Goal: Task Accomplishment & Management: Use online tool/utility

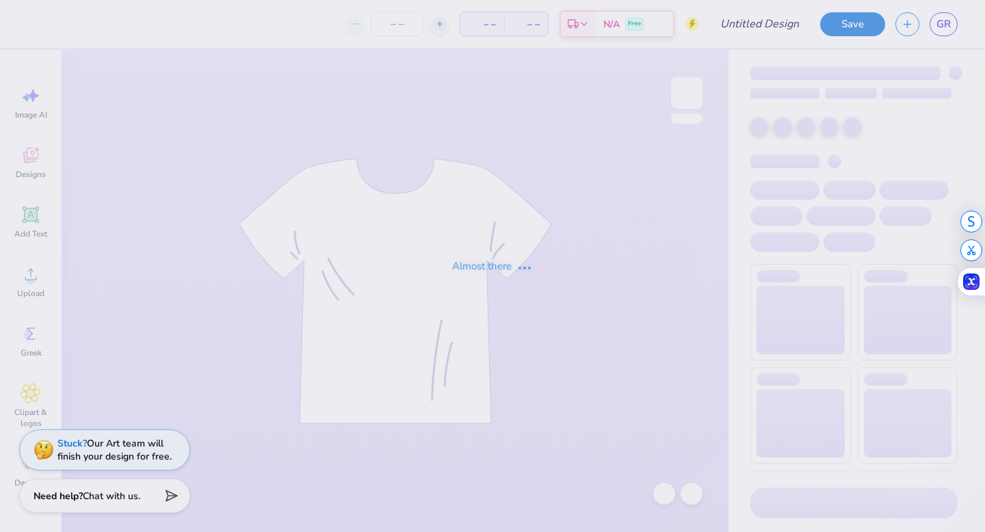
type input "SU homecoming"
type input "25"
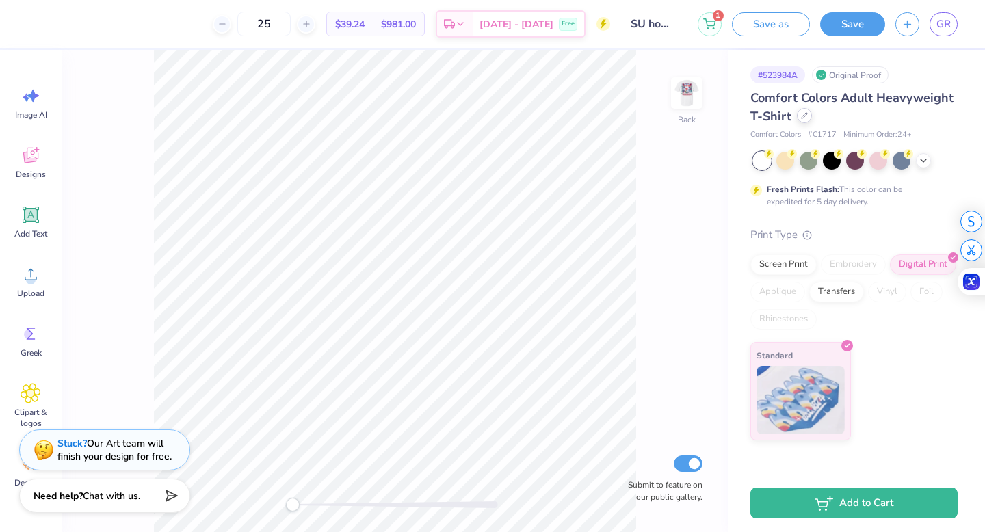
click at [804, 120] on div at bounding box center [804, 115] width 15 height 15
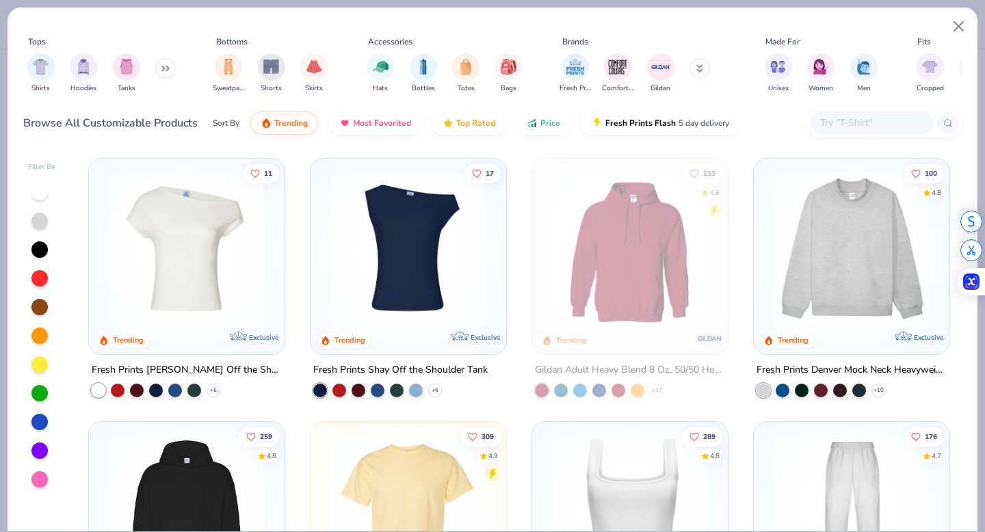
click at [157, 69] on button at bounding box center [165, 68] width 21 height 21
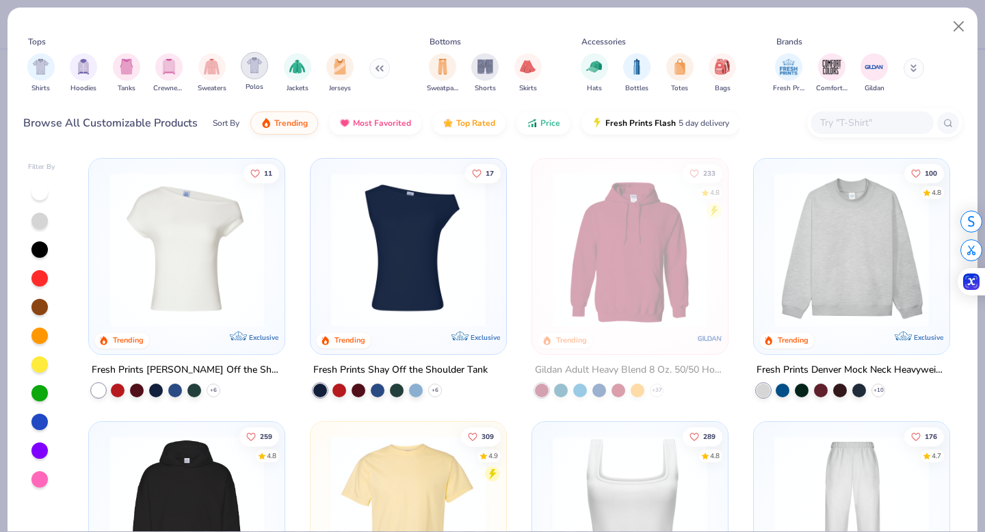
click at [250, 70] on img "filter for Polos" at bounding box center [255, 65] width 16 height 16
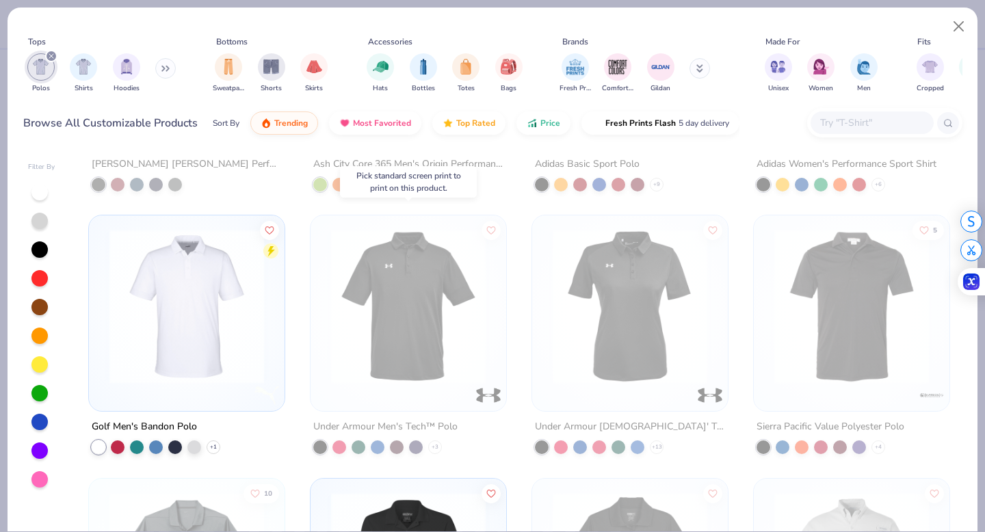
scroll to position [1755, 0]
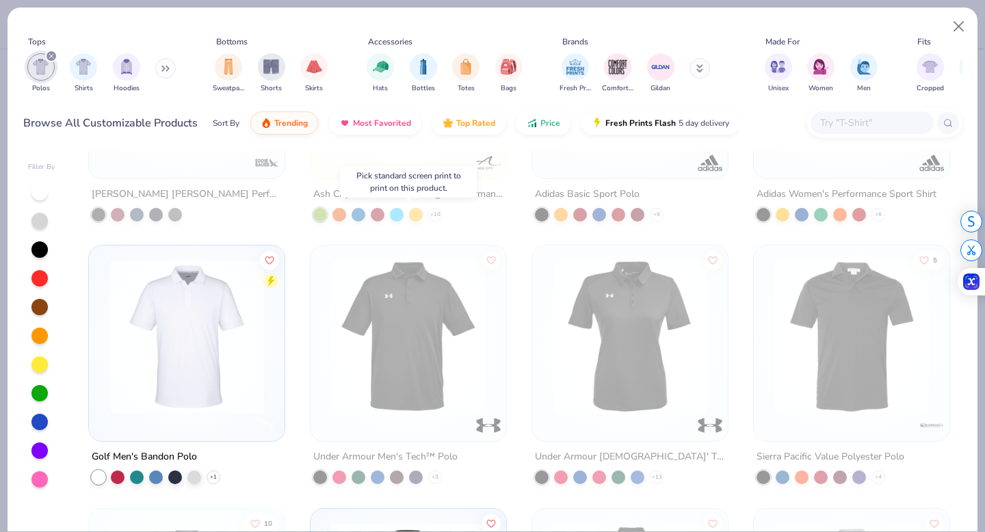
click at [183, 398] on img at bounding box center [187, 336] width 168 height 155
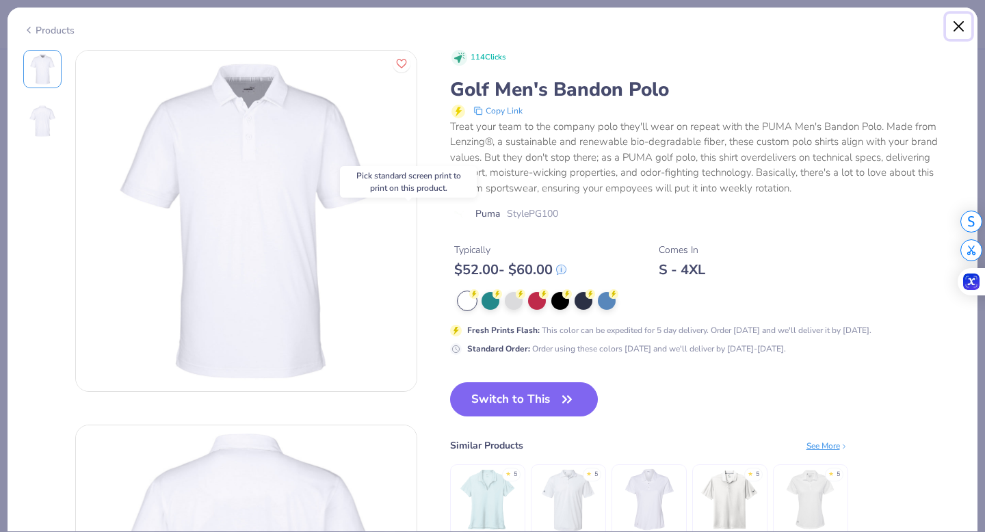
click at [959, 27] on button "Close" at bounding box center [959, 27] width 26 height 26
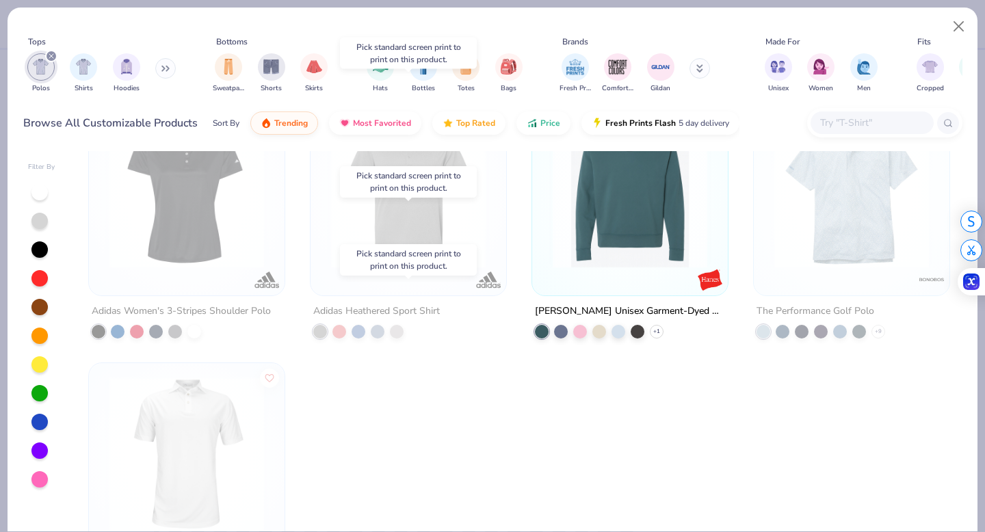
scroll to position [6204, 0]
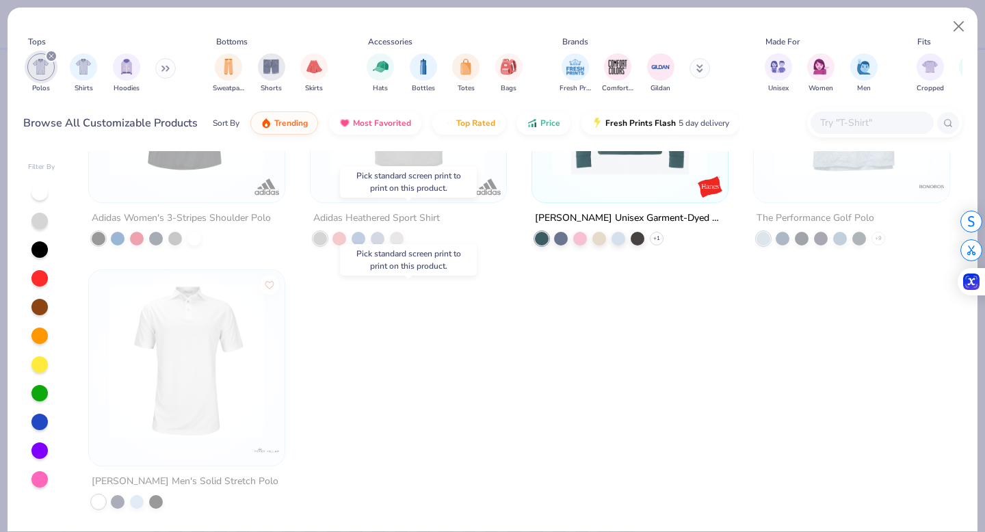
click at [168, 66] on icon at bounding box center [165, 68] width 8 height 7
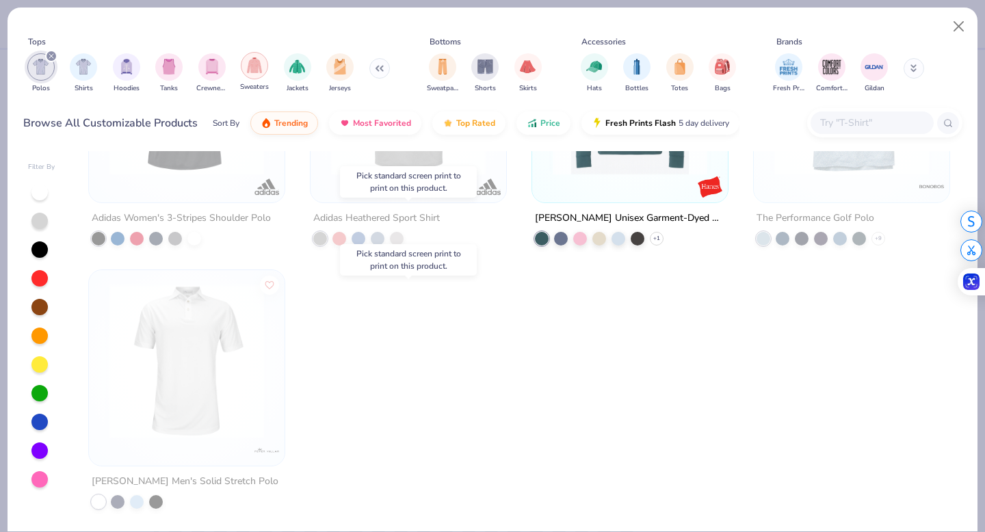
click at [260, 73] on img "filter for Sweaters" at bounding box center [255, 65] width 16 height 16
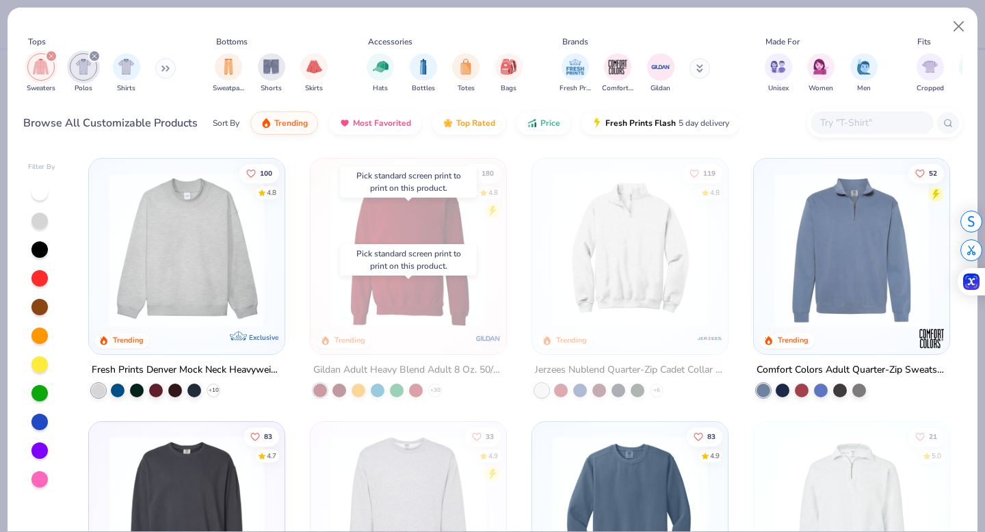
click at [824, 290] on img at bounding box center [851, 249] width 168 height 155
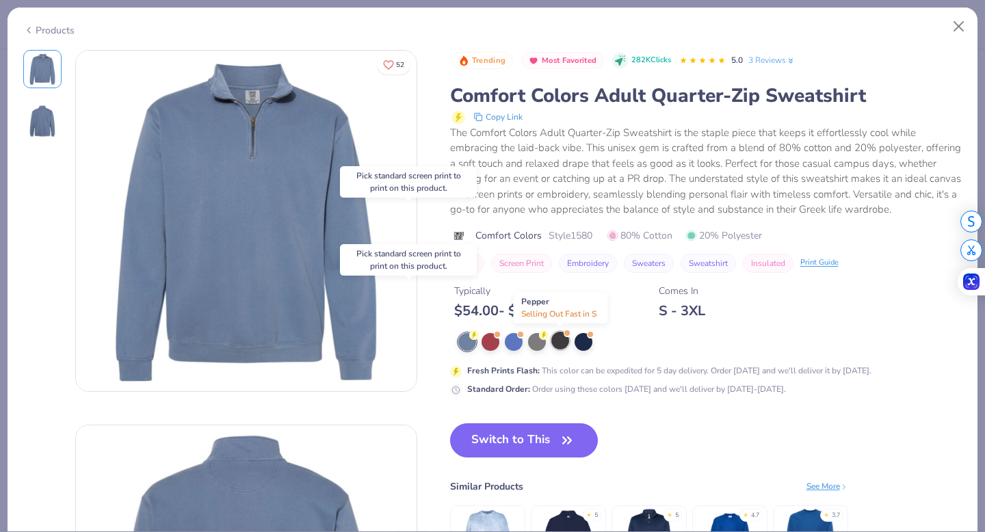
click at [556, 343] on div at bounding box center [560, 341] width 18 height 18
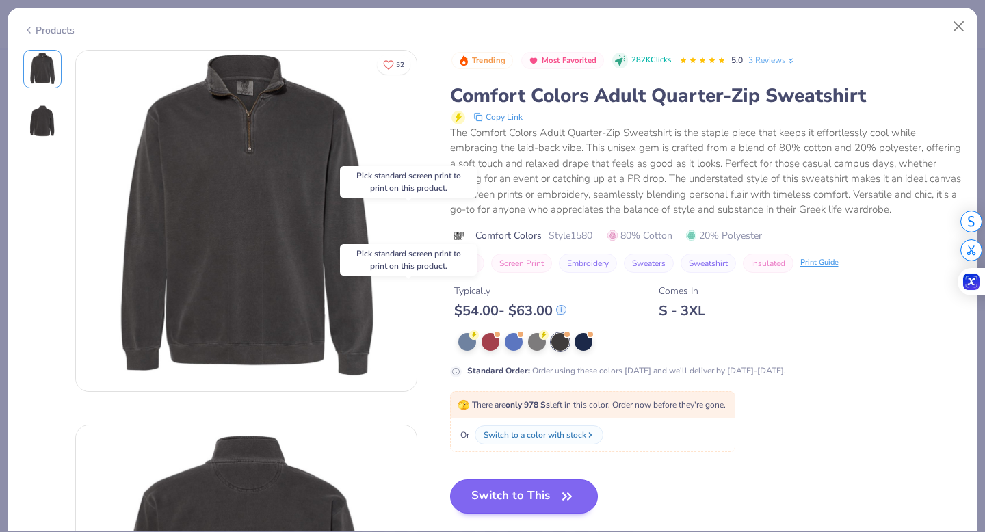
scroll to position [39, 0]
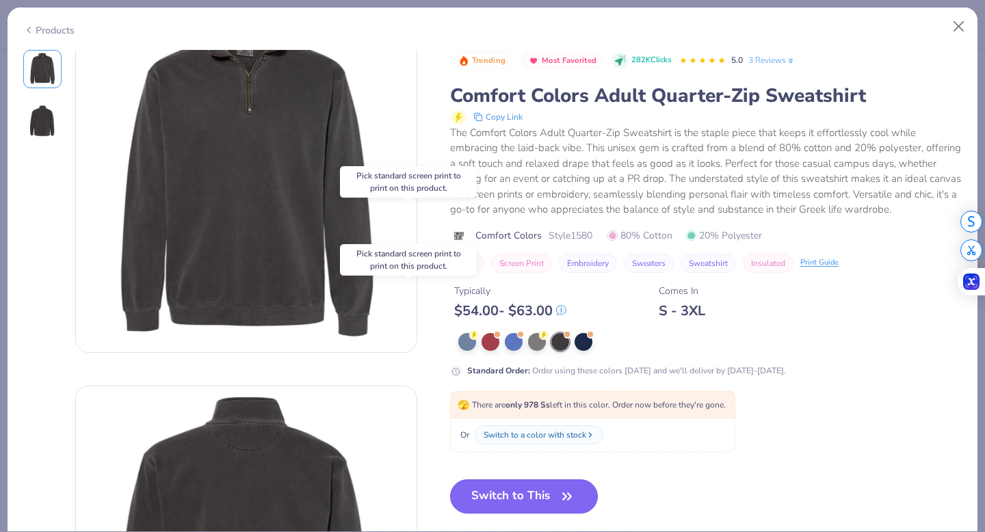
click at [536, 494] on button "Switch to This" at bounding box center [524, 496] width 148 height 34
click at [515, 497] on button "Switch to This" at bounding box center [524, 496] width 148 height 34
click at [512, 494] on button "Switch to This" at bounding box center [524, 496] width 148 height 34
click at [956, 26] on button "Close" at bounding box center [959, 27] width 26 height 26
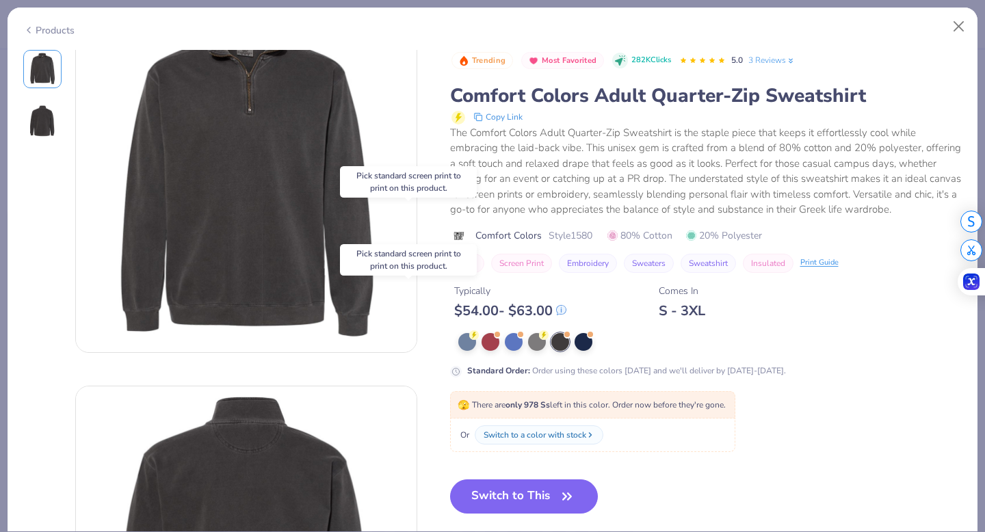
type textarea "x"
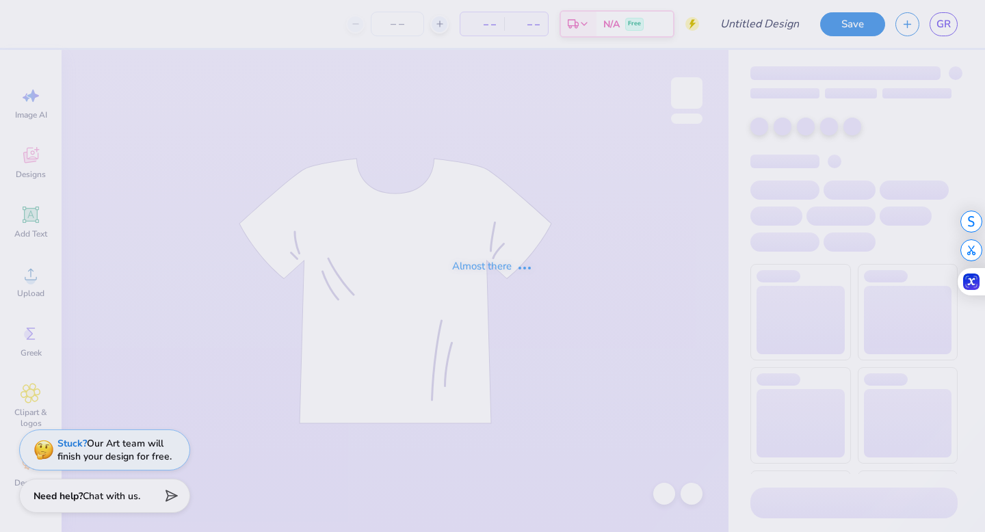
type input "SU homecoming"
type input "25"
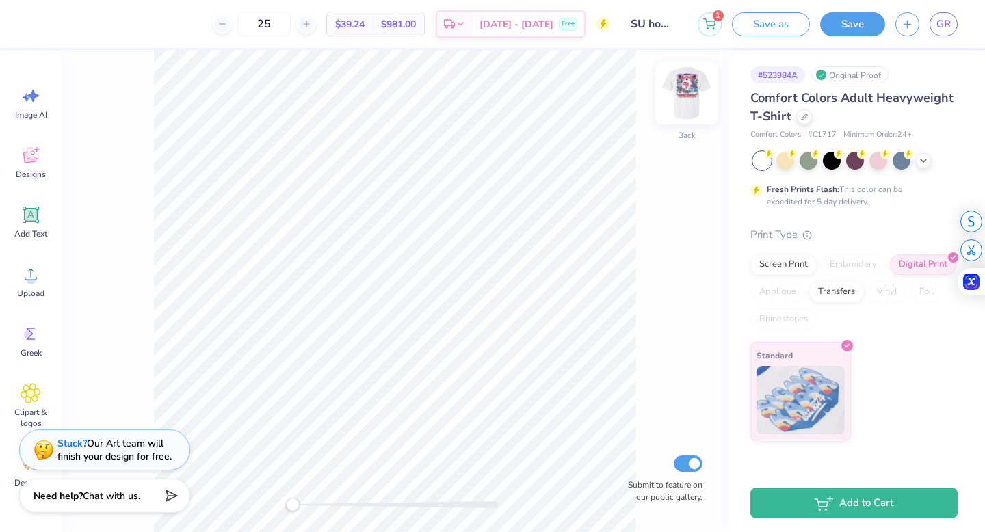
click at [681, 108] on img at bounding box center [686, 93] width 55 height 55
click at [806, 116] on icon at bounding box center [804, 115] width 7 height 7
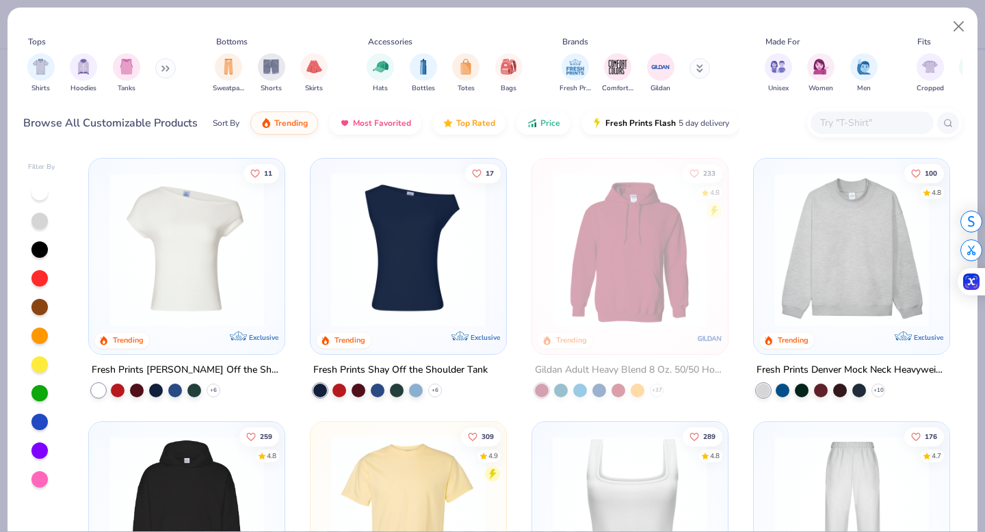
click at [166, 77] on button at bounding box center [165, 68] width 21 height 21
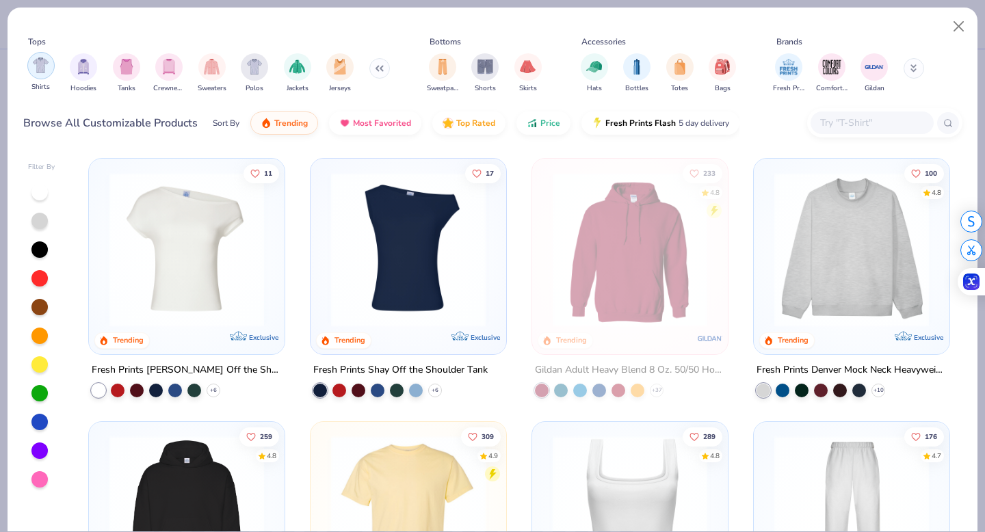
click at [49, 71] on div "filter for Shirts" at bounding box center [40, 65] width 27 height 27
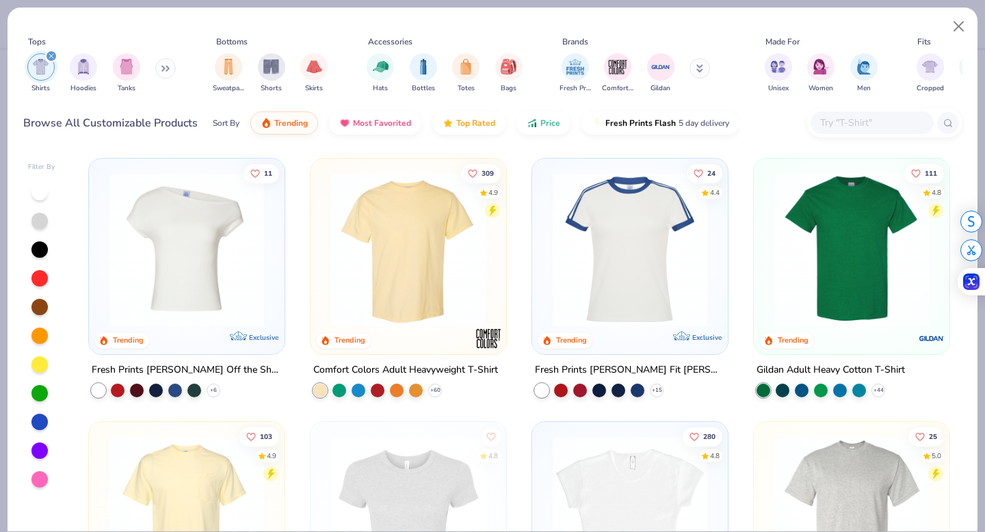
click at [894, 123] on input "text" at bounding box center [871, 123] width 105 height 16
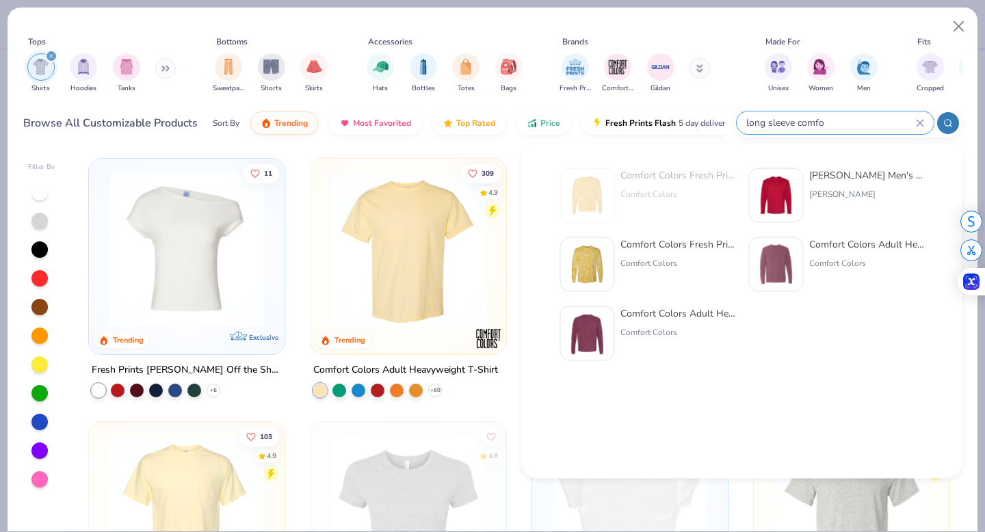
type input "long sleeve comfo"
click at [792, 258] on img at bounding box center [776, 264] width 42 height 42
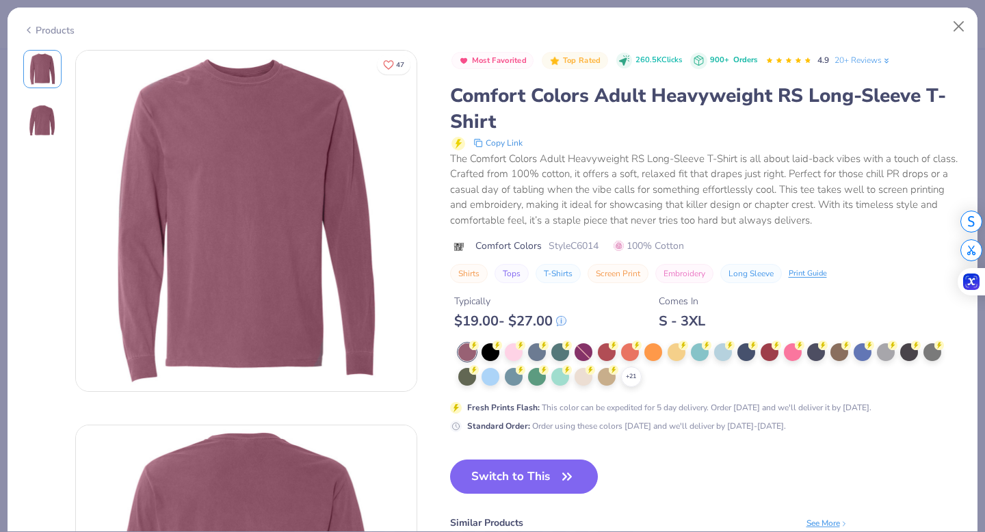
scroll to position [1, 0]
click at [624, 375] on div "+ 21" at bounding box center [631, 377] width 21 height 21
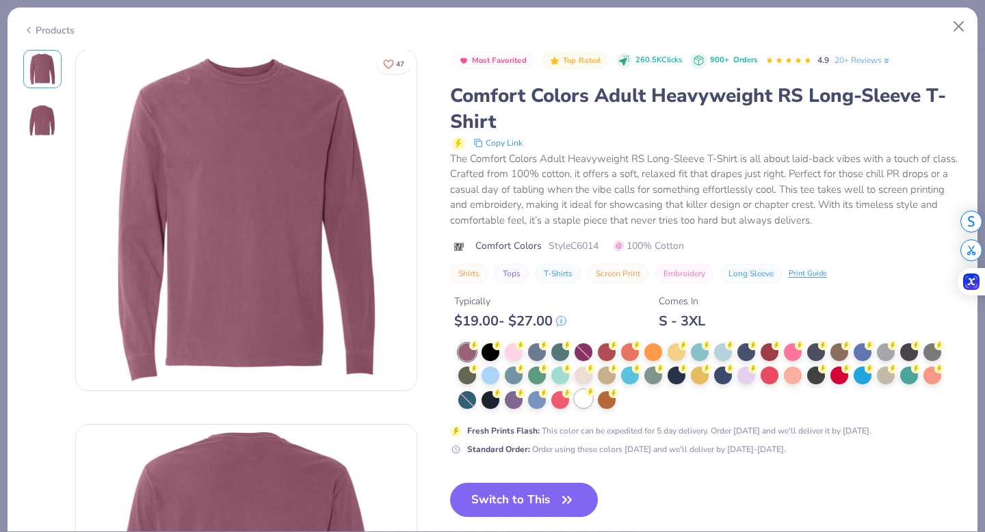
click at [583, 397] on div at bounding box center [583, 399] width 18 height 18
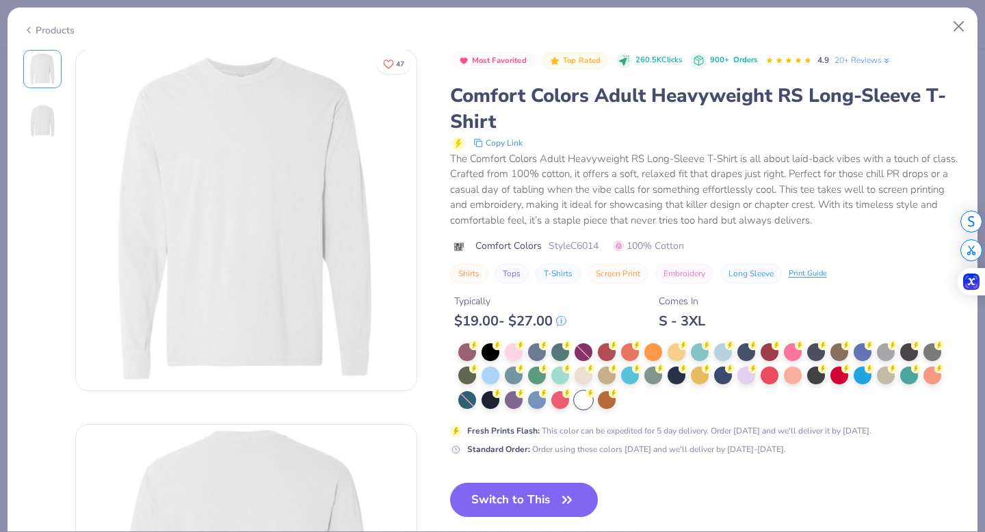
scroll to position [51, 0]
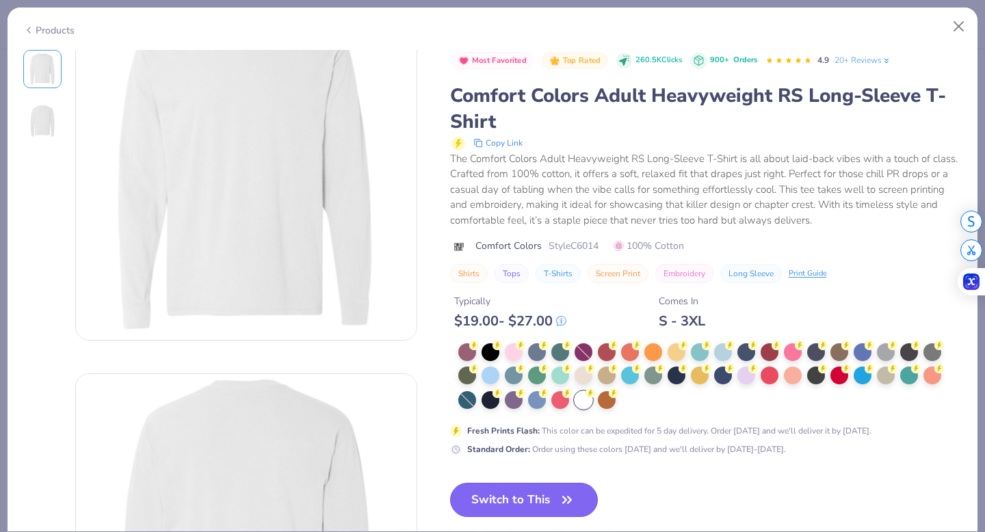
click at [512, 502] on button "Switch to This" at bounding box center [524, 500] width 148 height 34
click at [960, 30] on button "Close" at bounding box center [959, 27] width 26 height 26
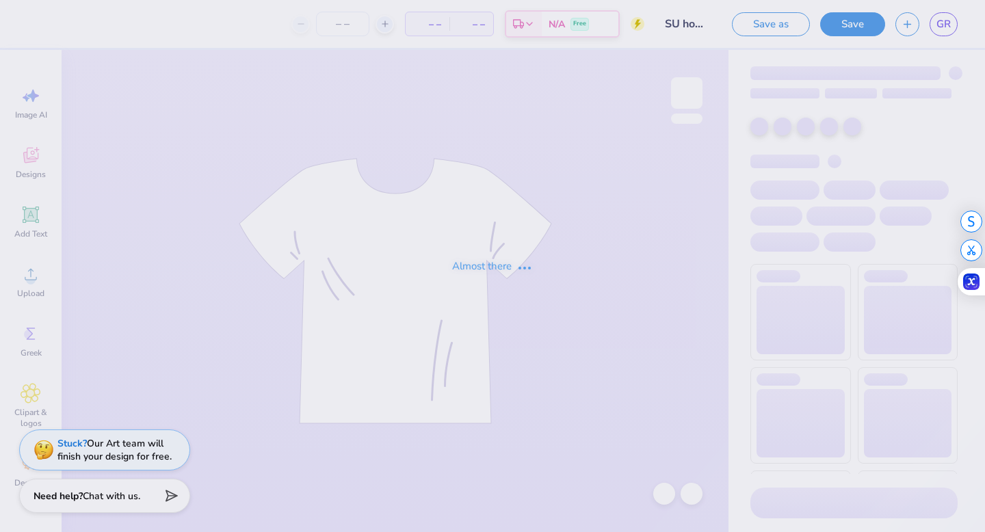
type input "SU homecoming"
type input "25"
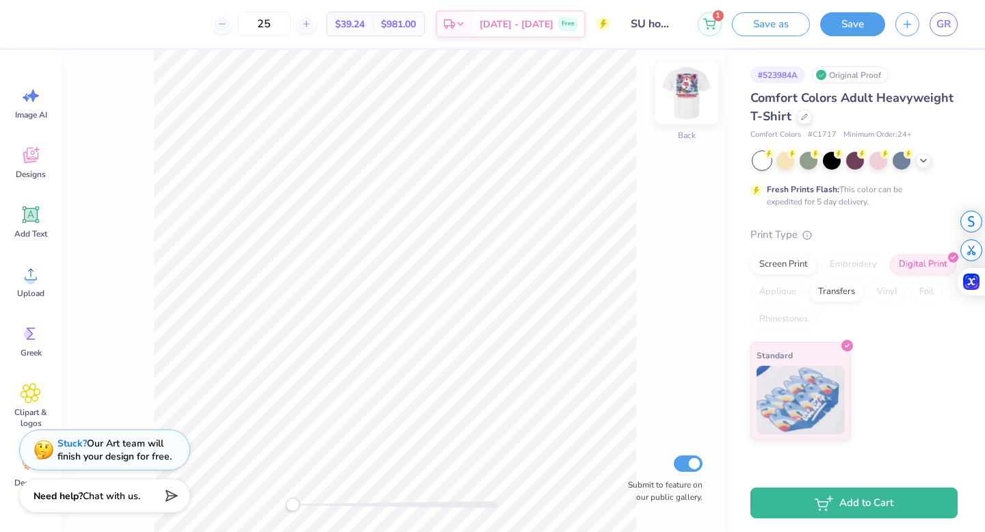
click at [680, 106] on img at bounding box center [686, 93] width 55 height 55
drag, startPoint x: 291, startPoint y: 505, endPoint x: 316, endPoint y: 499, distance: 25.4
click at [316, 500] on div "Accessibility label" at bounding box center [315, 505] width 14 height 14
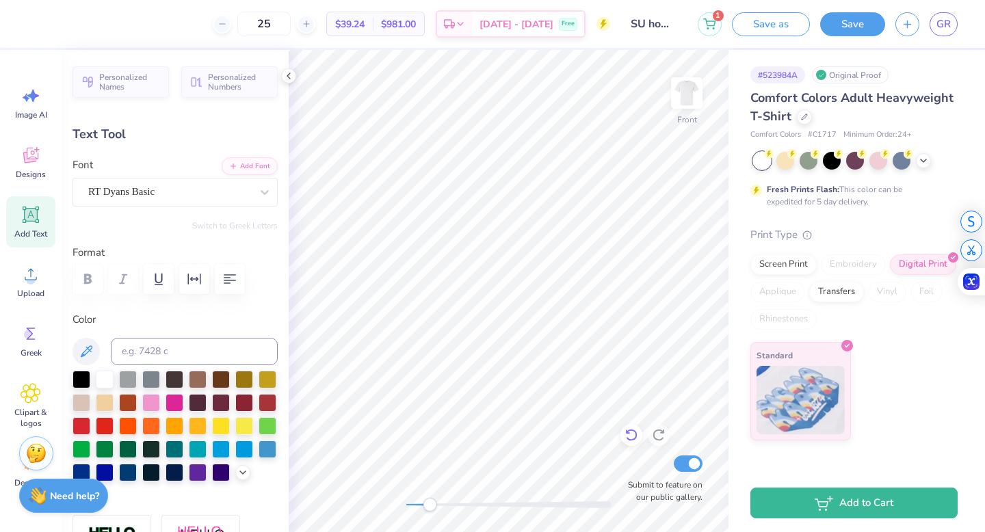
click at [629, 436] on icon at bounding box center [631, 435] width 14 height 14
type input "0.0"
type input "3.11"
type input "0.5"
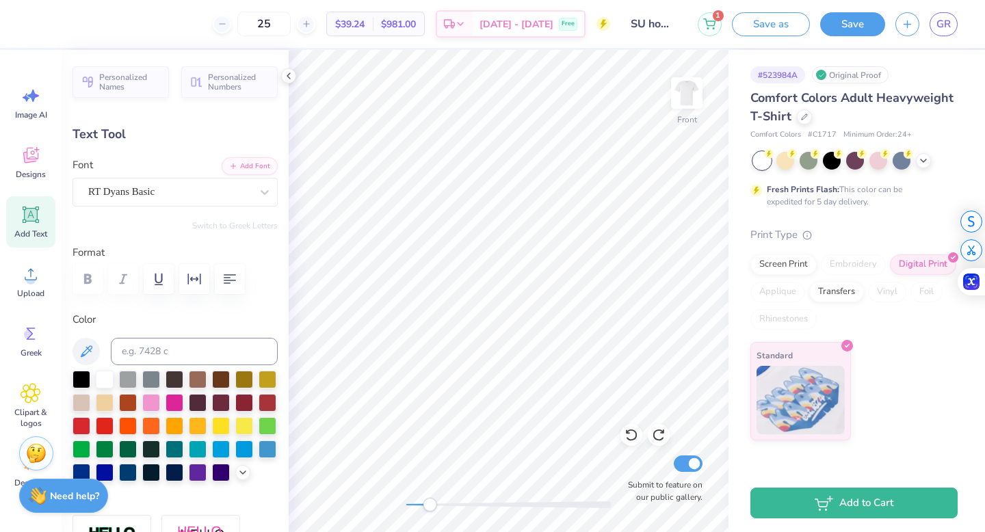
type textarea "THeta xi"
type input "0.0"
type input "2.05"
type input "0.55"
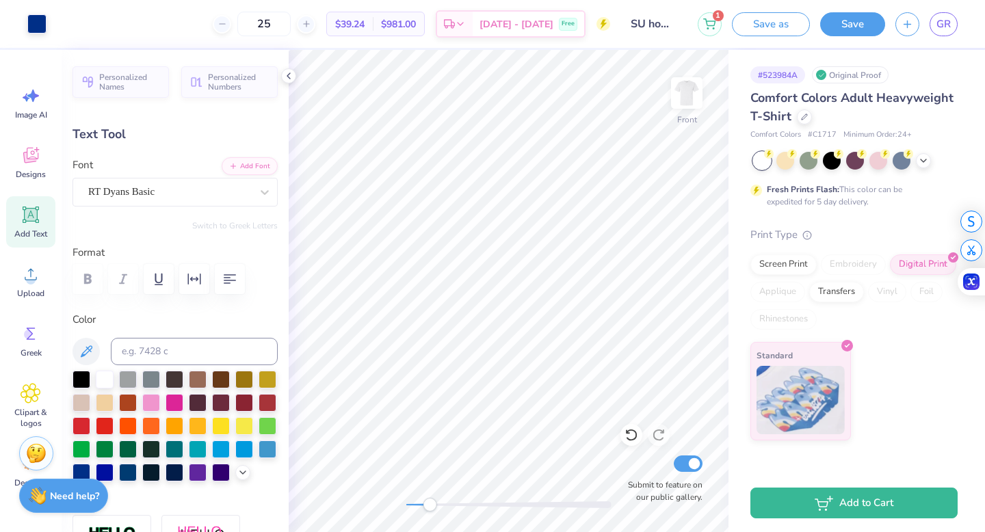
type input "3.15"
type input "0.5"
type input "2.48"
type input "0.67"
type input "3.00"
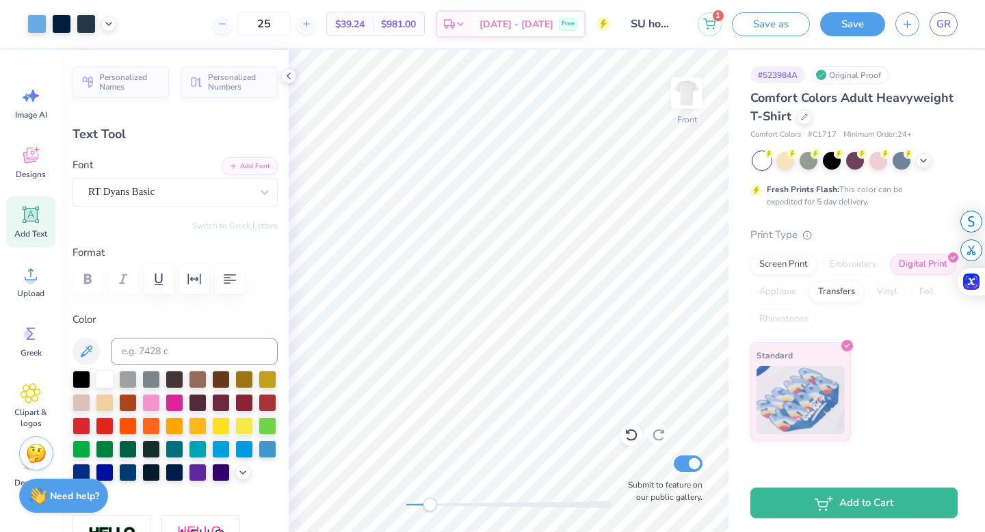
type input "0.0"
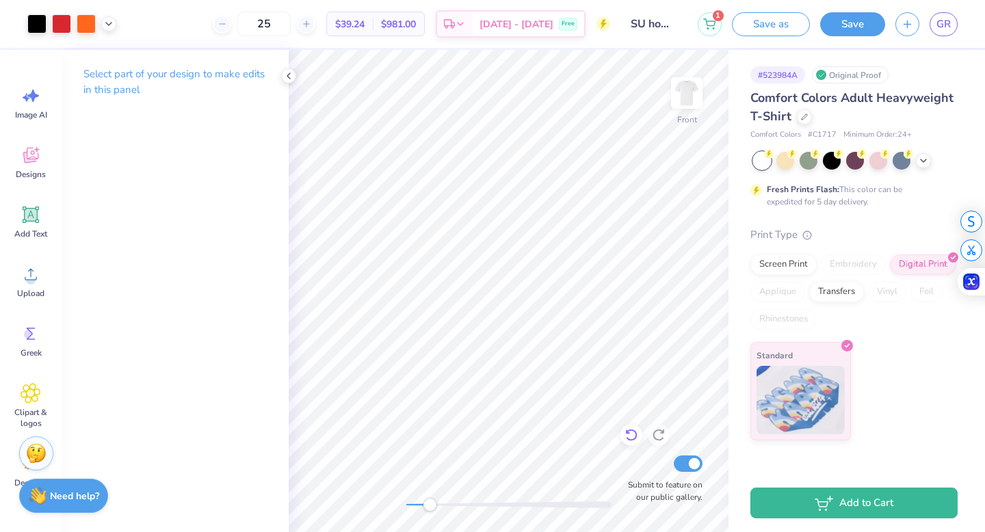
click at [637, 440] on icon at bounding box center [631, 435] width 14 height 14
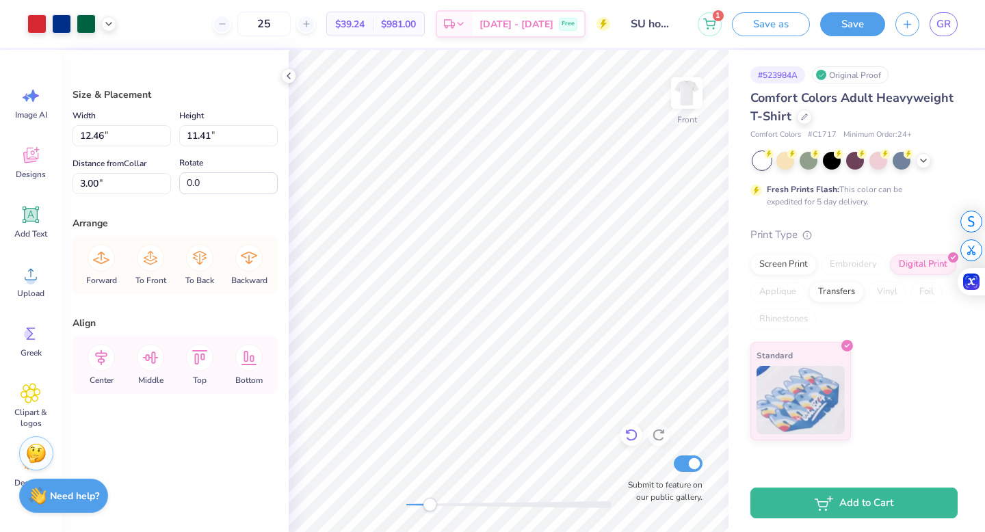
click at [633, 437] on icon at bounding box center [631, 435] width 14 height 14
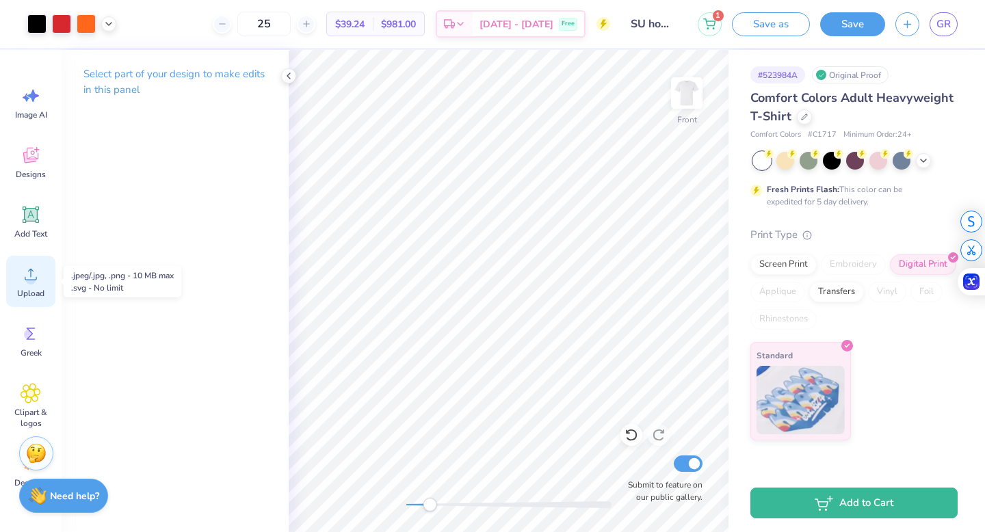
click at [27, 270] on icon at bounding box center [31, 274] width 21 height 21
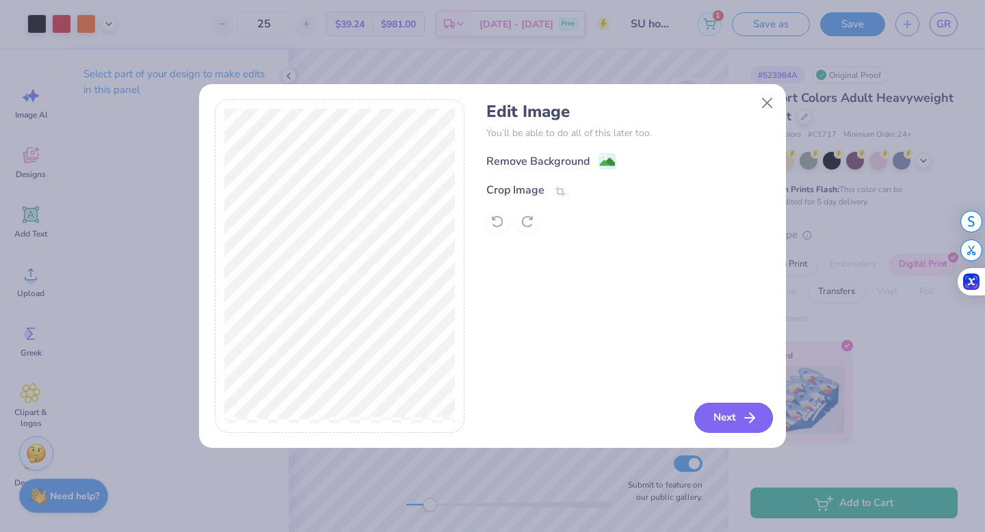
click at [728, 417] on button "Next" at bounding box center [733, 418] width 79 height 30
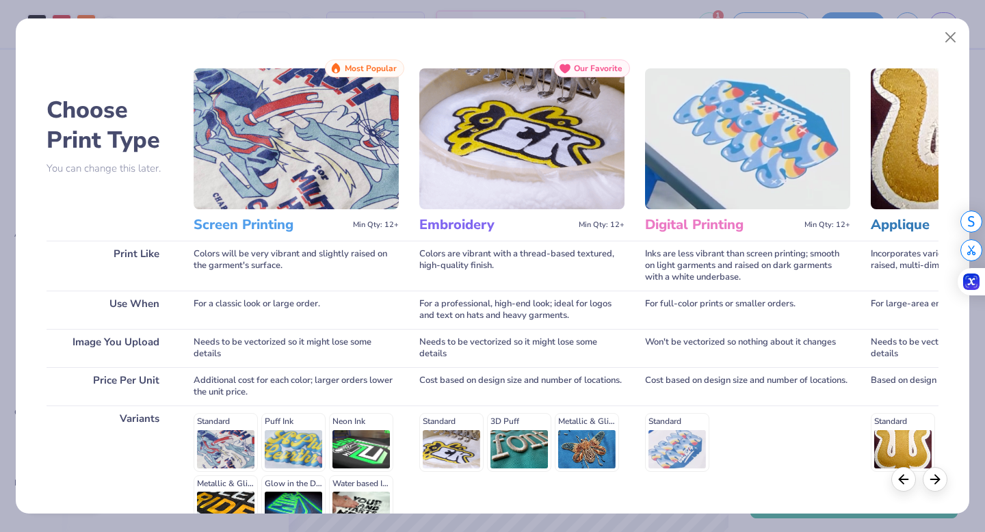
scroll to position [150, 0]
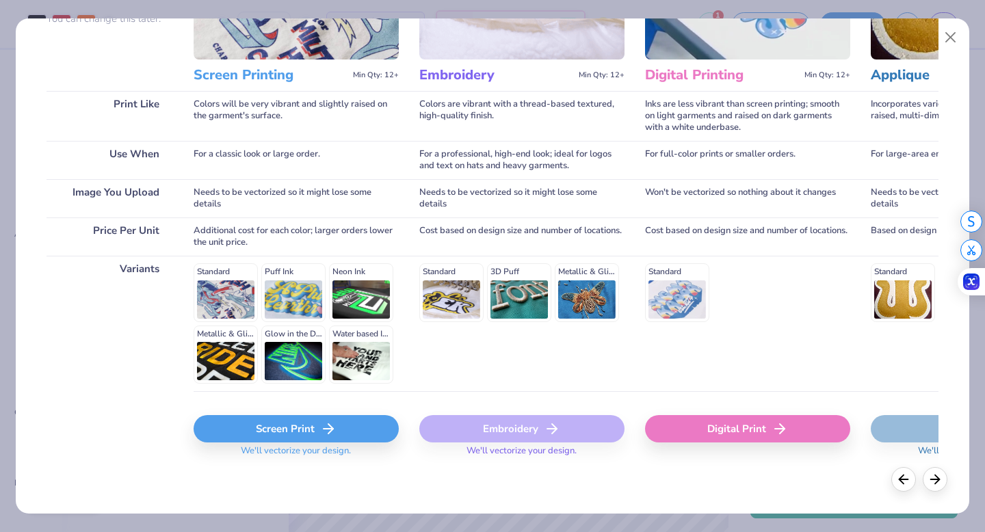
click at [326, 421] on icon at bounding box center [328, 429] width 16 height 16
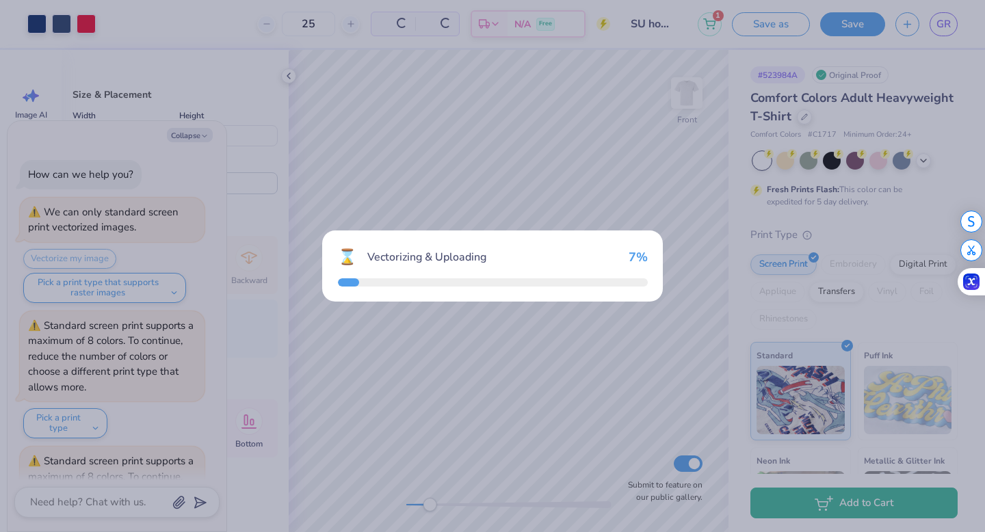
scroll to position [105, 0]
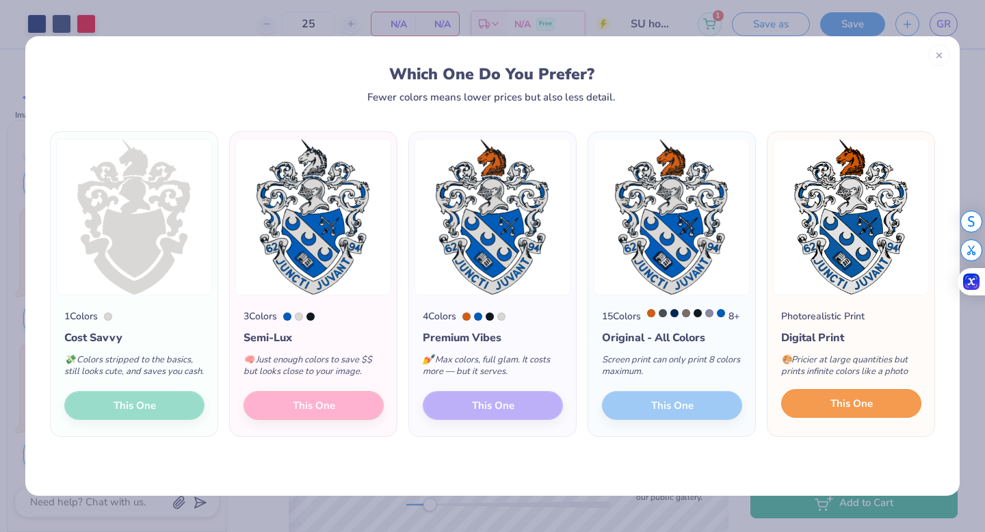
click at [846, 412] on span "This One" at bounding box center [851, 404] width 42 height 16
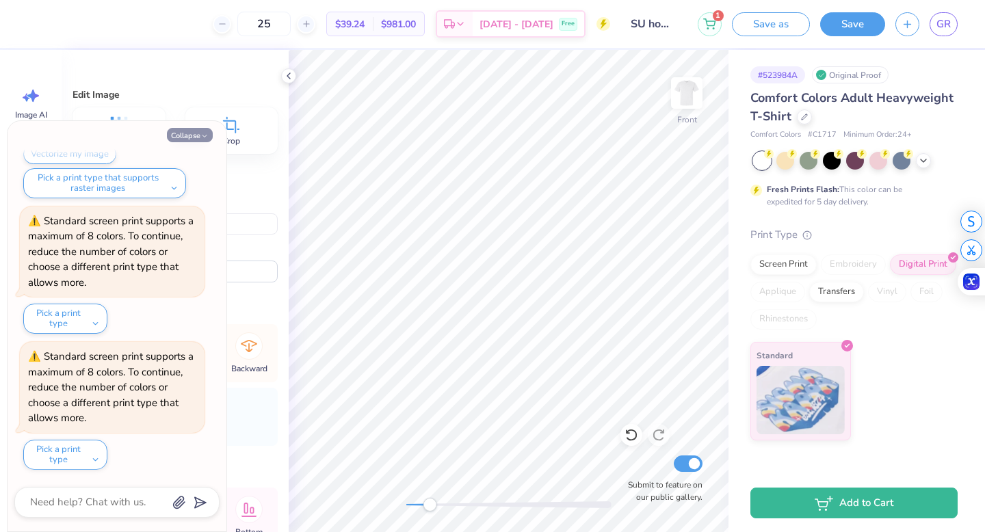
click at [201, 135] on icon "button" at bounding box center [204, 136] width 8 height 8
type textarea "x"
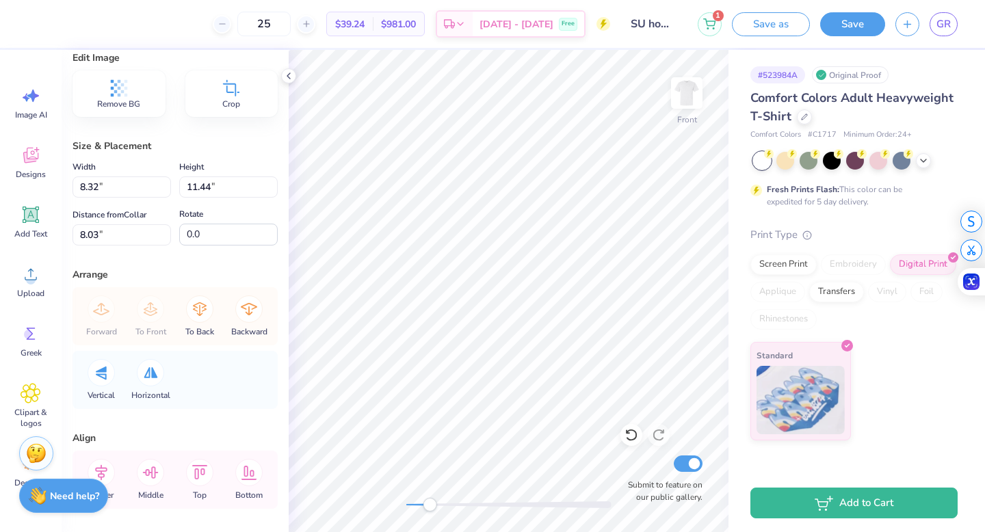
scroll to position [0, 0]
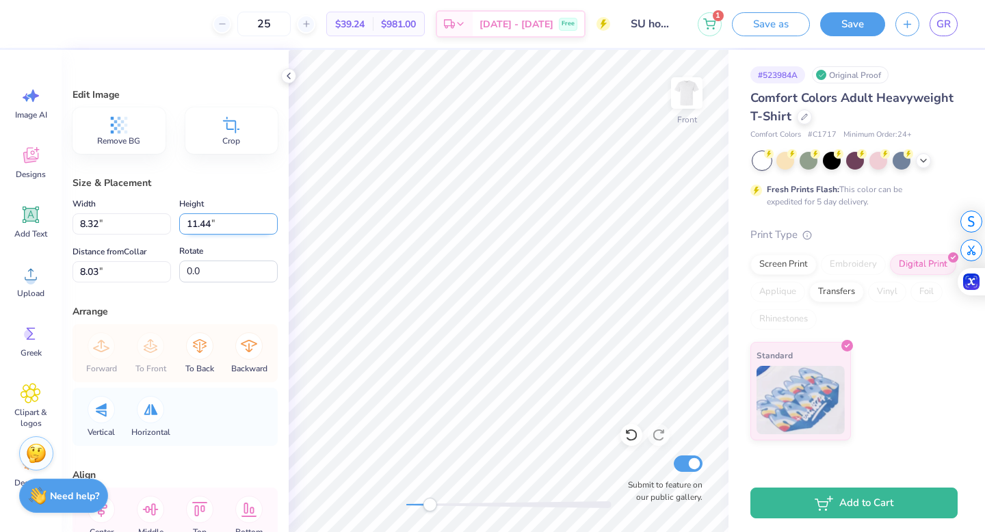
type input "3.94"
type input "5.42"
type input "9.18"
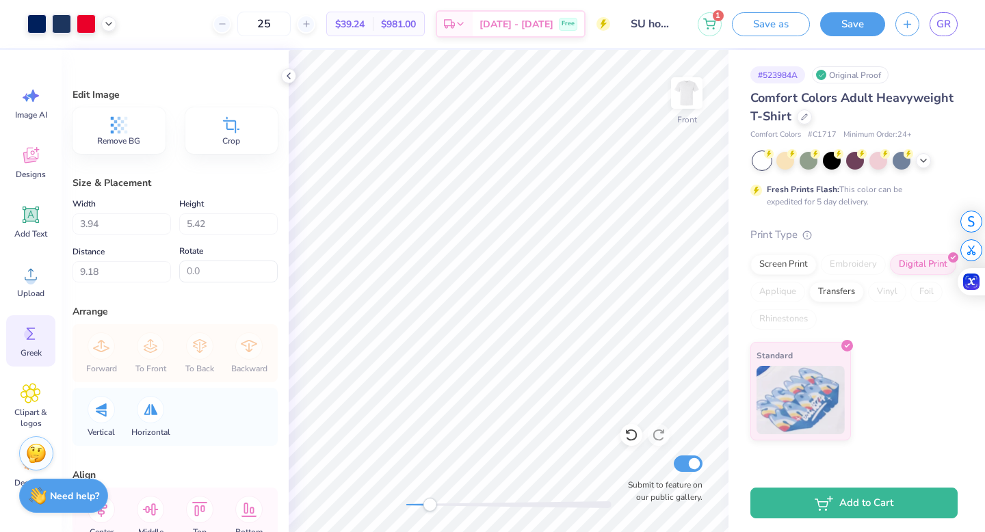
click at [29, 349] on span "Greek" at bounding box center [31, 352] width 21 height 11
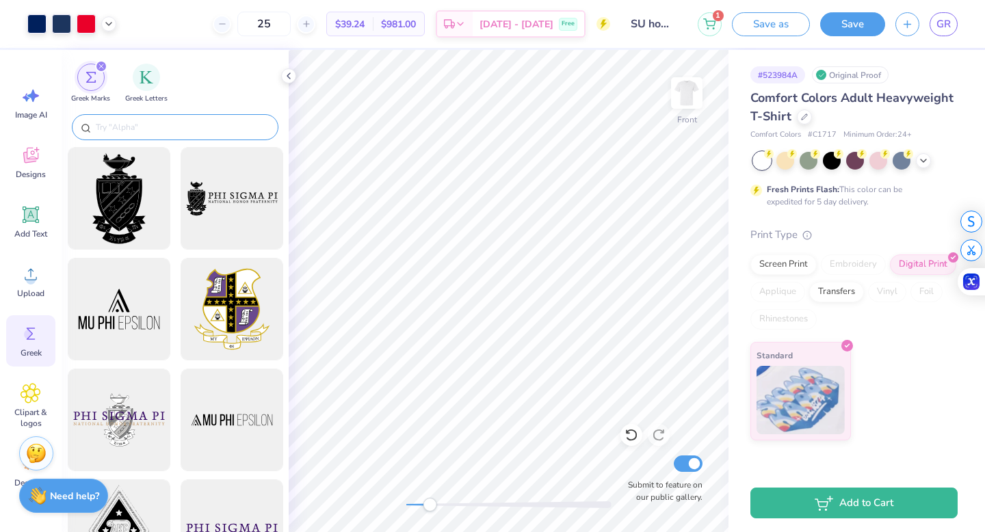
click at [128, 130] on input "text" at bounding box center [181, 127] width 175 height 14
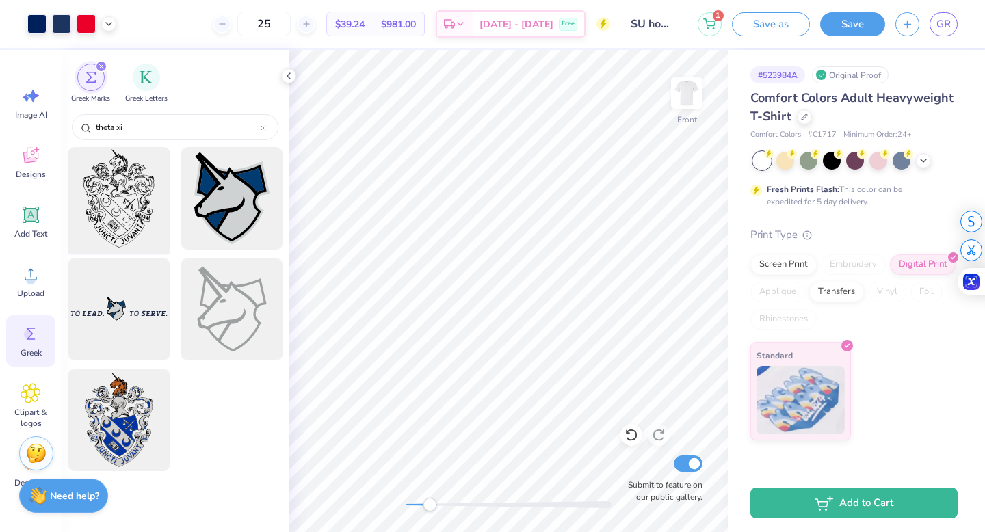
type input "theta xi"
click at [111, 207] on div at bounding box center [118, 198] width 113 height 113
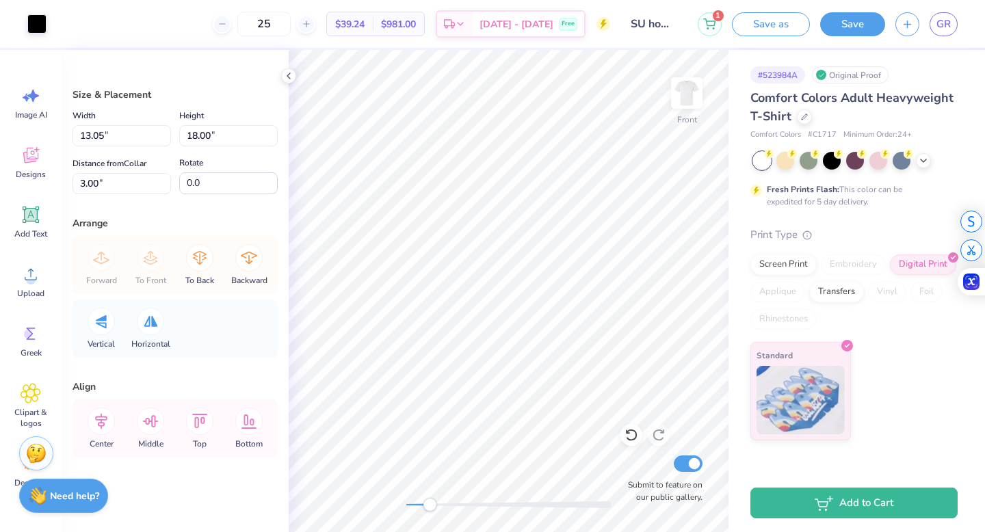
type input "7.32"
type input "10.10"
type input "10.90"
type input "3.07"
type input "4.24"
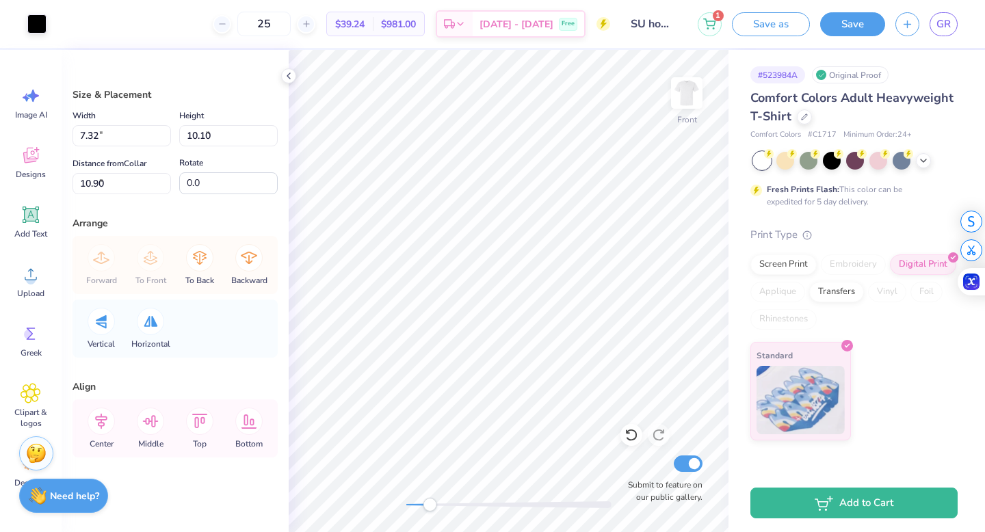
type input "3.91"
type input "0.68"
type input "0.73"
type input "4.77"
type input "0.96"
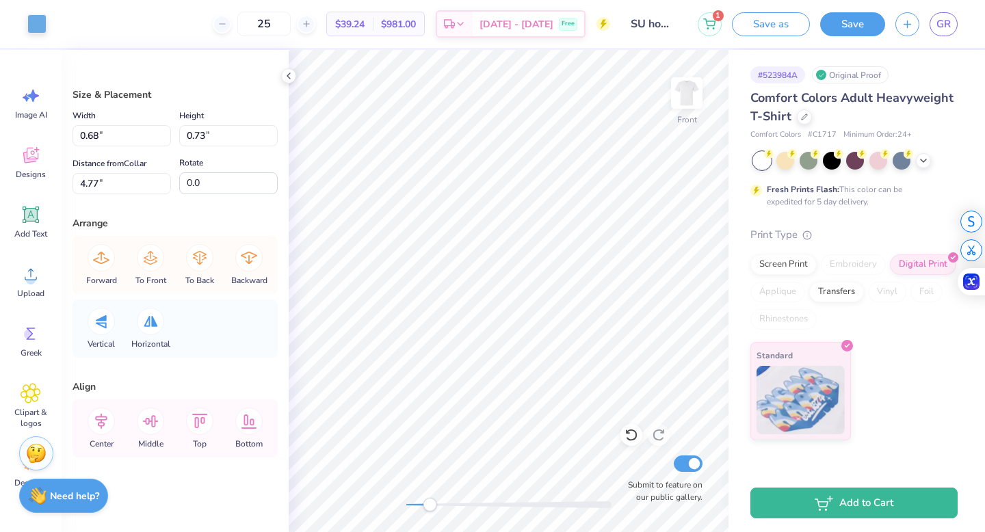
type input "0.92"
type input "4.11"
type input "0.06"
type input "0.04"
type input "5.29"
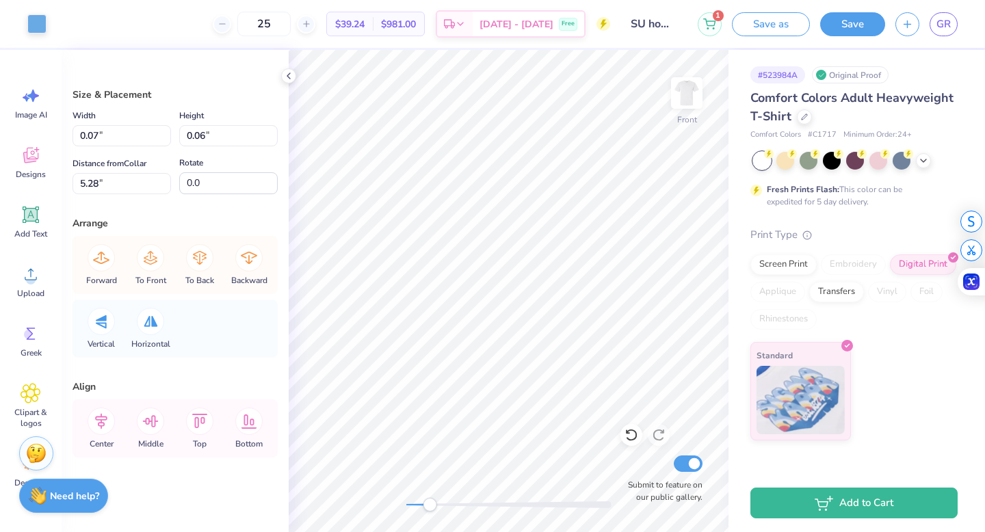
type input "0.07"
type input "0.06"
type input "5.28"
type input "0.08"
type input "0.06"
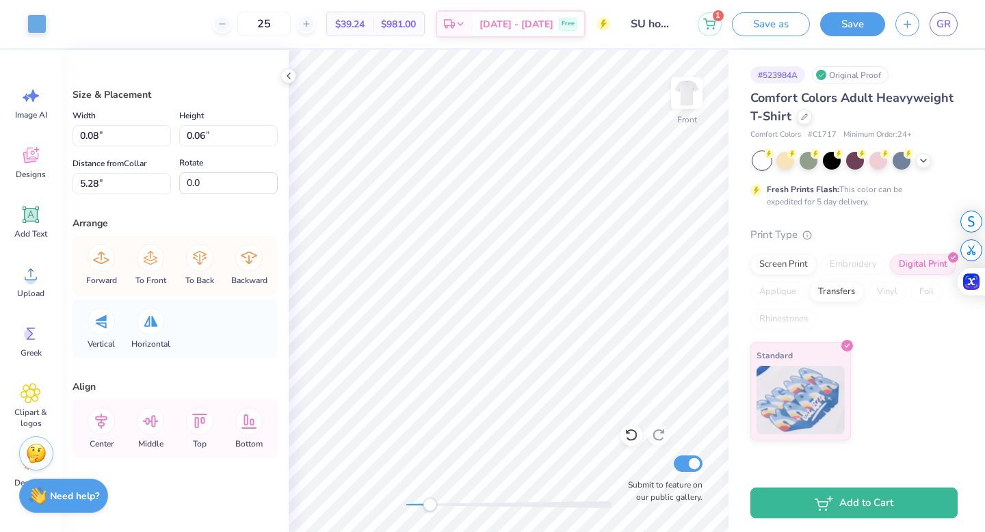
type input "5.28"
type input "0.04"
type input "5.29"
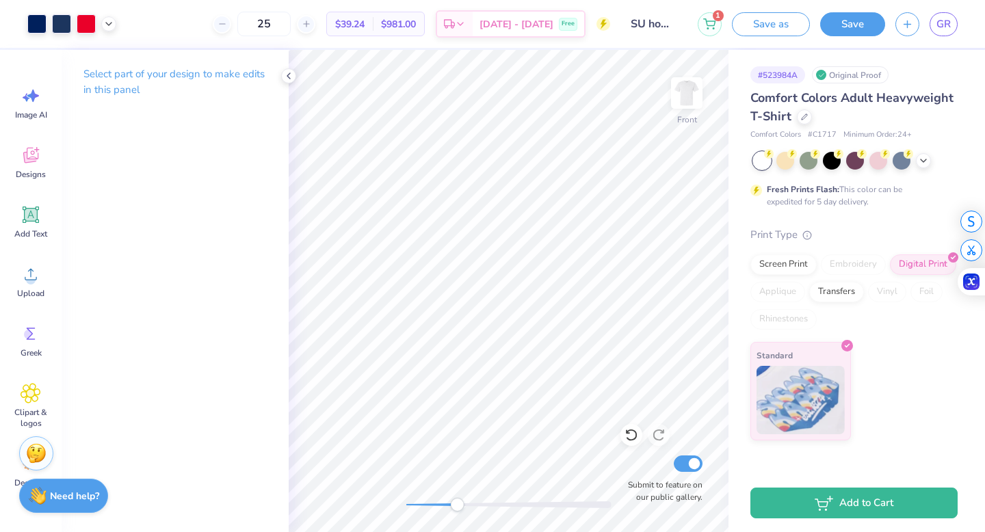
drag, startPoint x: 427, startPoint y: 507, endPoint x: 457, endPoint y: 506, distance: 30.1
click at [457, 506] on div "Accessibility label" at bounding box center [457, 505] width 14 height 14
drag, startPoint x: 460, startPoint y: 503, endPoint x: 511, endPoint y: 498, distance: 50.9
click at [511, 498] on div at bounding box center [508, 505] width 205 height 14
click at [634, 436] on icon at bounding box center [631, 435] width 14 height 14
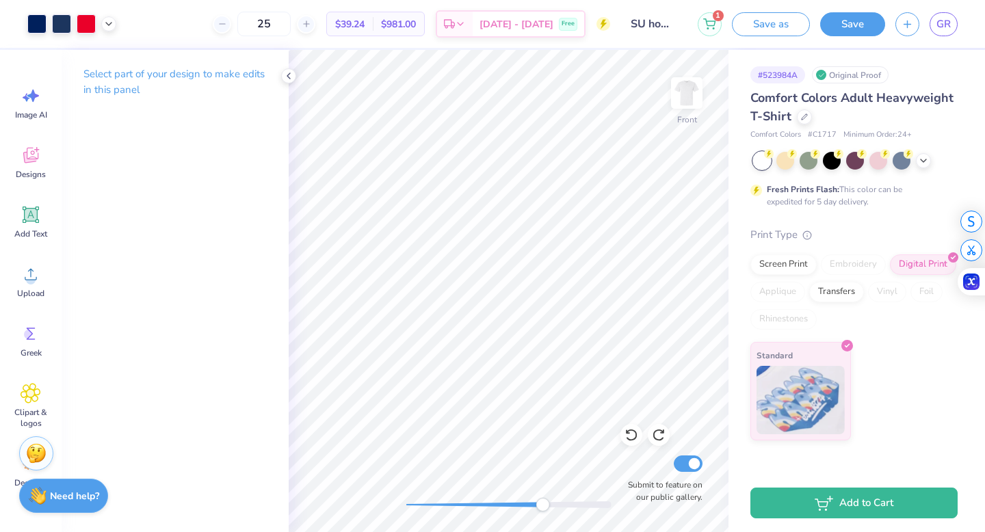
click at [544, 493] on div "Front Submit to feature on our public gallery." at bounding box center [509, 291] width 440 height 482
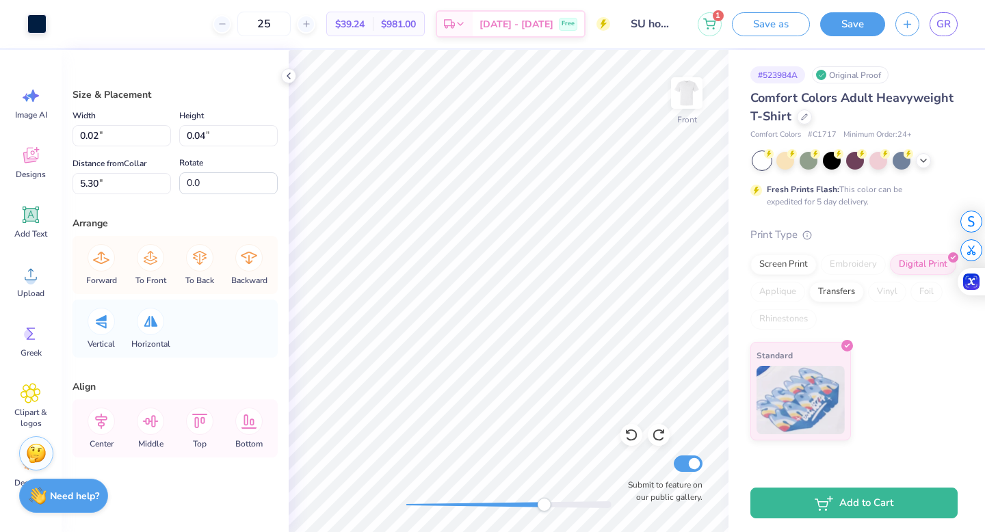
type input "0.02"
type input "0.04"
type input "5.30"
click at [628, 439] on icon at bounding box center [631, 435] width 12 height 12
click at [633, 439] on icon at bounding box center [631, 435] width 12 height 12
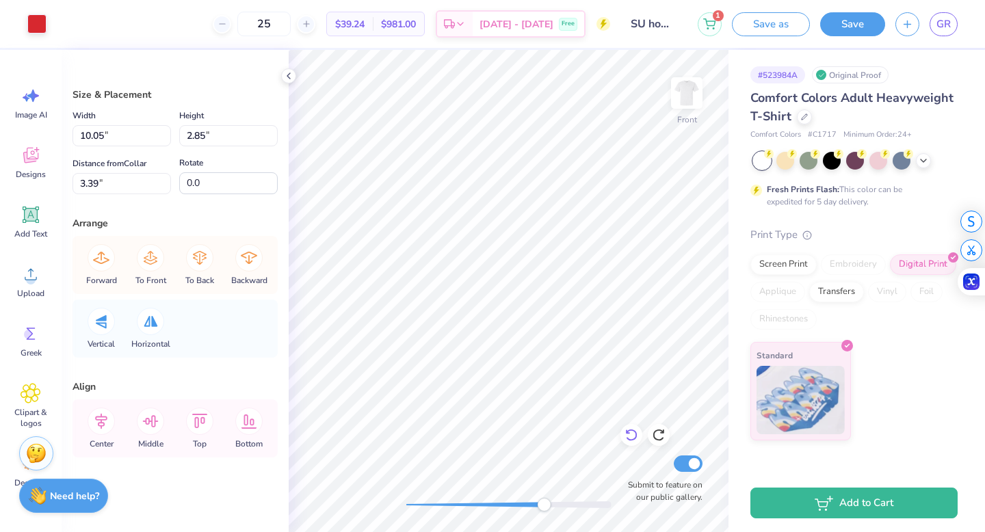
click at [632, 439] on icon at bounding box center [631, 435] width 12 height 12
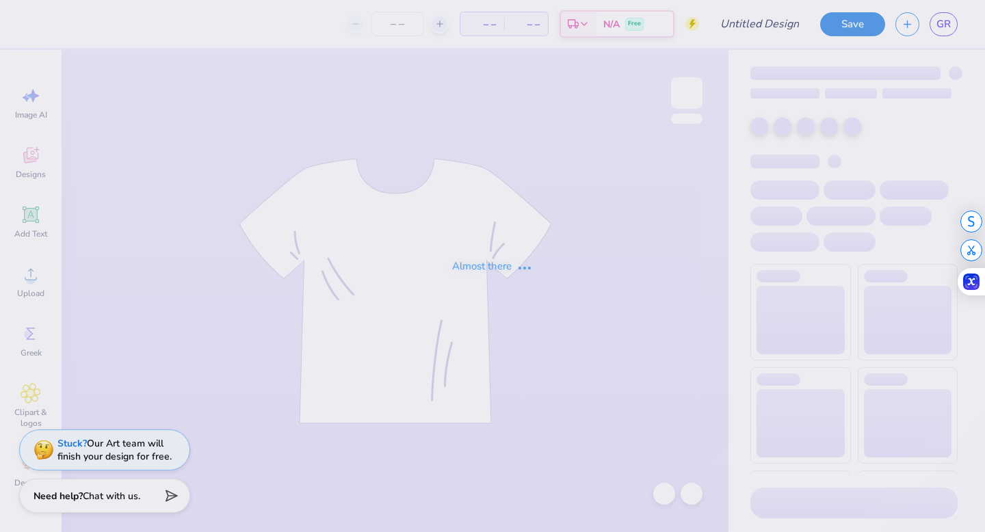
type input "SU homecoming"
type input "25"
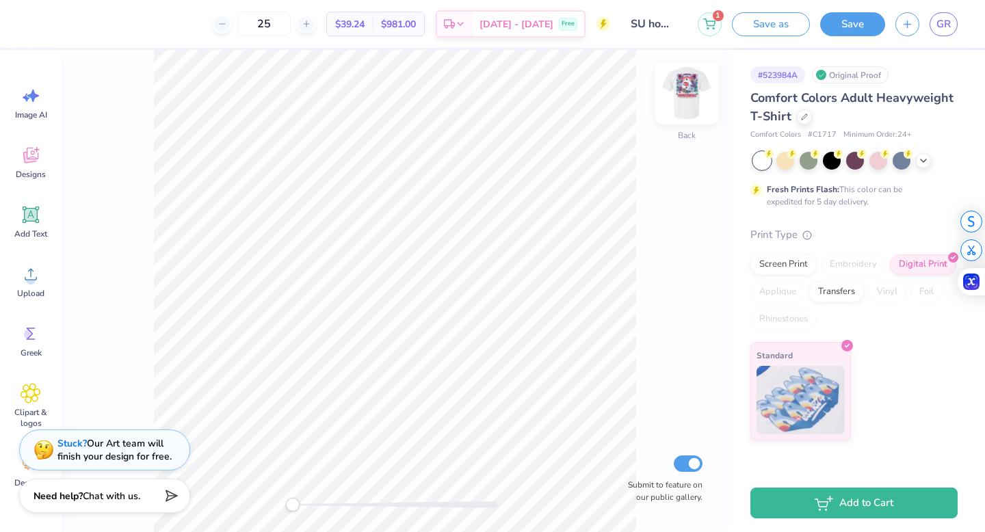
click at [688, 98] on img at bounding box center [686, 93] width 55 height 55
click at [321, 496] on div "Front Submit to feature on our public gallery." at bounding box center [395, 291] width 667 height 482
click at [320, 497] on div "Front Submit to feature on our public gallery." at bounding box center [395, 291] width 667 height 482
click at [38, 326] on icon at bounding box center [31, 333] width 21 height 21
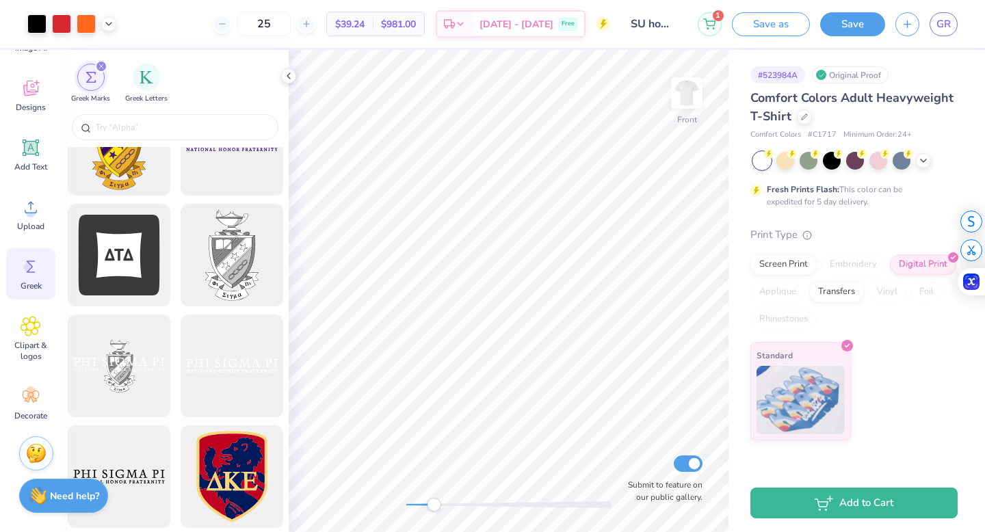
scroll to position [590, 0]
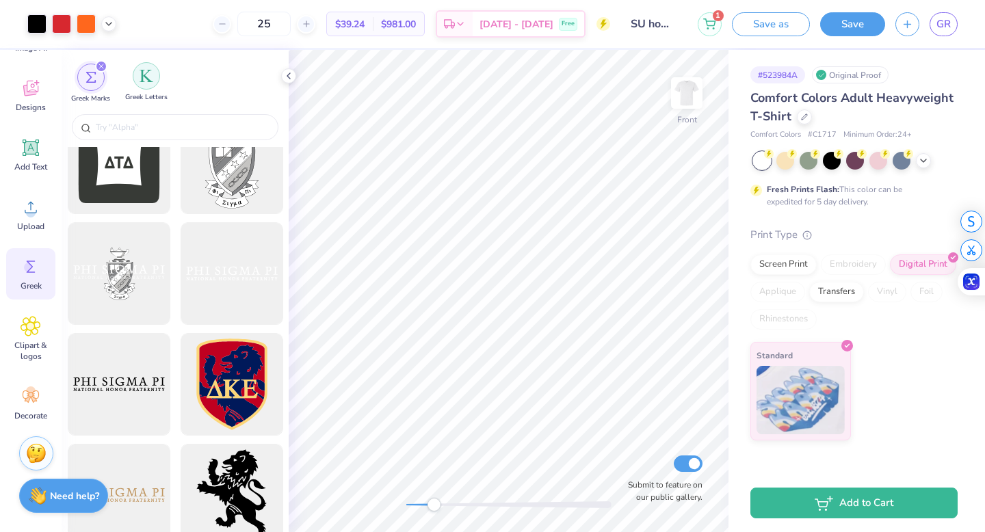
click at [143, 71] on img "filter for Greek Letters" at bounding box center [147, 76] width 14 height 14
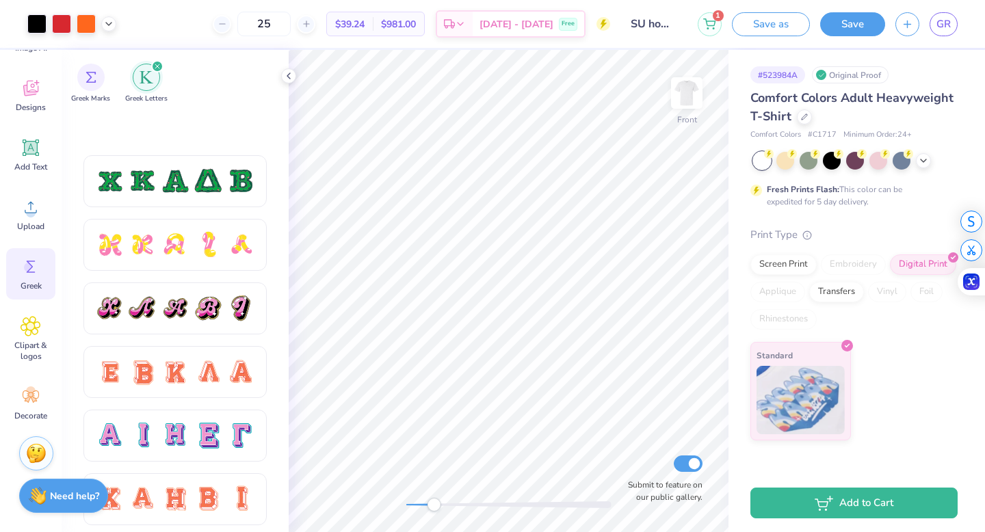
scroll to position [806, 0]
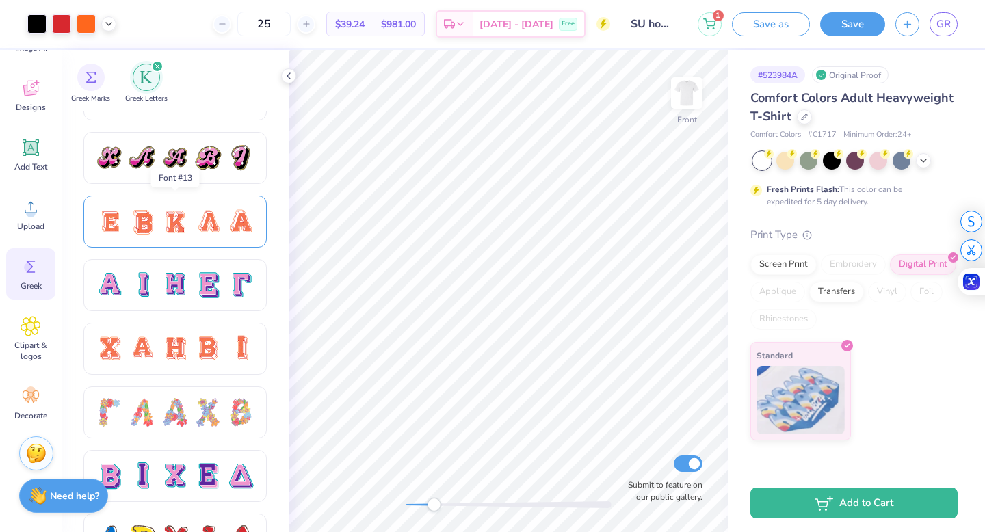
click at [151, 220] on div at bounding box center [142, 221] width 29 height 29
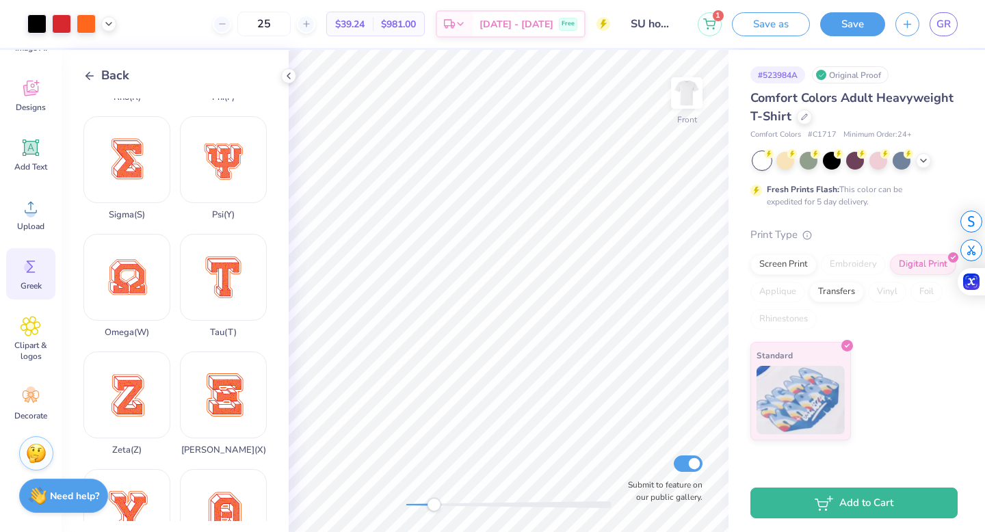
scroll to position [992, 0]
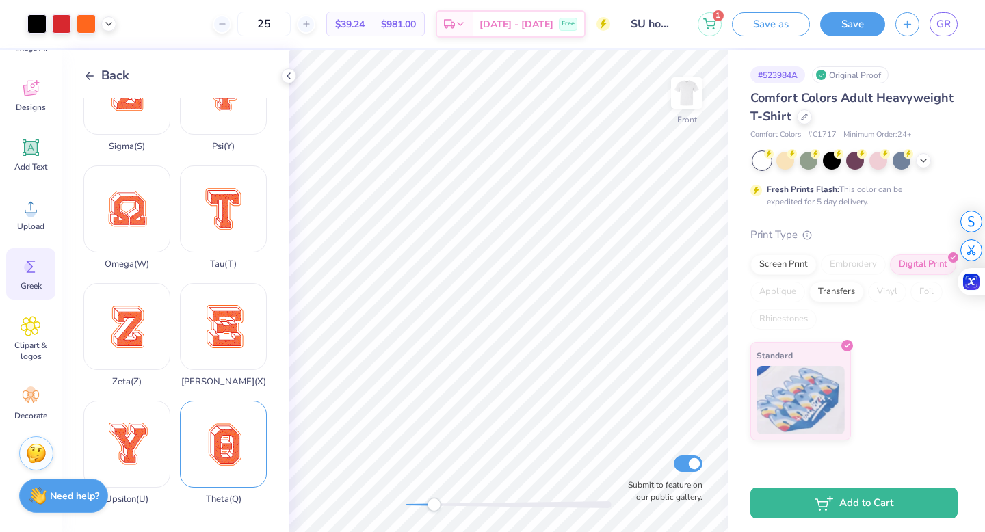
click at [234, 453] on div "Theta ( Q )" at bounding box center [223, 453] width 87 height 104
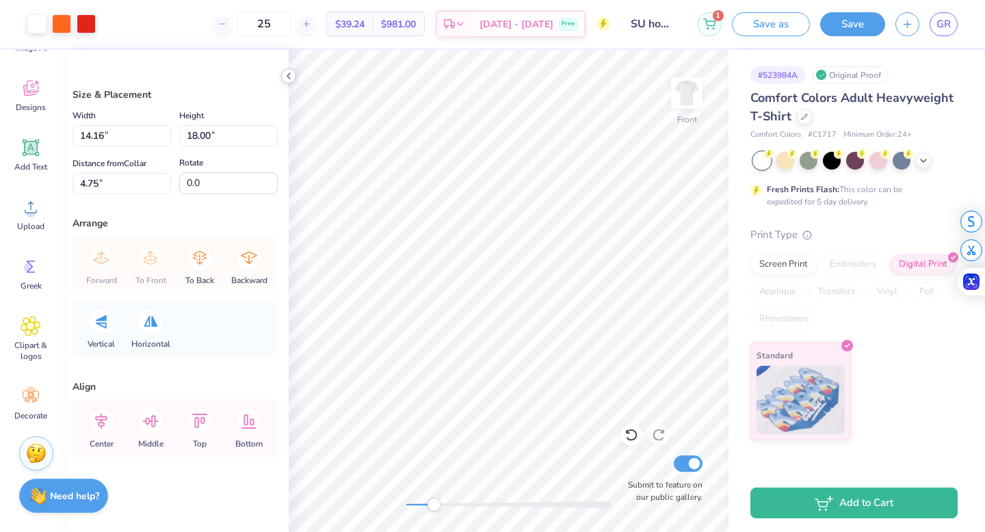
click at [287, 77] on icon at bounding box center [288, 75] width 11 height 11
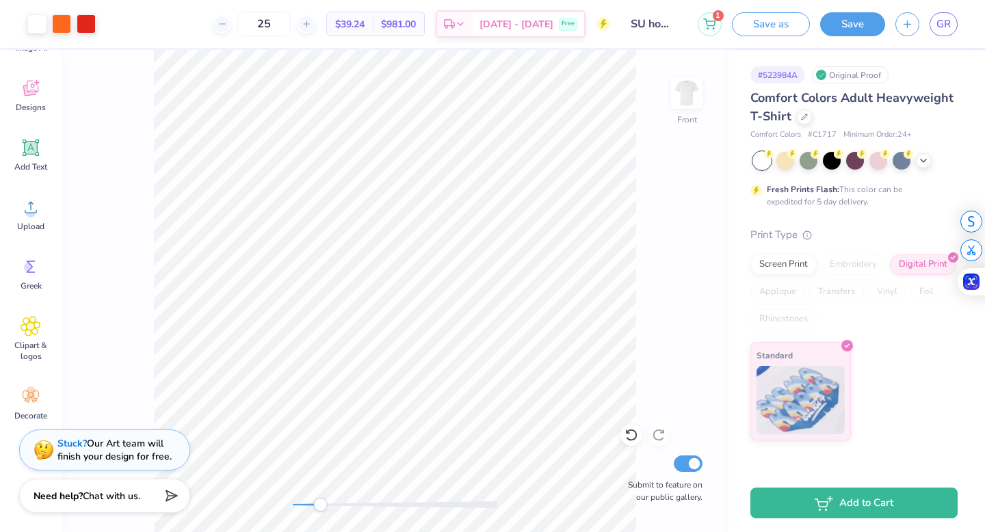
type input "8.35"
type input "10.61"
type input "11.91"
type input "4.03"
type input "5.13"
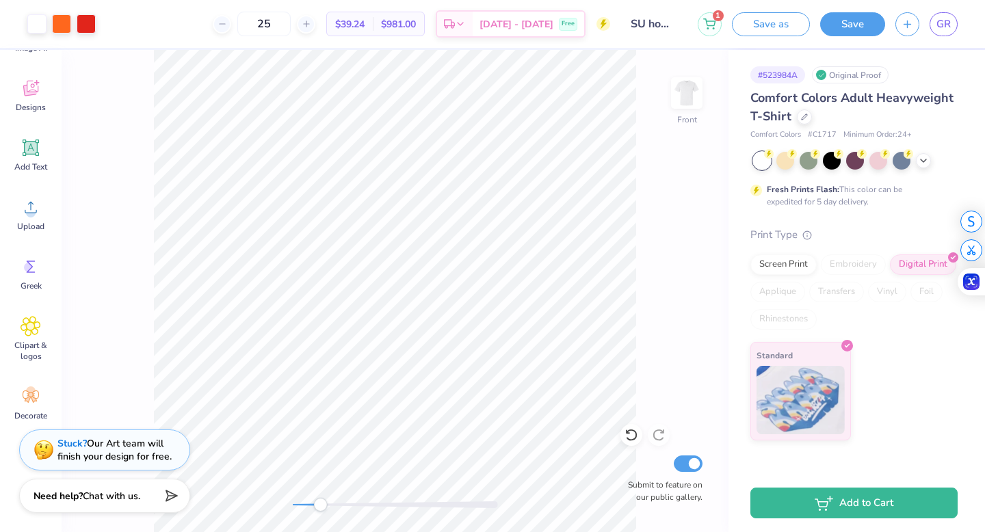
type input "3.28"
type input "1.40"
type input "1.78"
type input "4.75"
type input "9.85"
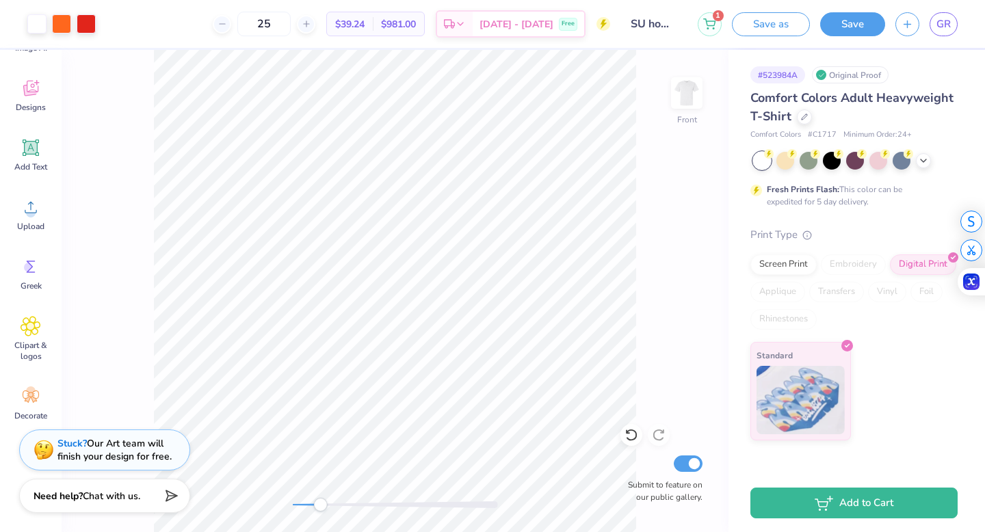
type input "6.54"
type input "3.68"
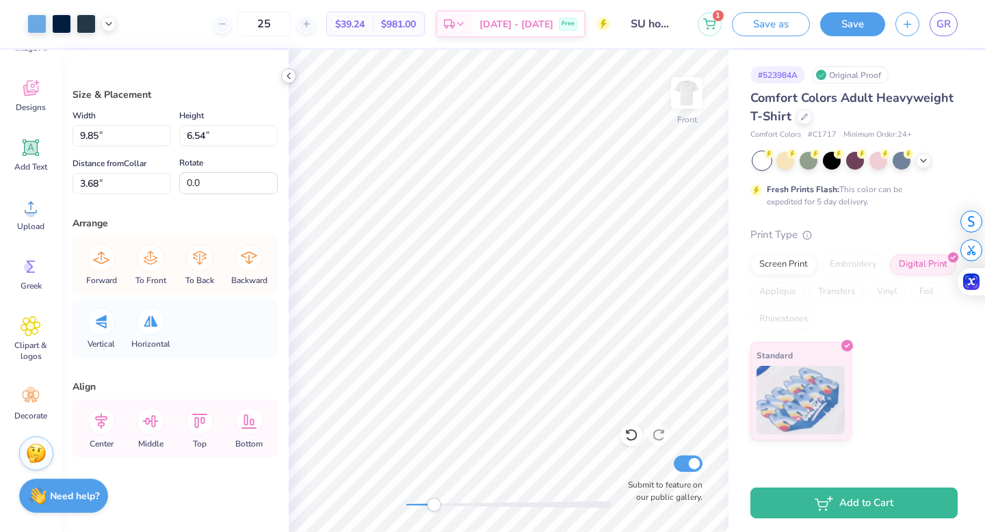
type input "12.46"
type input "13.75"
type input "3.00"
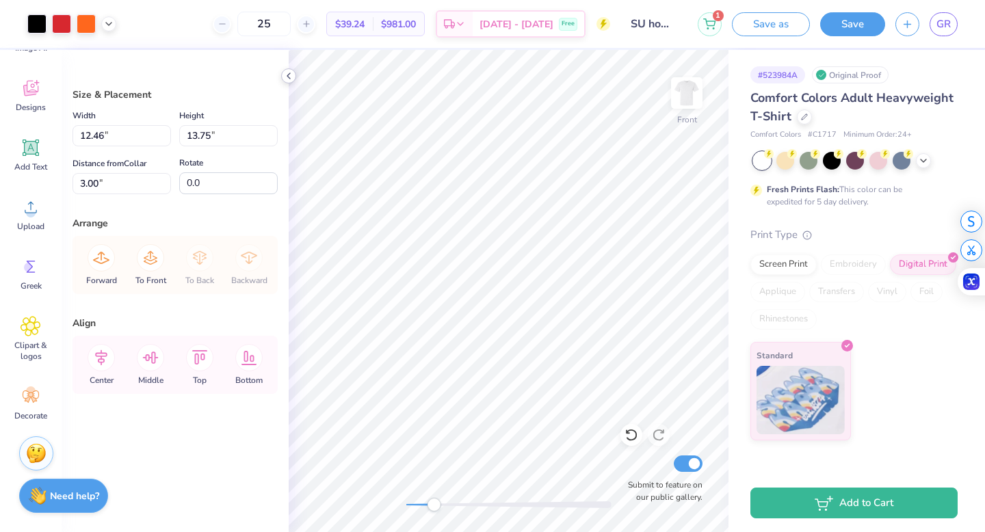
type input "9.85"
type input "6.54"
type input "3.68"
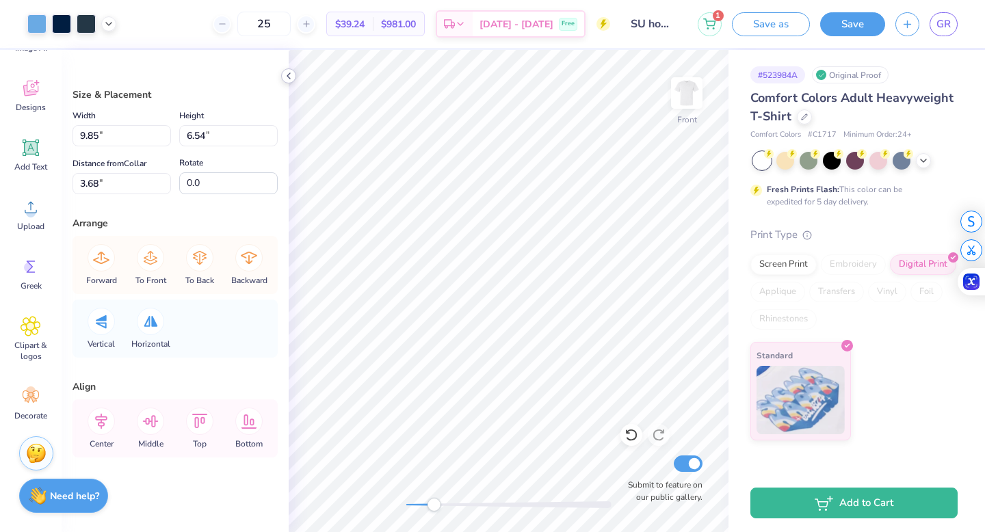
type input "12.46"
type input "13.75"
type input "3.00"
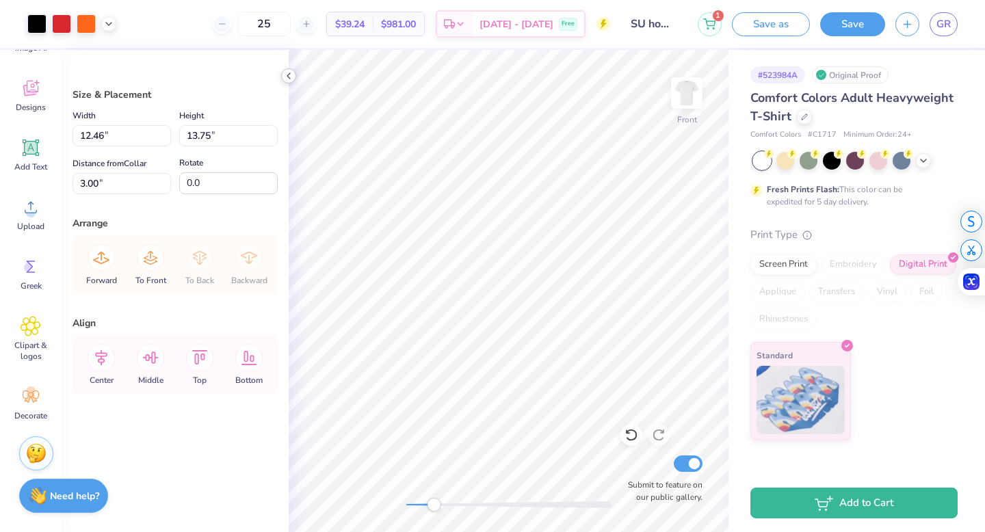
type input "9.85"
type input "6.54"
type input "3.68"
type input "2.23"
type input "1.02"
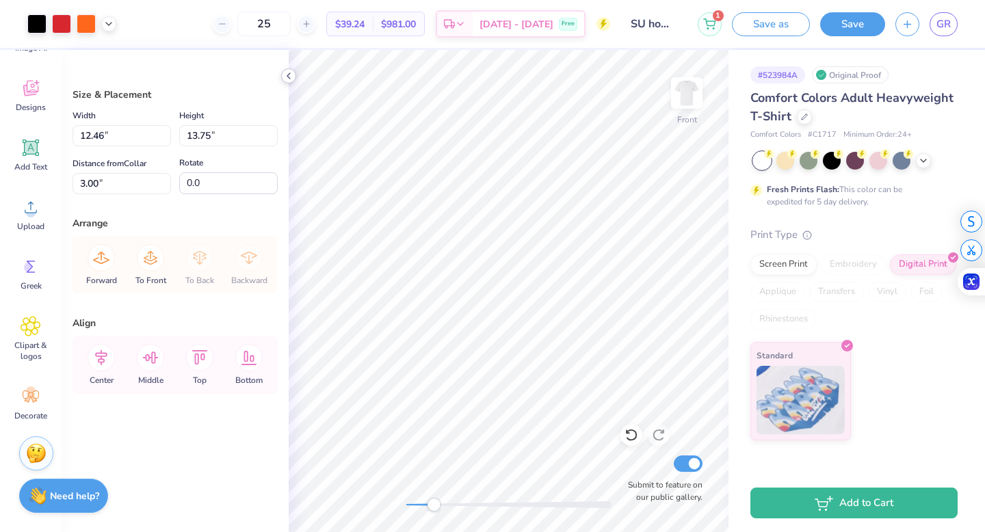
type input "8.57"
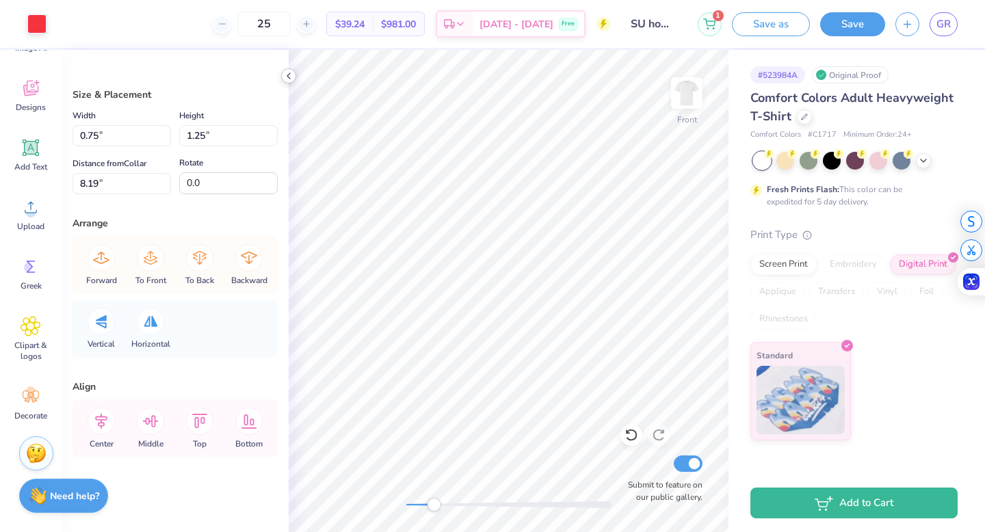
type input "12.46"
type input "13.75"
type input "3.00"
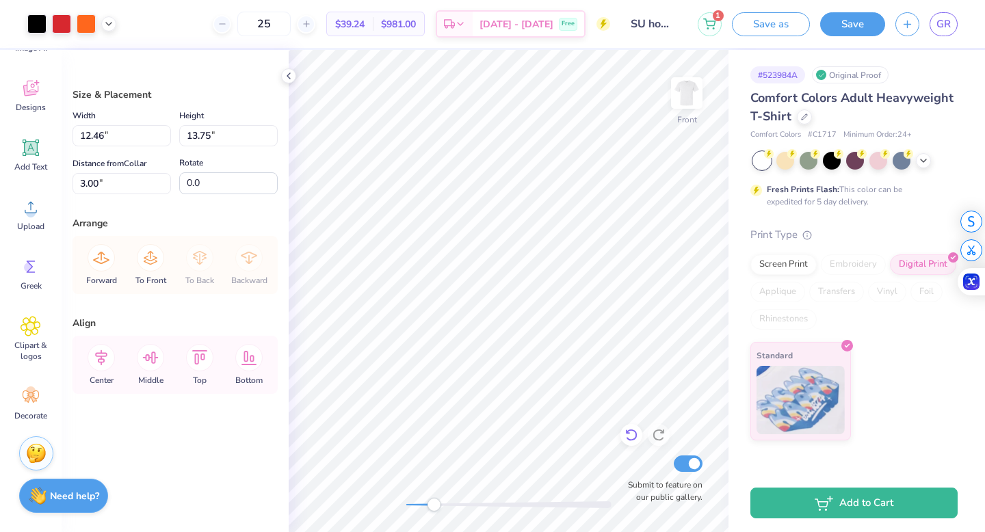
click at [630, 438] on icon at bounding box center [631, 435] width 14 height 14
type input "0.75"
type input "1.25"
type input "8.19"
type input "1.78"
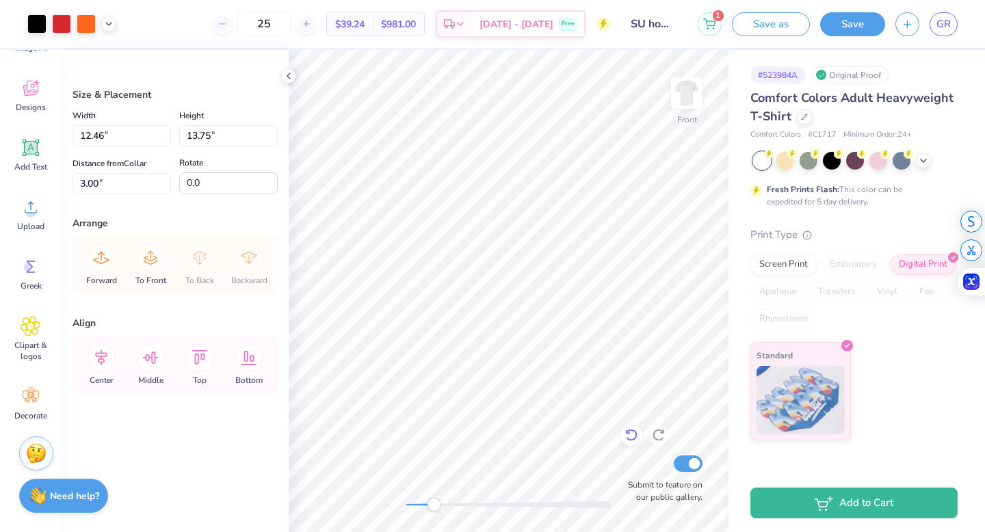
type input "1.97"
type input "8.19"
type input "2.08"
type input "0.98"
type input "7.73"
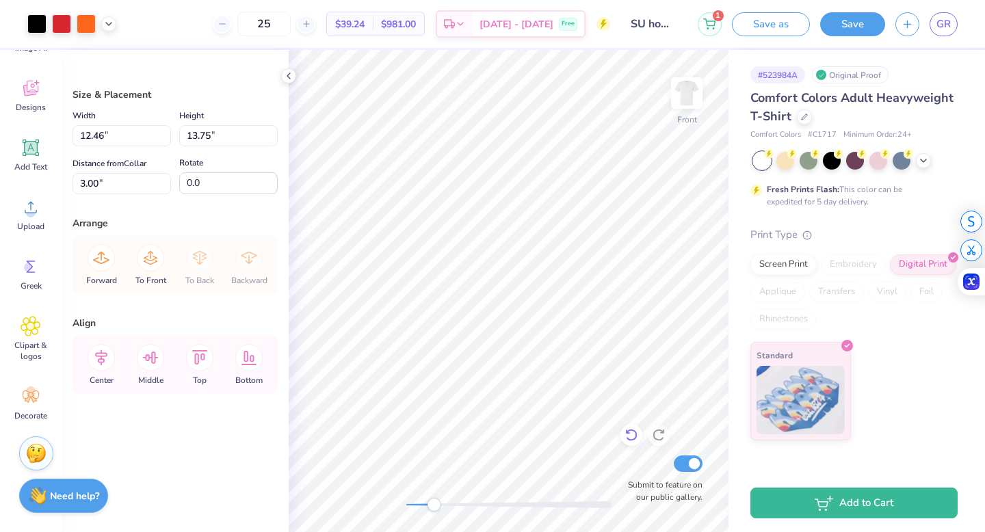
type input "2.07"
type input "0.96"
type input "7.73"
type input "1.81"
type input "1.98"
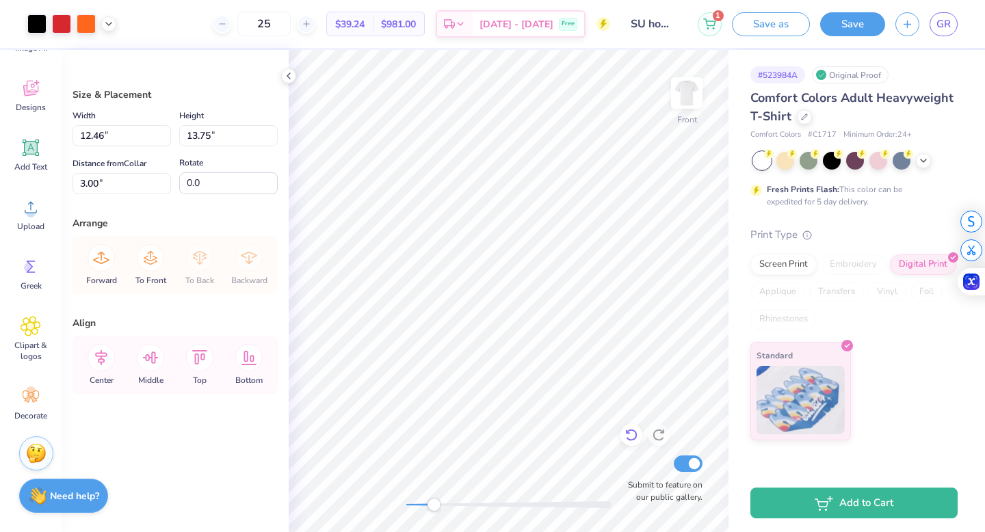
type input "8.19"
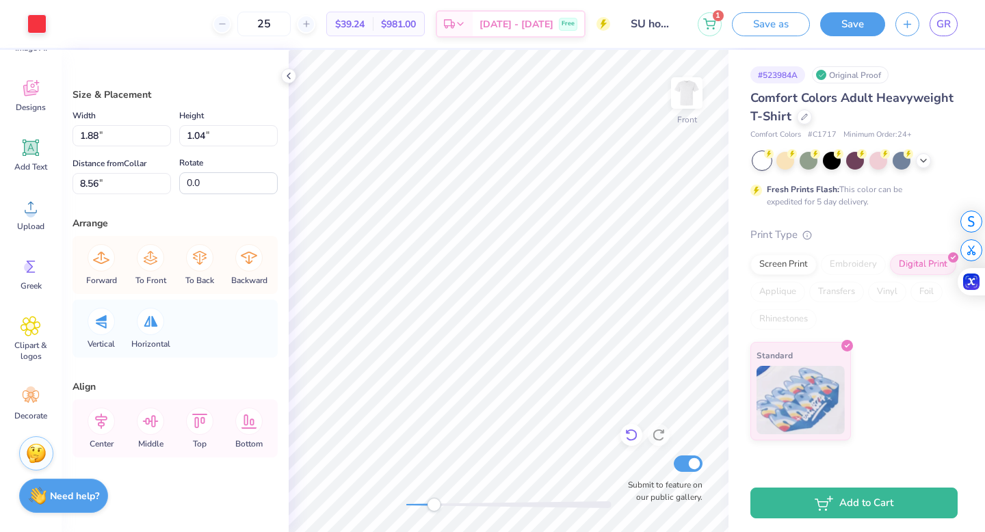
type input "1.88"
type input "1.04"
type input "8.56"
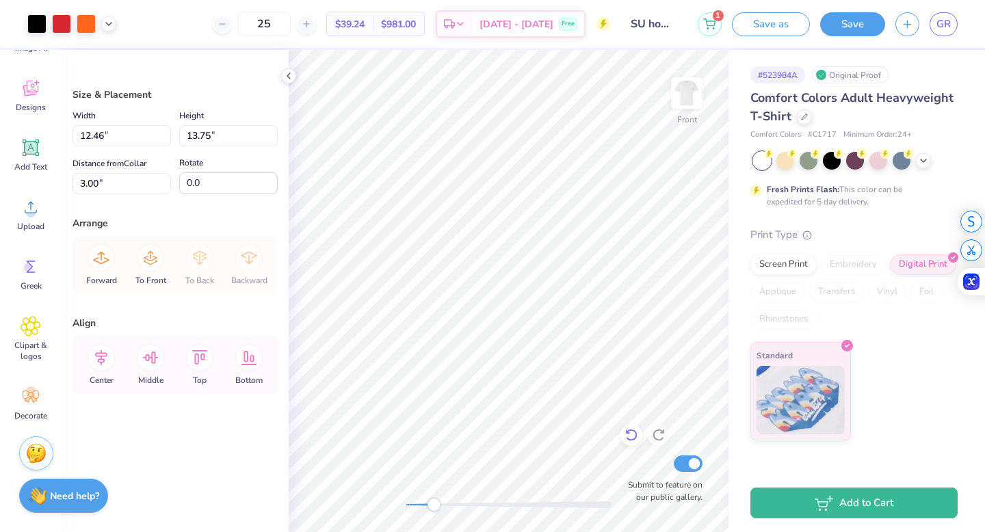
type input "1.95"
type input "0.63"
type input "8.93"
type input "1.95"
type input "0.63"
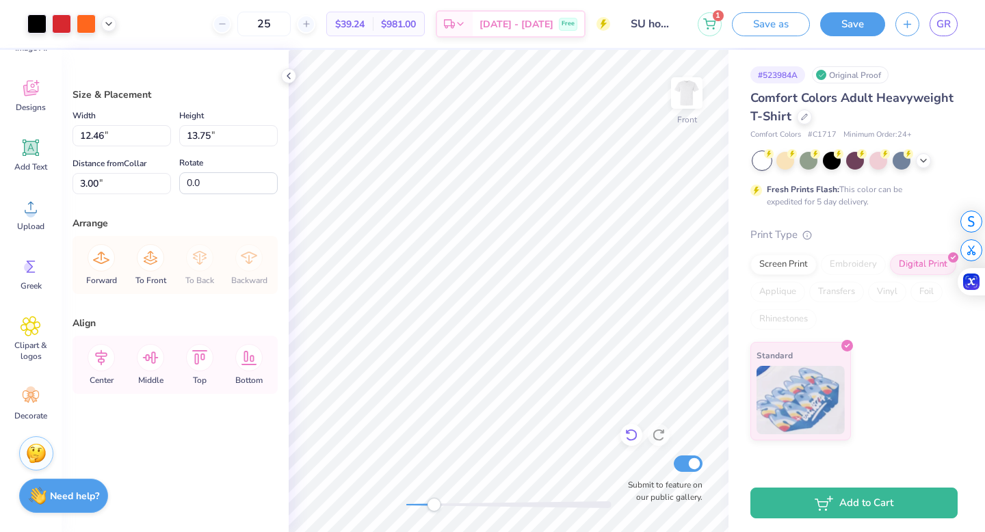
type input "8.93"
type input "0.24"
type input "0.82"
type input "8.63"
type input "0.23"
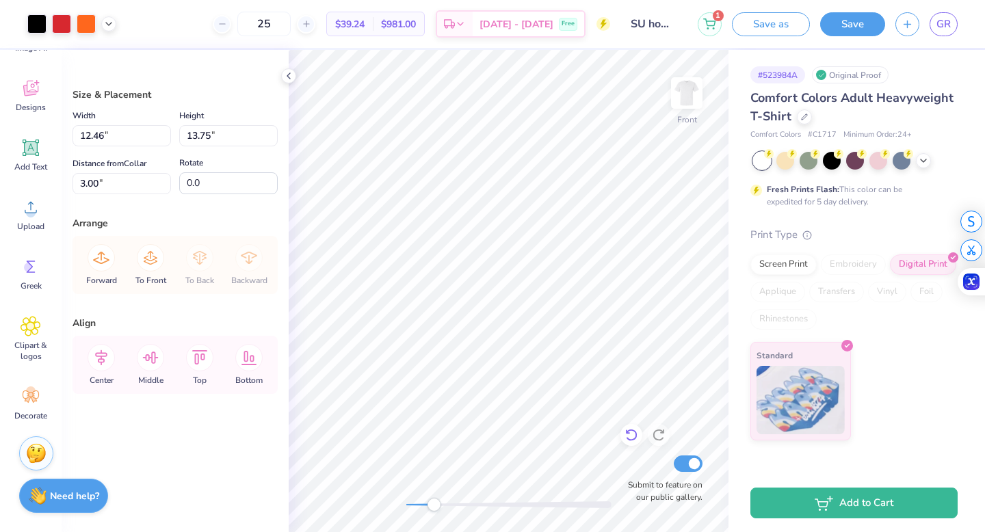
type input "0.81"
type input "8.64"
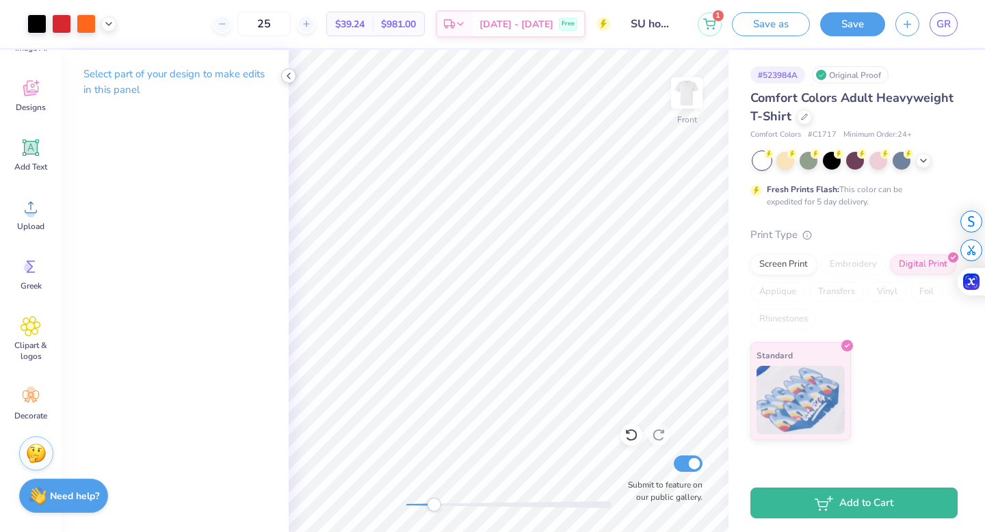
click at [287, 68] on div at bounding box center [288, 75] width 15 height 15
click at [40, 275] on icon at bounding box center [31, 266] width 21 height 21
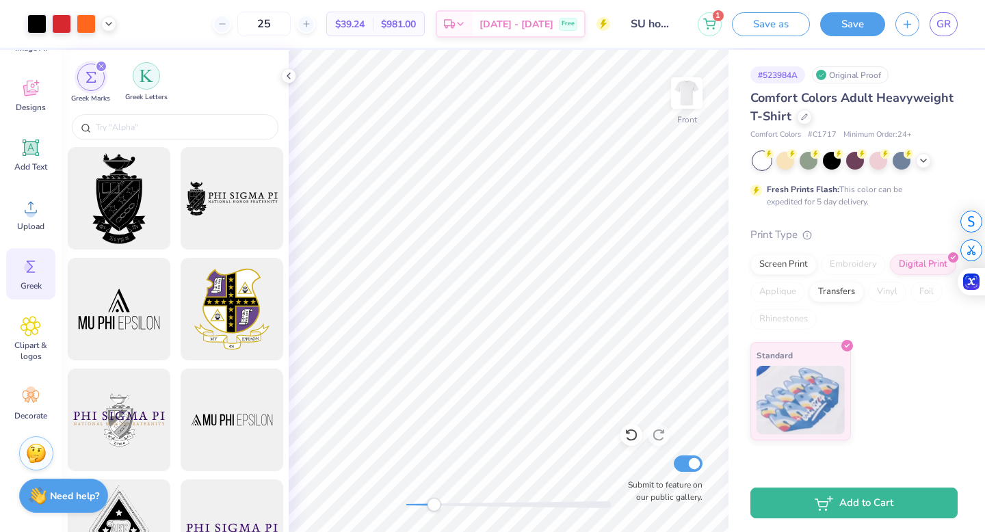
click at [152, 72] on img "filter for Greek Letters" at bounding box center [147, 76] width 14 height 14
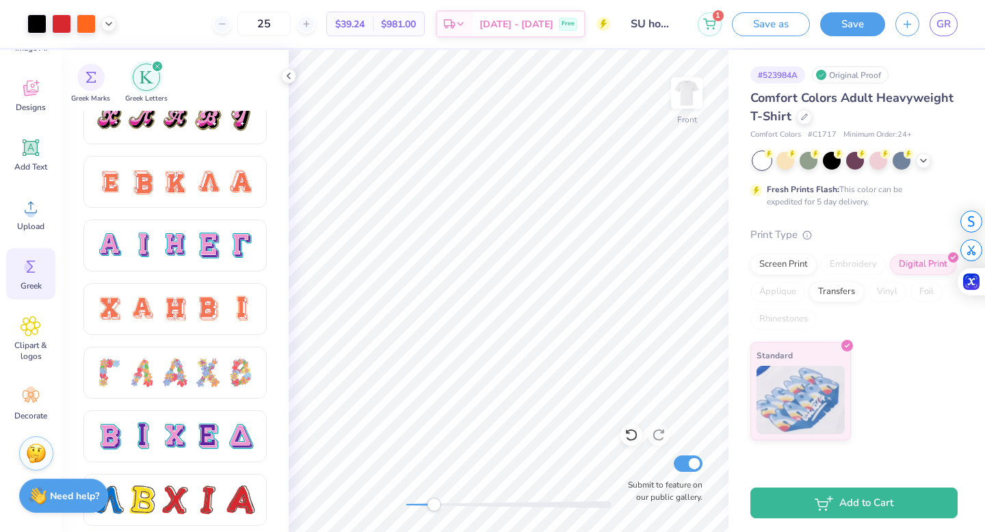
scroll to position [830, 0]
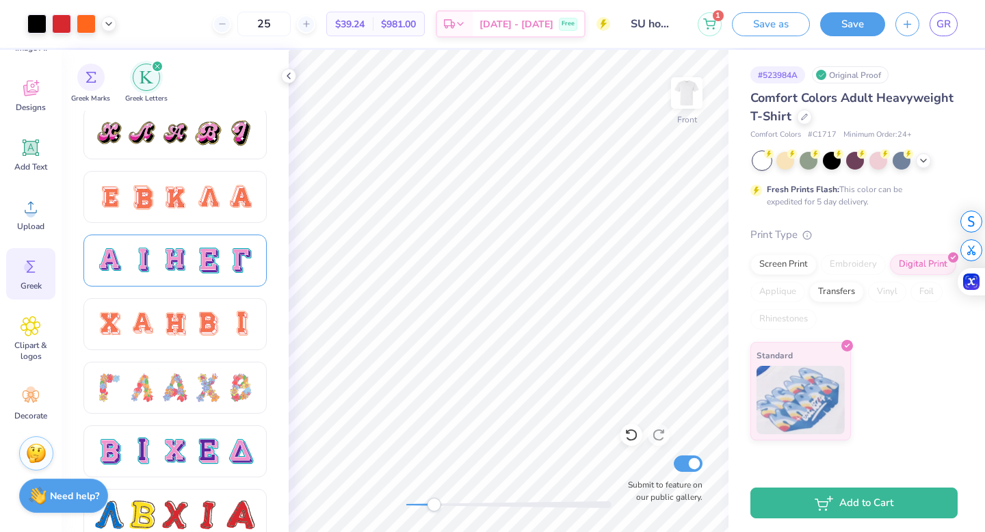
click at [173, 265] on div at bounding box center [175, 260] width 29 height 29
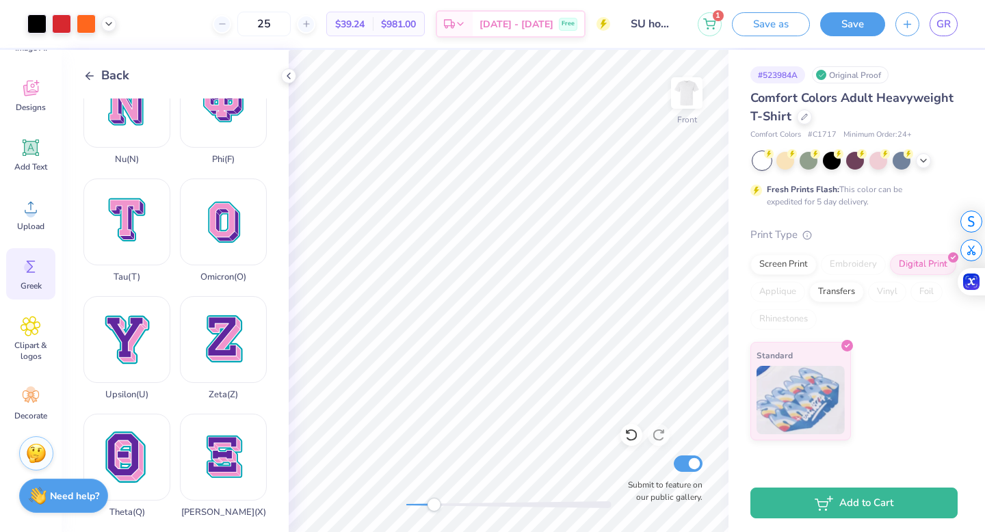
scroll to position [983, 0]
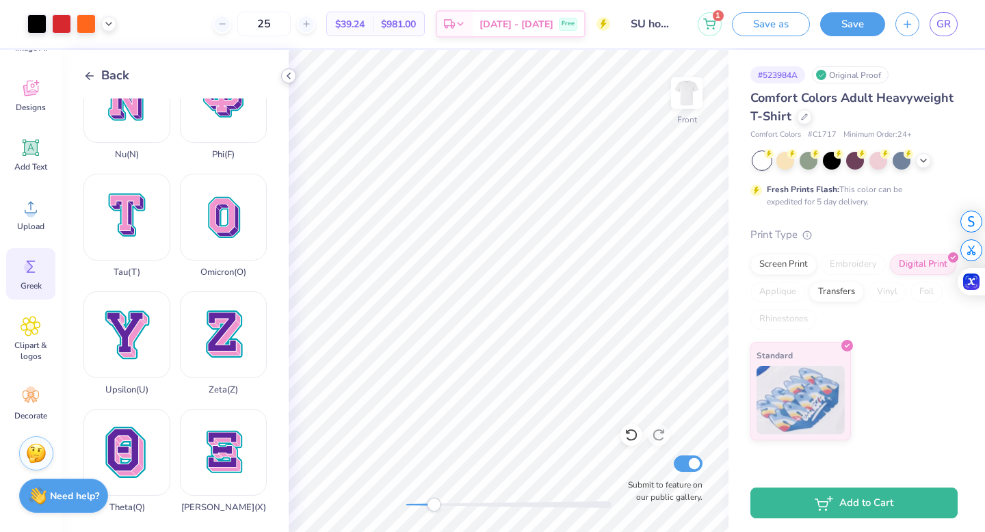
click at [285, 79] on icon at bounding box center [288, 75] width 11 height 11
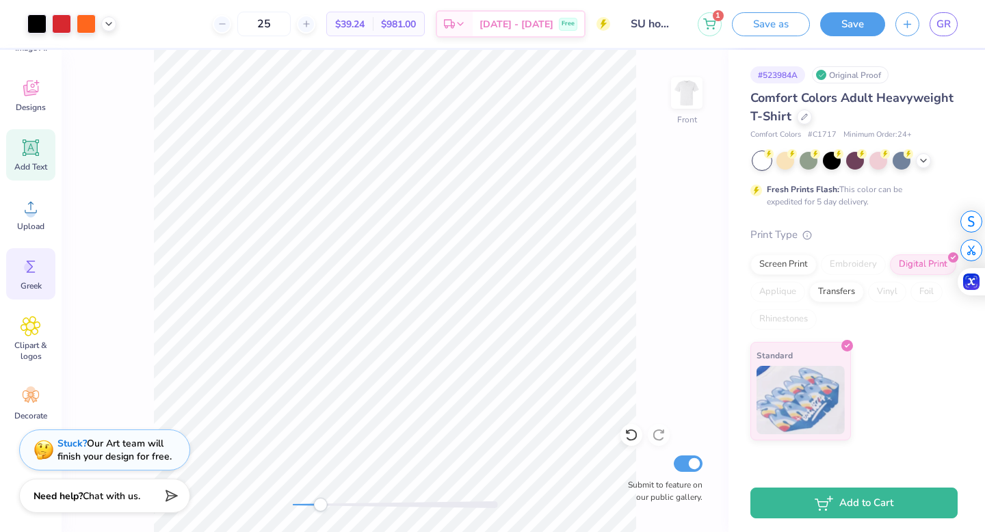
click at [39, 155] on icon at bounding box center [31, 147] width 21 height 21
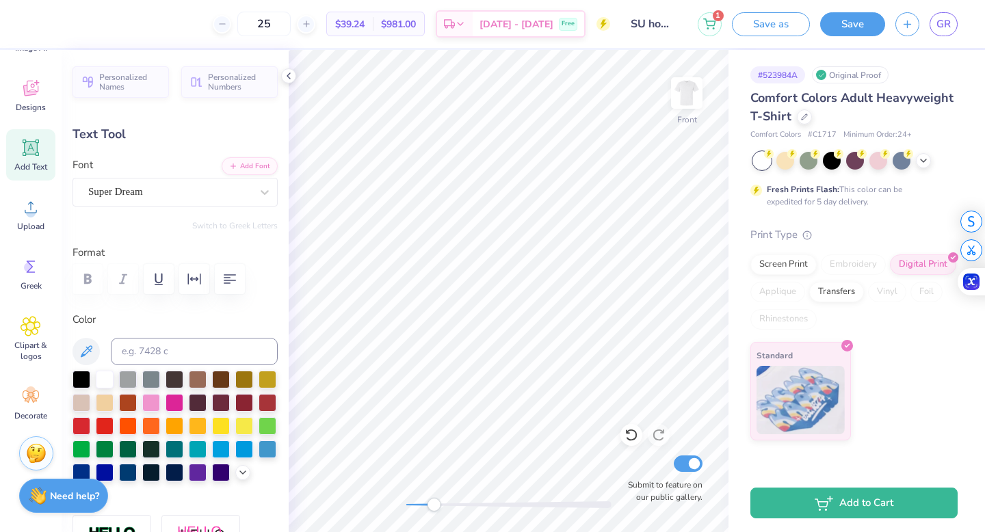
scroll to position [0, 0]
type textarea "T"
type textarea "Q"
type textarea "QX"
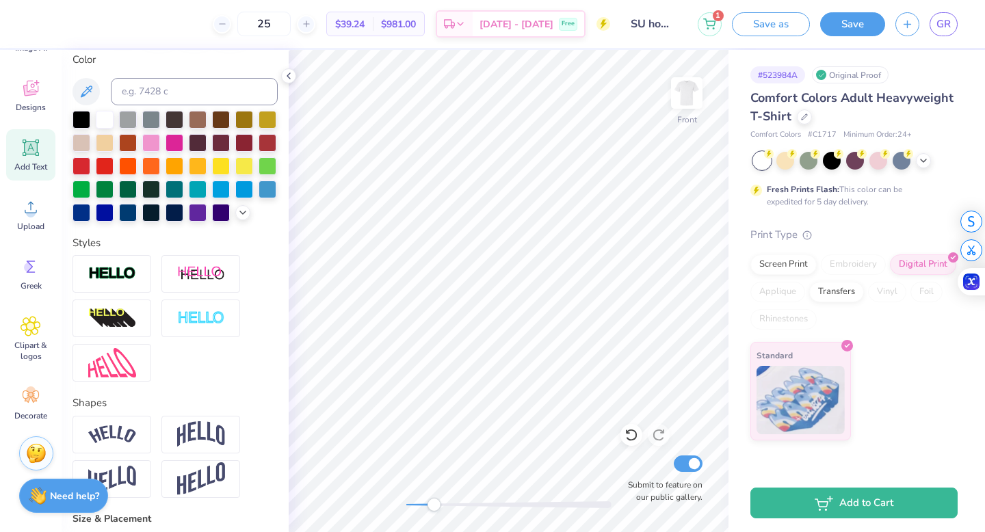
scroll to position [252, 0]
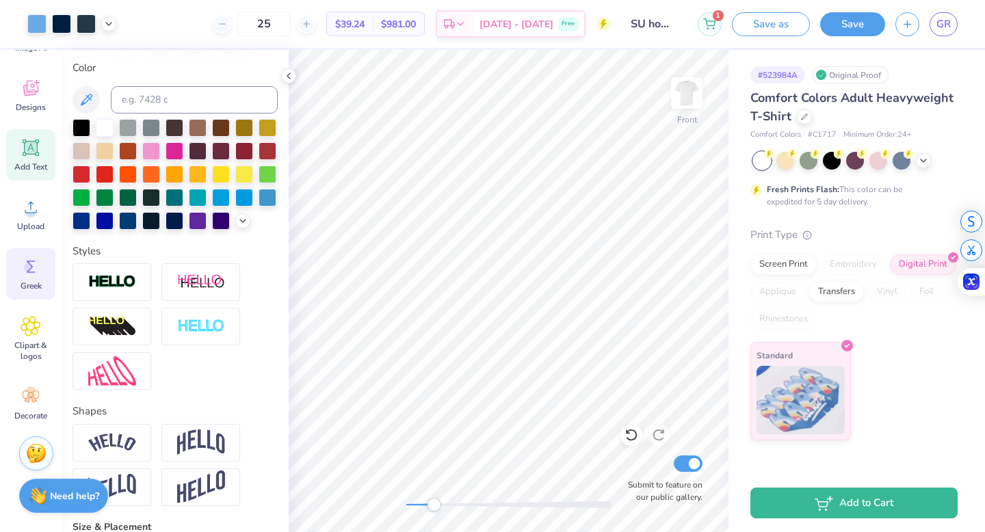
click at [40, 267] on icon at bounding box center [31, 266] width 21 height 21
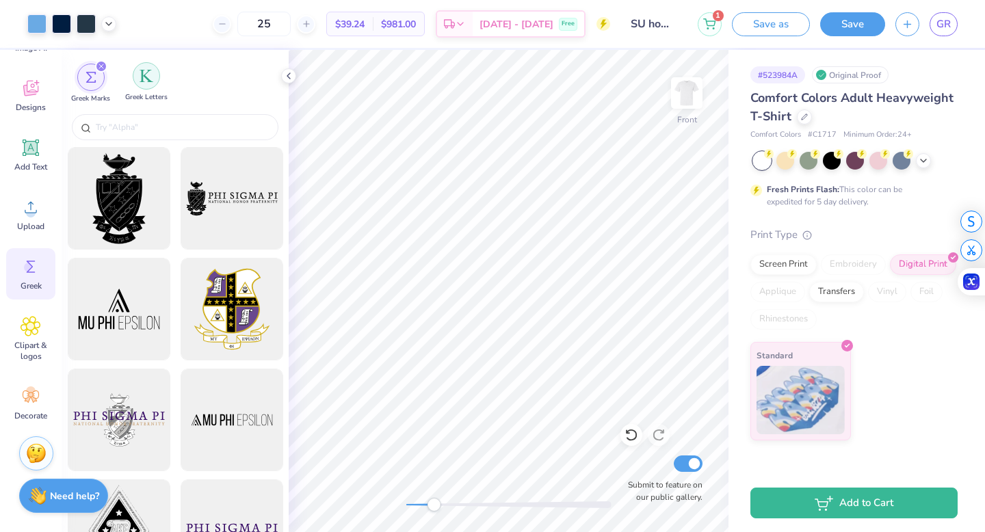
click at [150, 66] on div "filter for Greek Letters" at bounding box center [146, 75] width 27 height 27
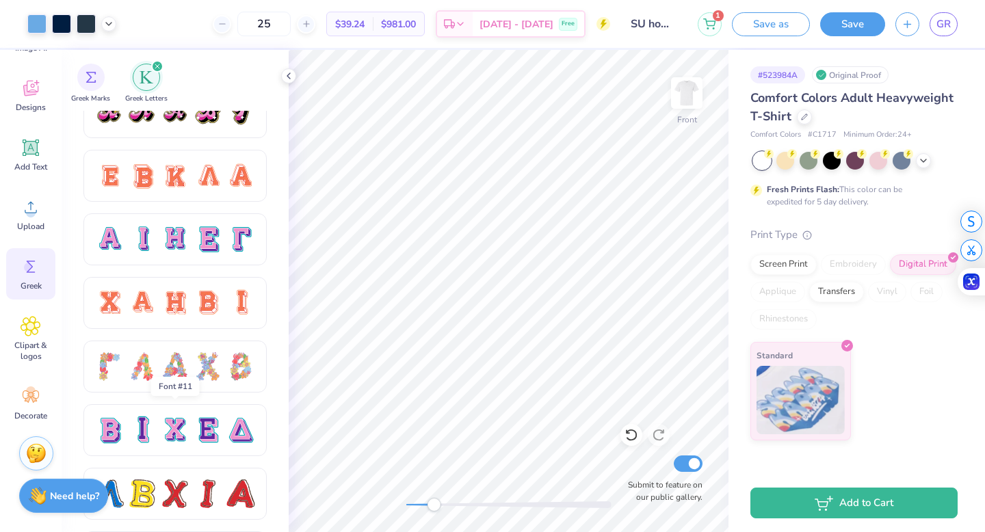
scroll to position [850, 0]
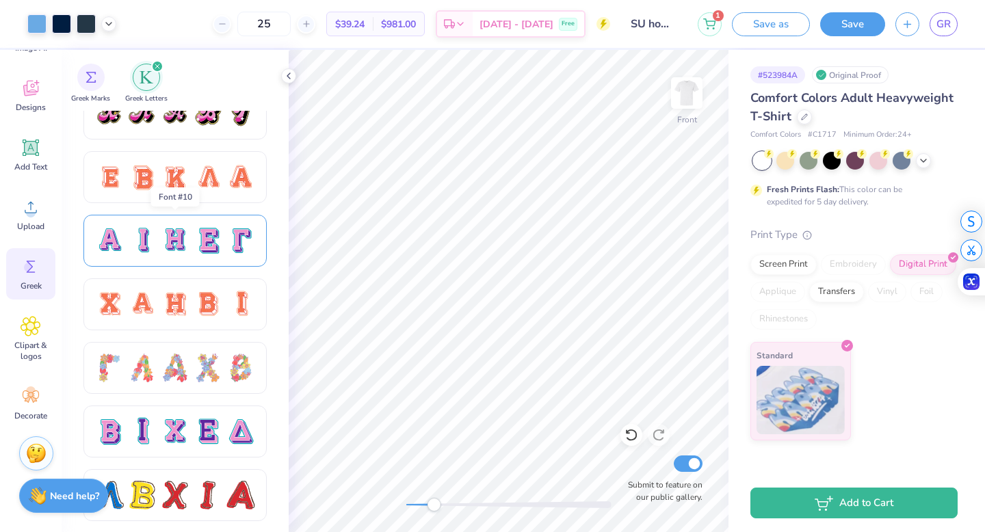
click at [163, 248] on div at bounding box center [175, 240] width 29 height 29
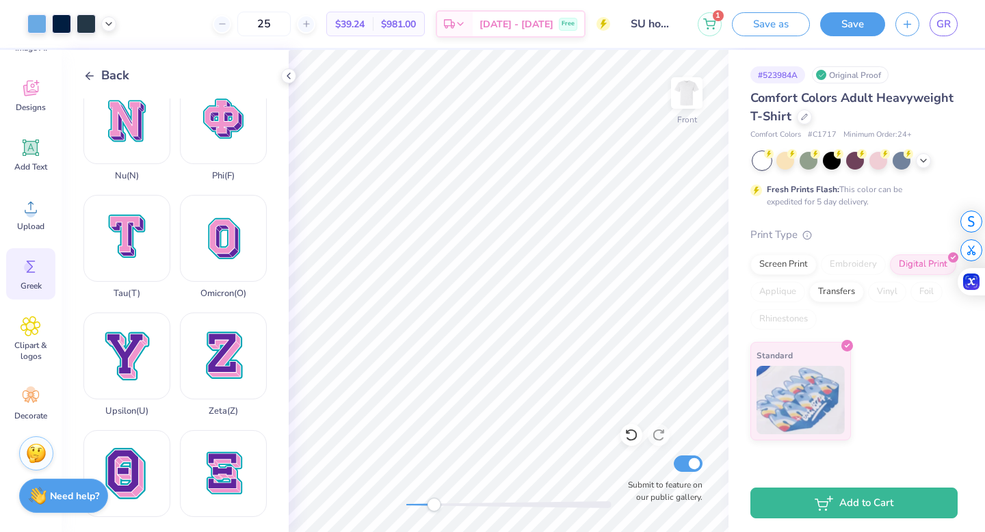
scroll to position [986, 0]
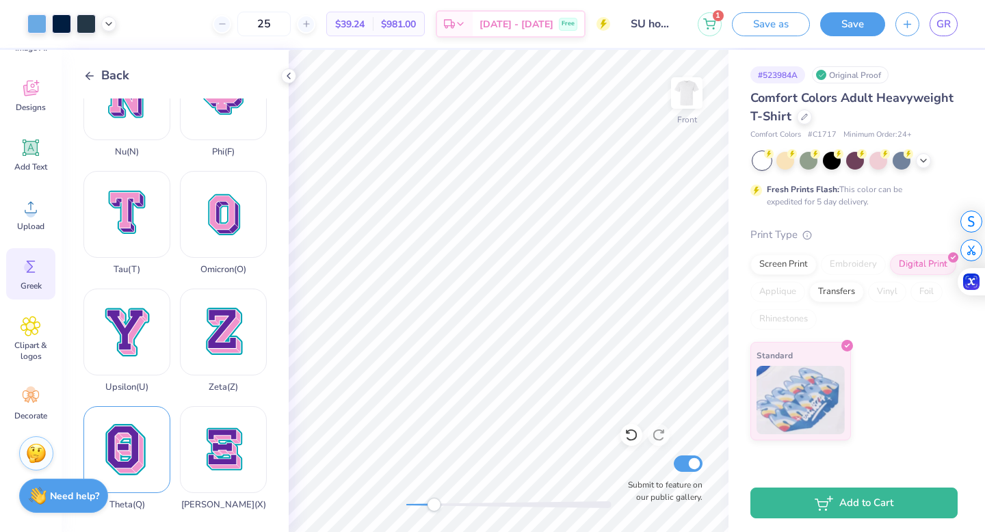
click at [135, 445] on div "Theta ( Q )" at bounding box center [126, 458] width 87 height 104
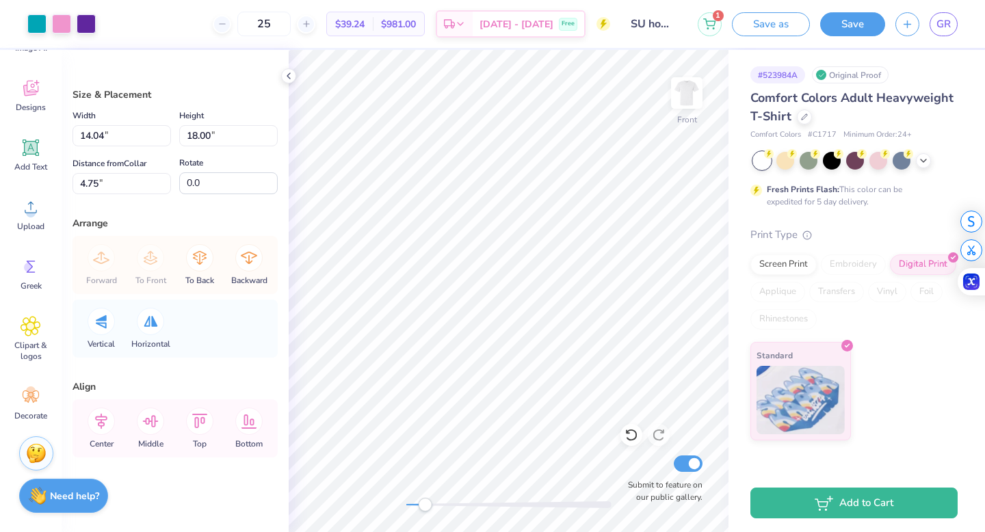
drag, startPoint x: 433, startPoint y: 505, endPoint x: 416, endPoint y: 503, distance: 16.5
click at [418, 503] on div "Accessibility label" at bounding box center [425, 505] width 14 height 14
type input "6.53"
type input "8.37"
type input "14.38"
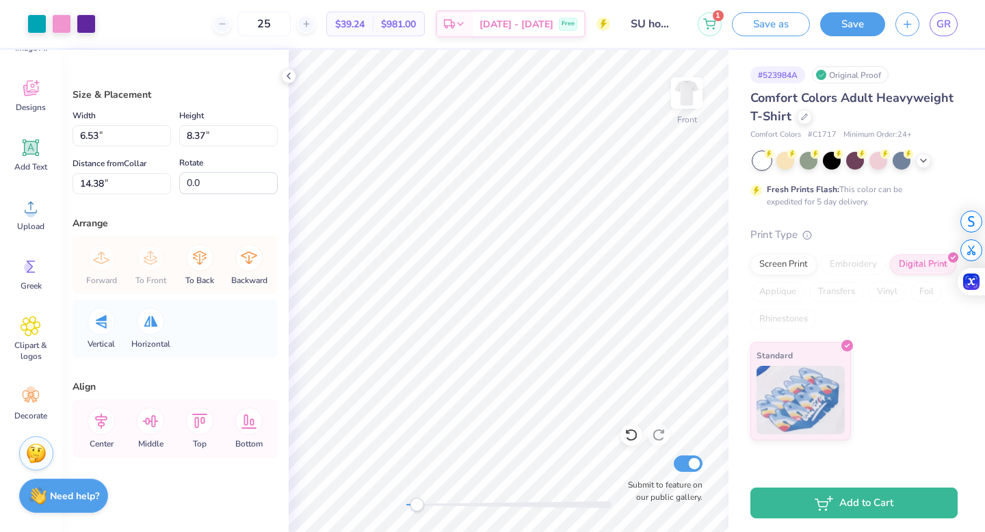
type input "2.04"
type input "2.61"
type input "11.77"
type input "1.21"
type input "1.56"
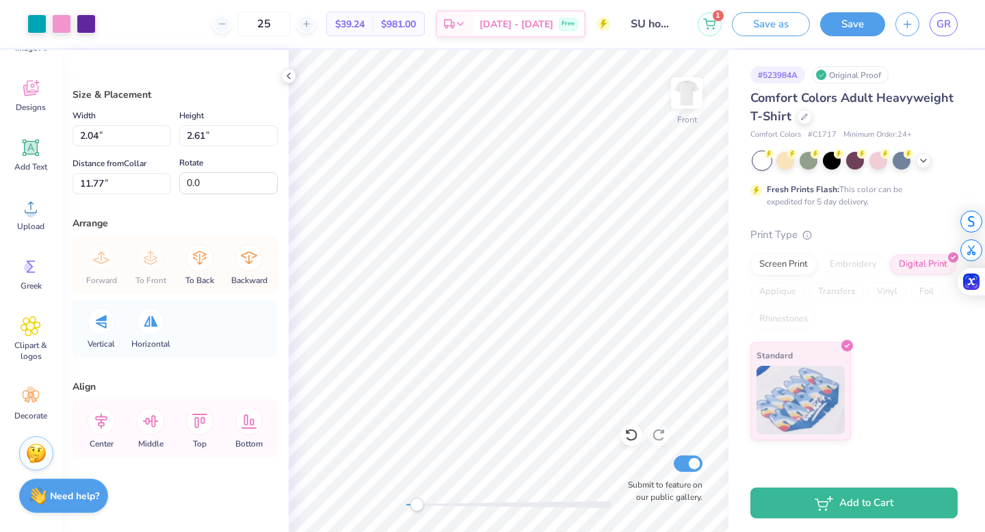
type input "6.92"
type input "1.62"
type input "2.08"
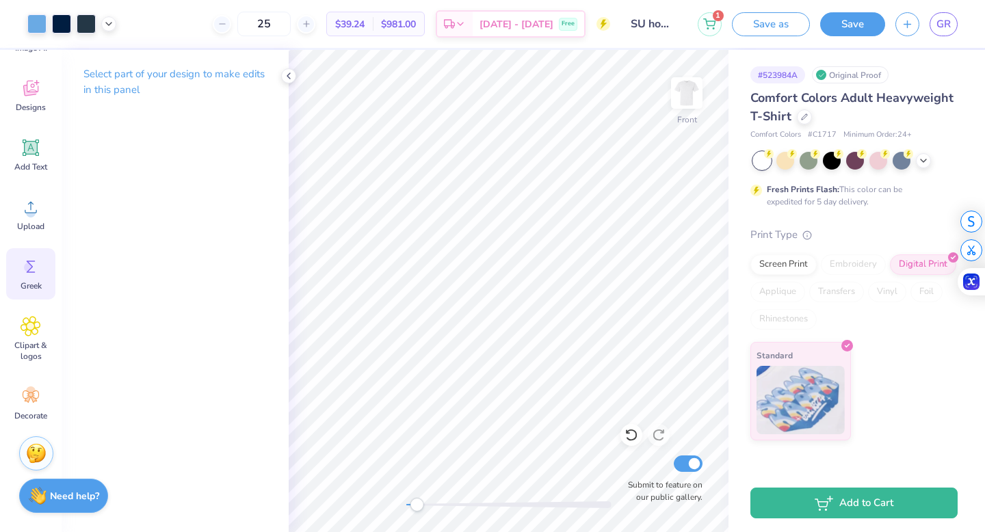
click at [30, 278] on div "Greek" at bounding box center [30, 273] width 49 height 51
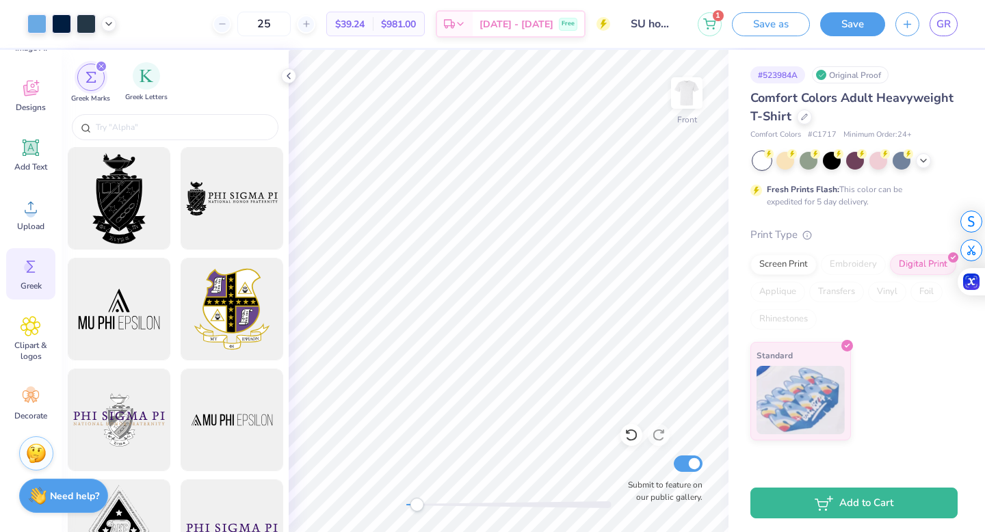
click at [155, 95] on span "Greek Letters" at bounding box center [146, 97] width 42 height 10
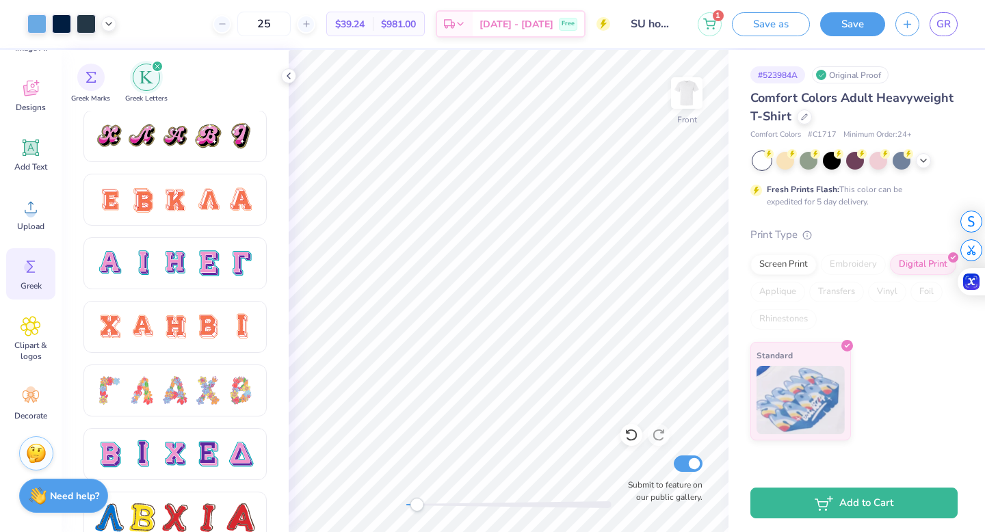
scroll to position [863, 0]
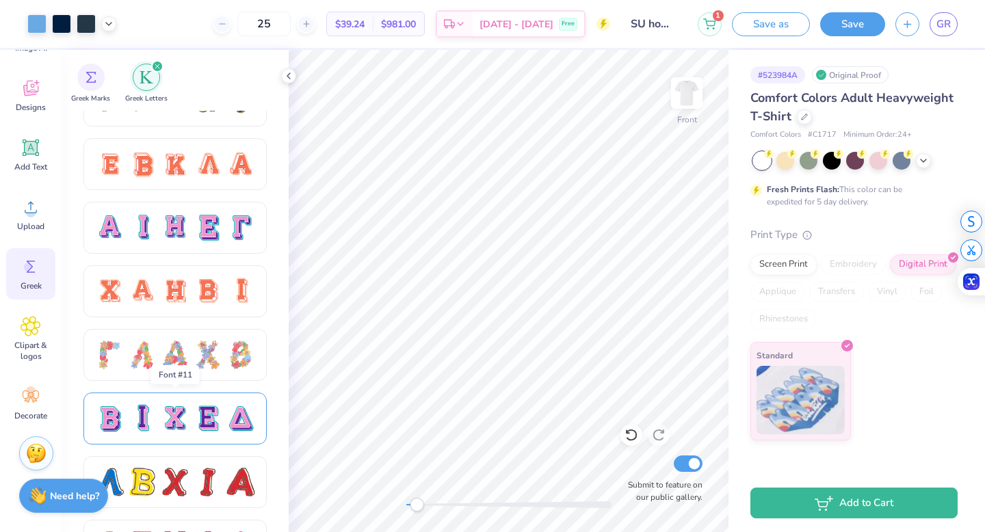
click at [142, 423] on div at bounding box center [142, 418] width 29 height 29
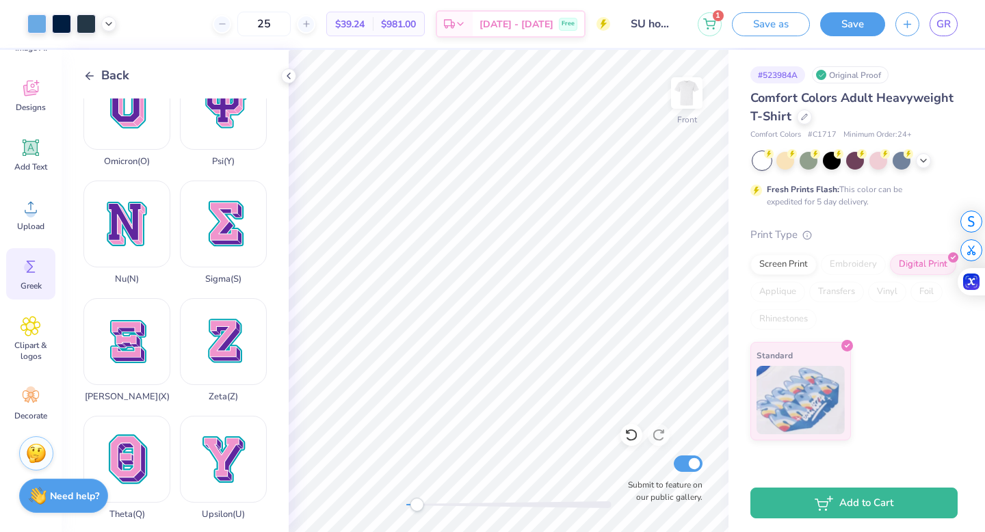
scroll to position [992, 0]
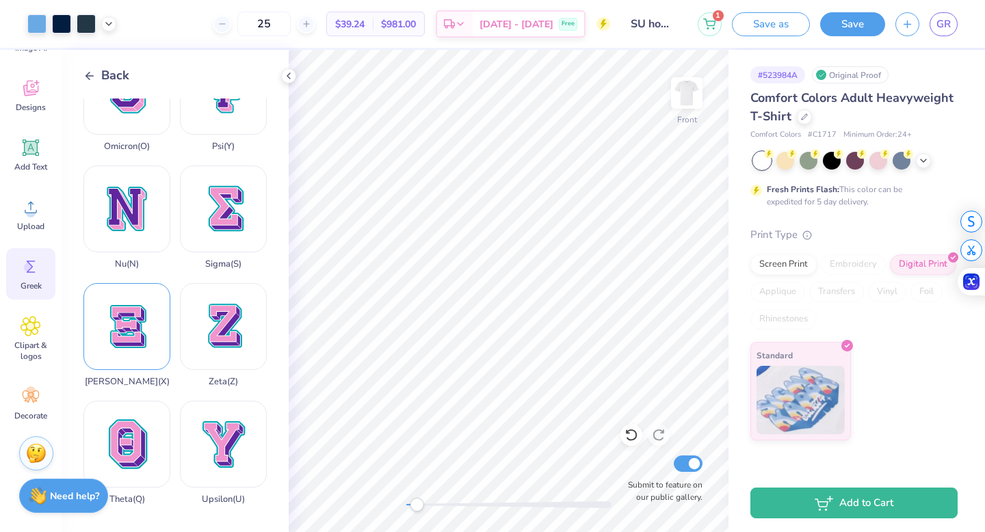
click at [128, 343] on div "Xi ( X )" at bounding box center [126, 335] width 87 height 104
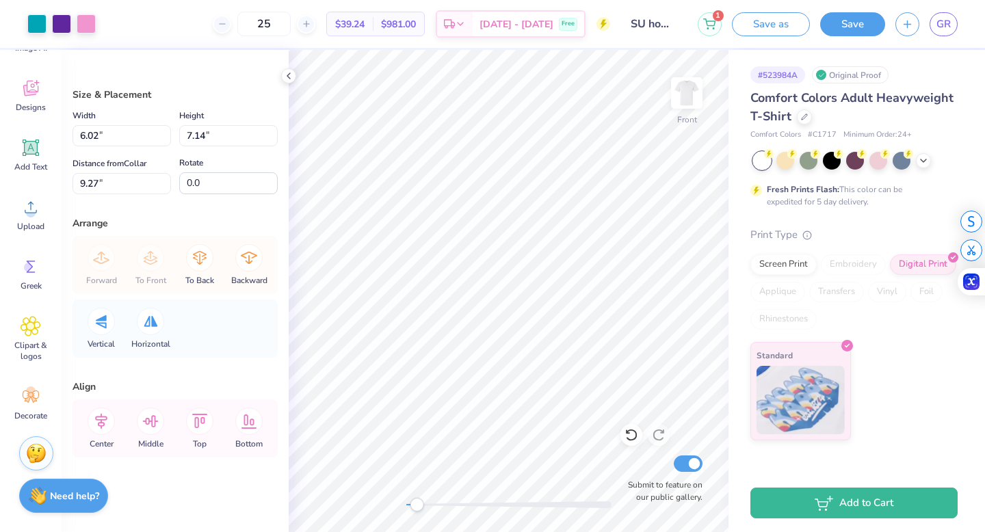
type input "6.02"
type input "7.14"
type input "9.27"
type input "2.26"
type input "2.68"
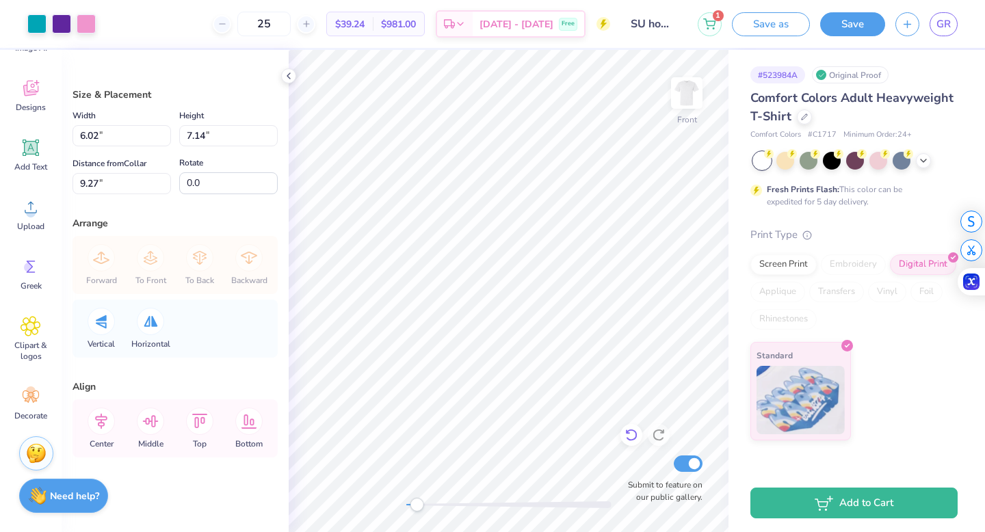
type input "13.75"
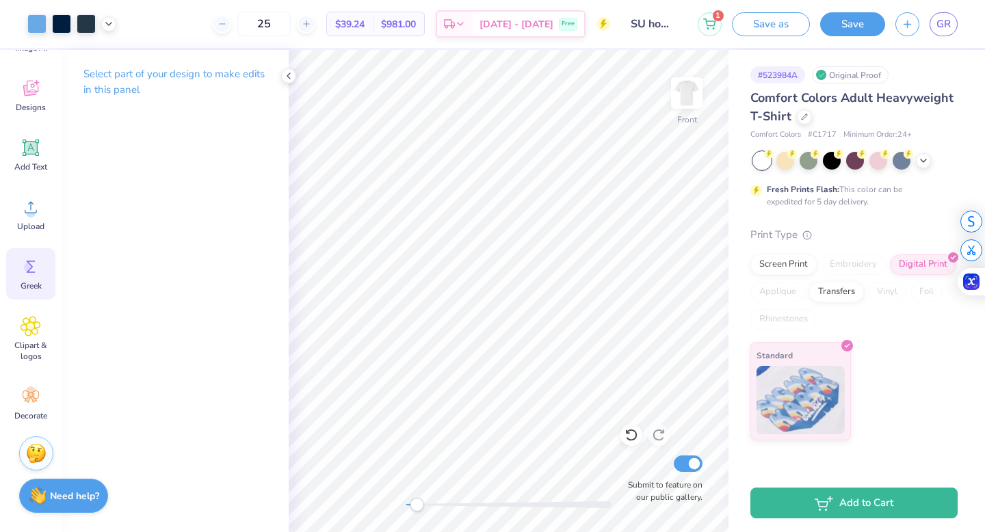
click at [41, 279] on div "Greek" at bounding box center [30, 273] width 49 height 51
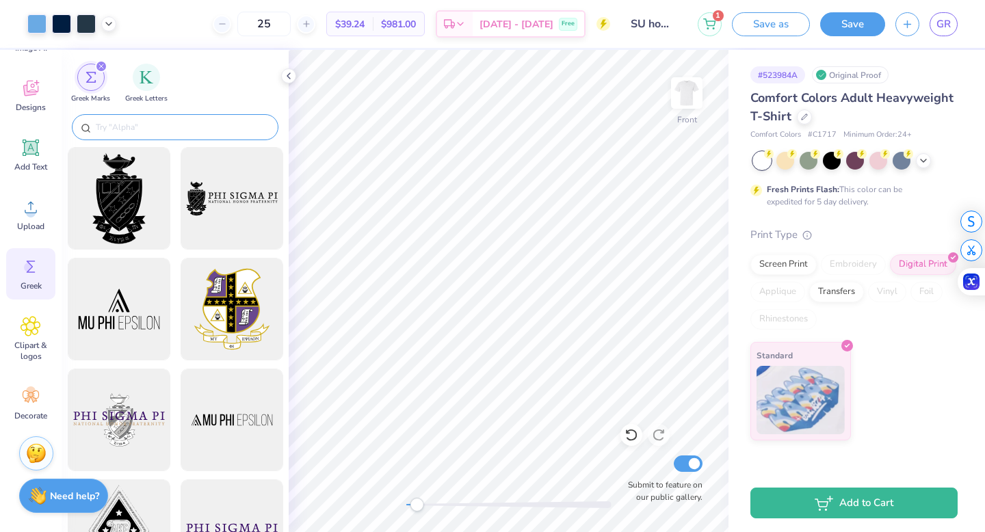
click at [150, 130] on input "text" at bounding box center [181, 127] width 175 height 14
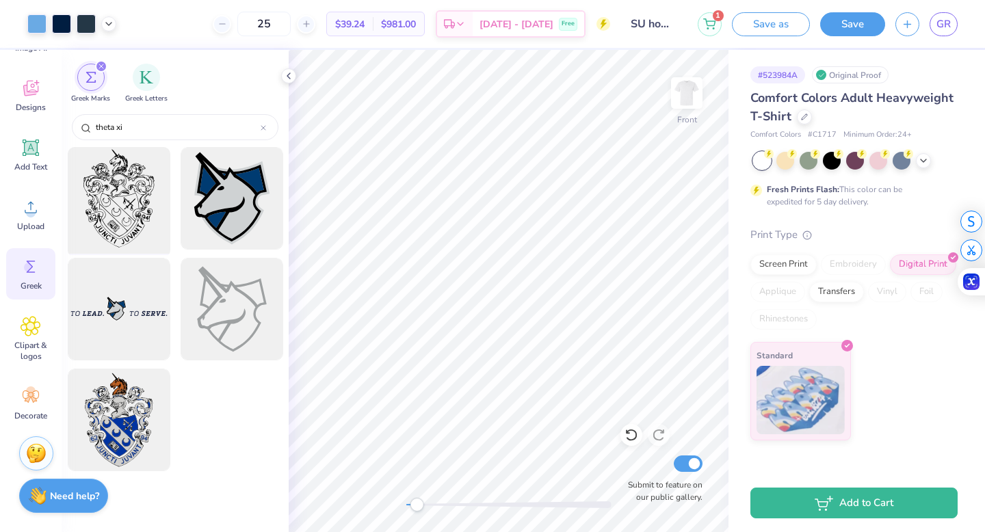
type input "theta xi"
click at [112, 162] on div at bounding box center [118, 198] width 113 height 113
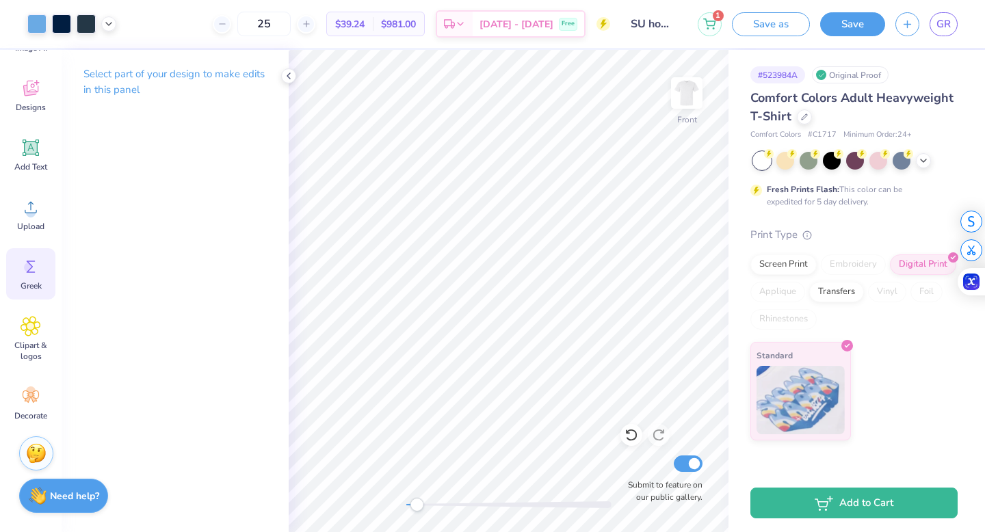
click at [29, 272] on icon at bounding box center [31, 267] width 9 height 12
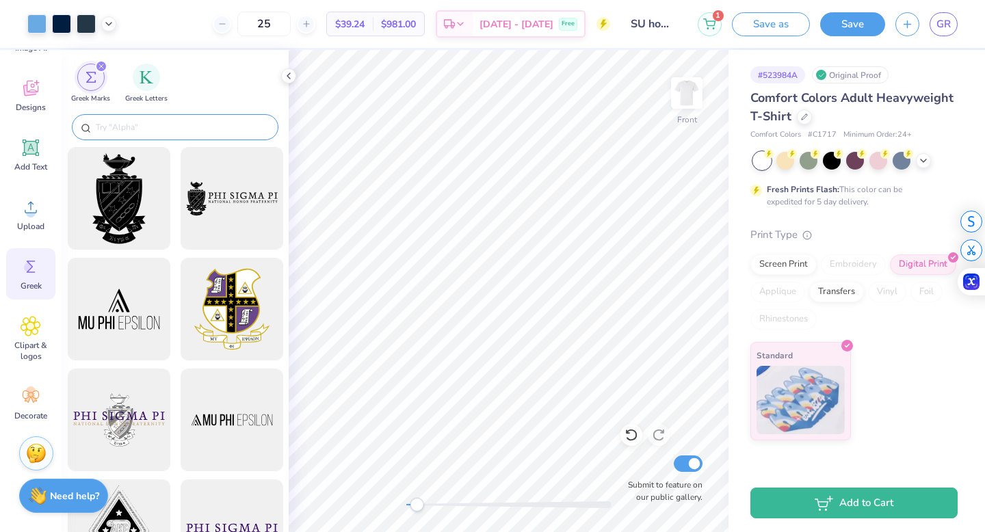
click at [122, 131] on input "text" at bounding box center [181, 127] width 175 height 14
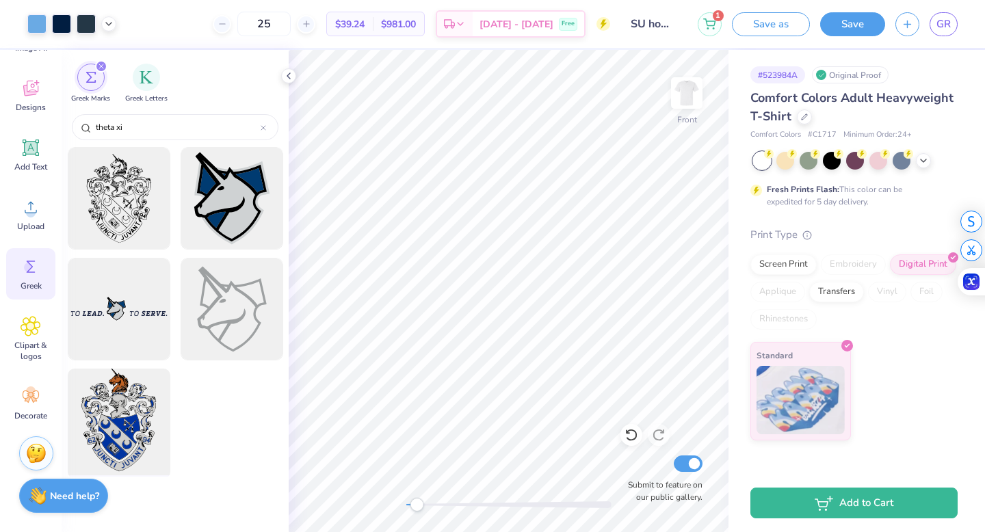
type input "theta xi"
click at [111, 404] on div at bounding box center [118, 420] width 113 height 113
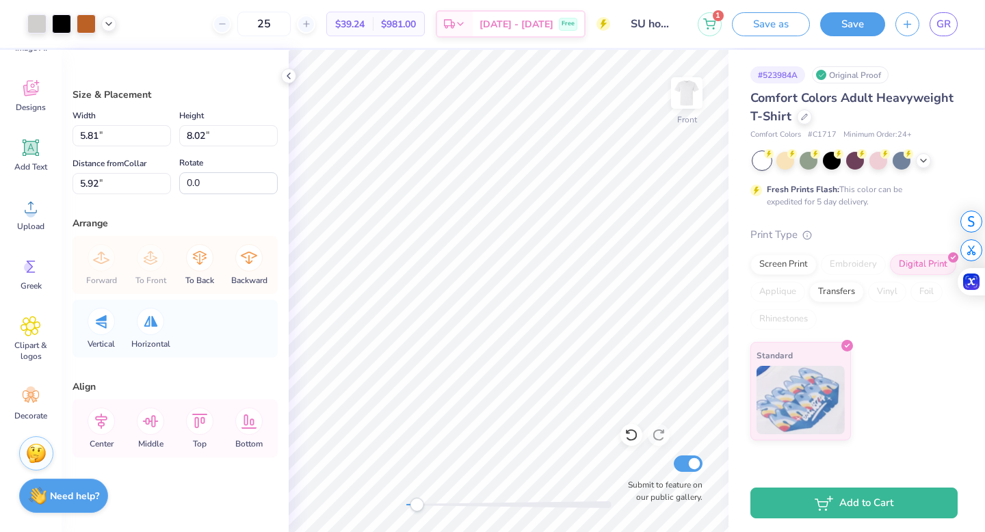
type input "5.81"
type input "8.02"
type input "5.92"
type input "3.05"
type input "4.20"
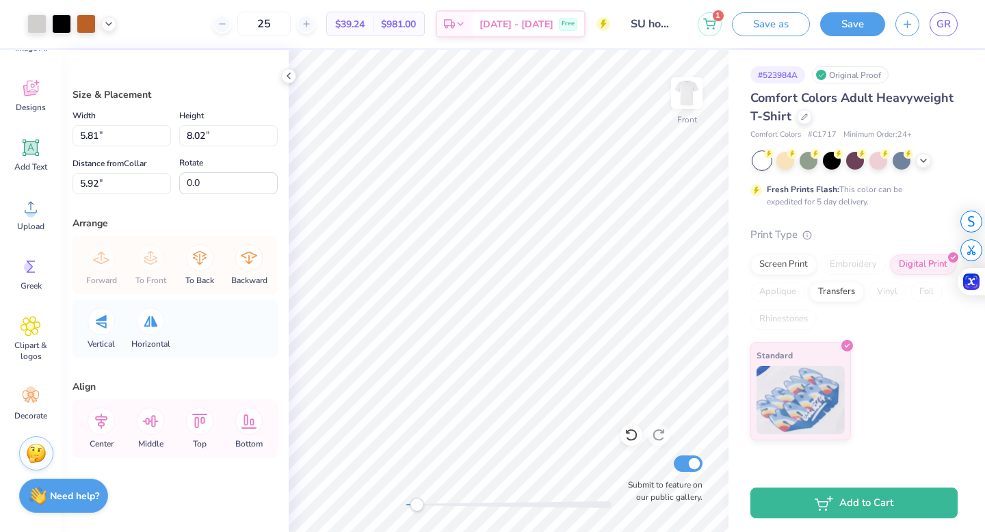
type input "7.41"
type input "2.46"
type input "3.39"
type input "7.01"
drag, startPoint x: 420, startPoint y: 508, endPoint x: 462, endPoint y: 498, distance: 43.0
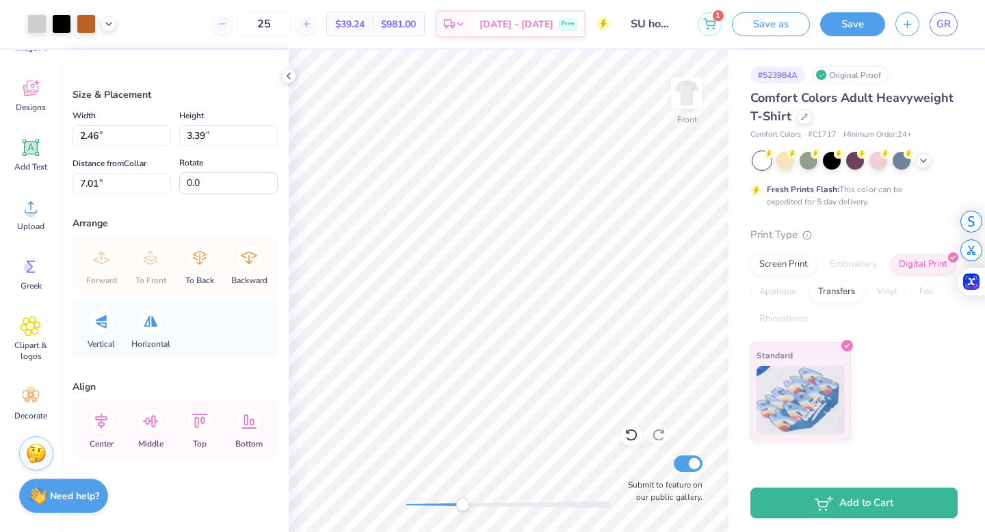
click at [462, 502] on div "Accessibility label" at bounding box center [462, 505] width 14 height 14
drag, startPoint x: 460, startPoint y: 505, endPoint x: 449, endPoint y: 506, distance: 11.0
click at [449, 506] on div "Accessibility label" at bounding box center [449, 505] width 14 height 14
drag, startPoint x: 449, startPoint y: 508, endPoint x: 503, endPoint y: 498, distance: 55.0
click at [503, 498] on div "Accessibility label" at bounding box center [504, 505] width 14 height 14
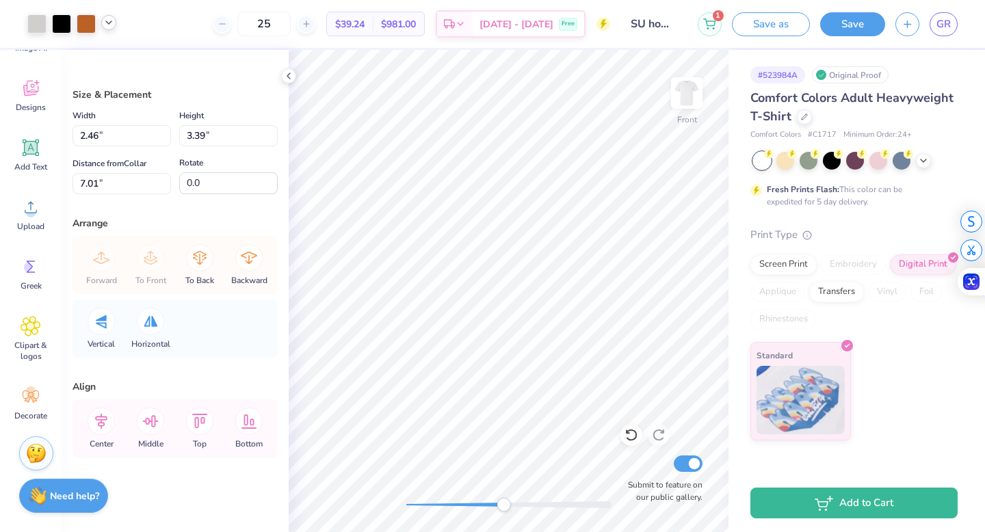
click at [105, 21] on icon at bounding box center [108, 22] width 11 height 11
click at [109, 52] on div at bounding box center [108, 57] width 19 height 19
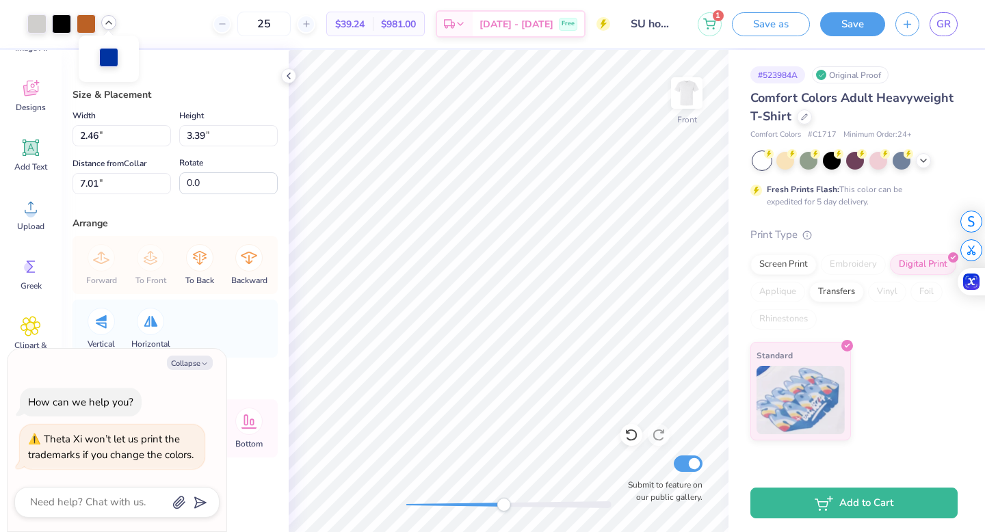
click at [108, 66] on div at bounding box center [108, 57] width 19 height 19
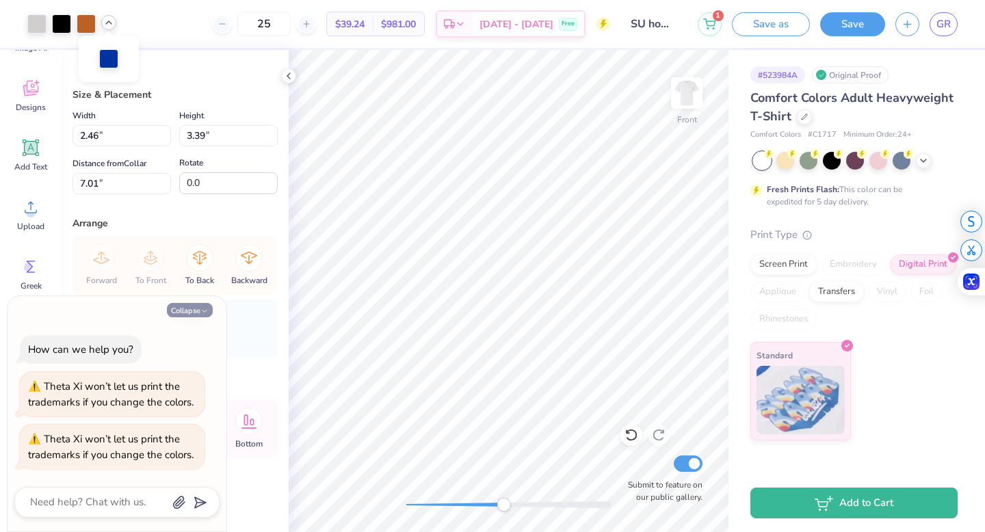
click at [193, 306] on button "Collapse" at bounding box center [190, 310] width 46 height 14
type textarea "x"
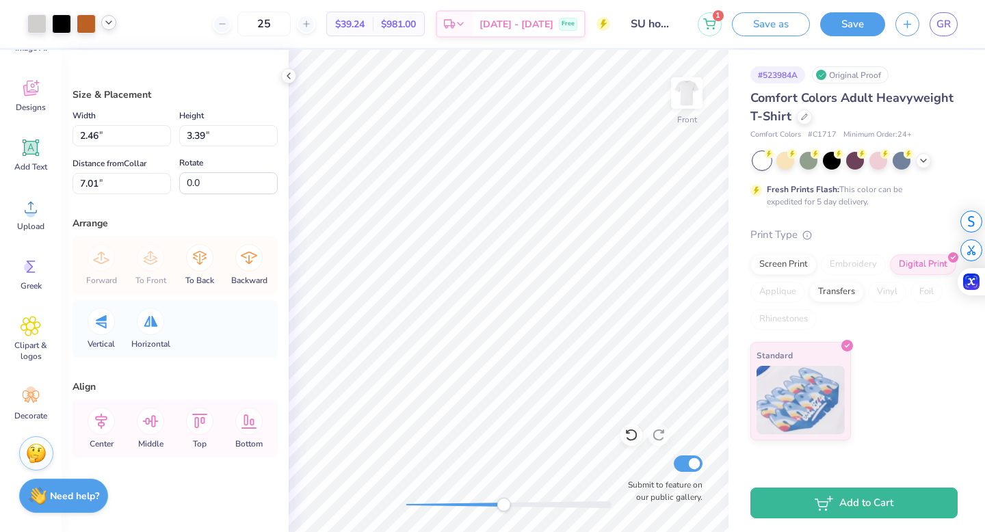
type input "2.14"
type input "2.95"
type input "7.20"
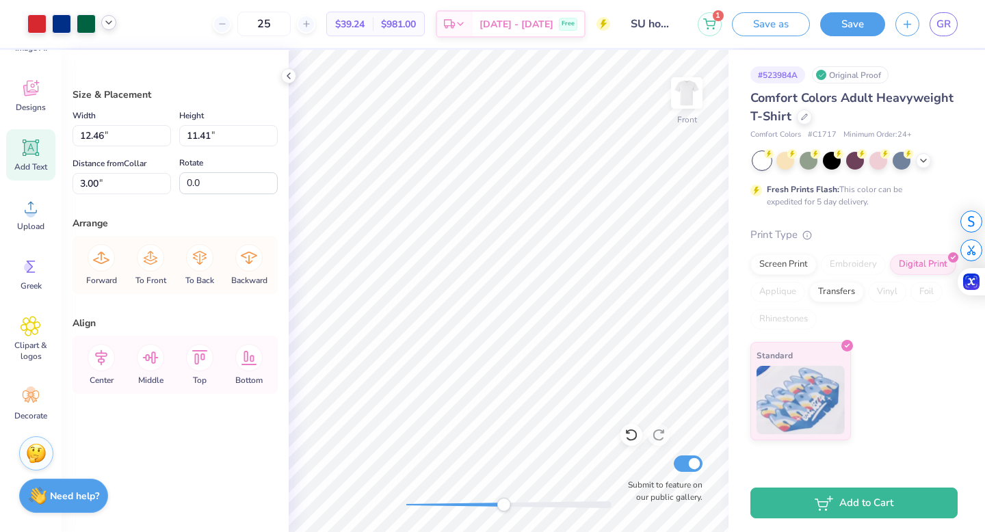
click at [24, 166] on span "Add Text" at bounding box center [30, 166] width 33 height 11
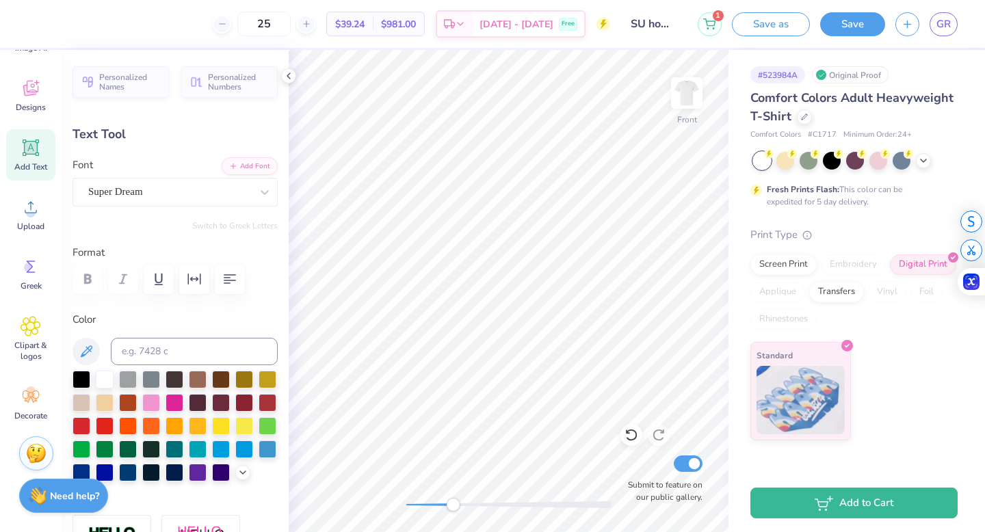
drag, startPoint x: 503, startPoint y: 508, endPoint x: 451, endPoint y: 504, distance: 52.1
click at [451, 504] on div "Accessibility label" at bounding box center [453, 505] width 14 height 14
drag, startPoint x: 490, startPoint y: 506, endPoint x: 445, endPoint y: 501, distance: 46.1
click at [461, 501] on div "Accessibility label" at bounding box center [468, 505] width 14 height 14
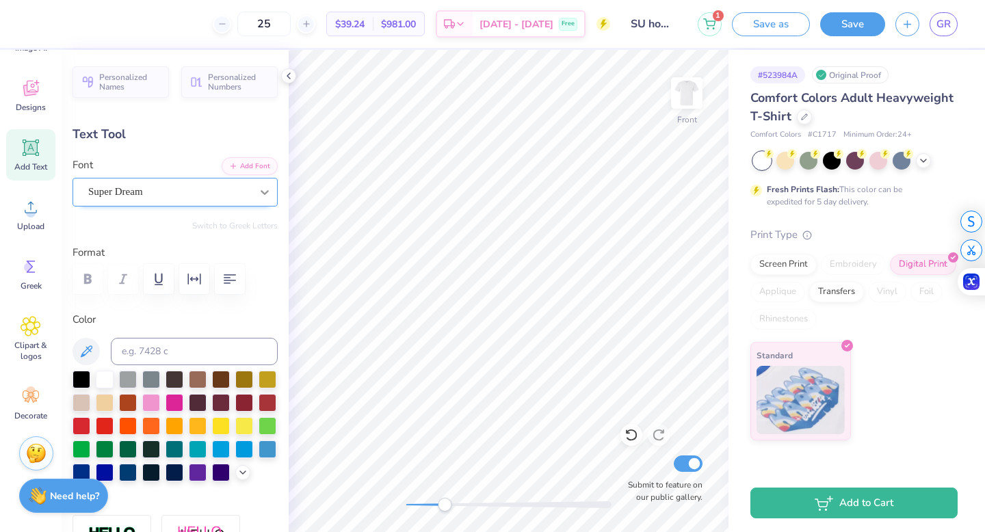
type textarea "THETA XI"
click at [265, 191] on icon at bounding box center [265, 192] width 14 height 14
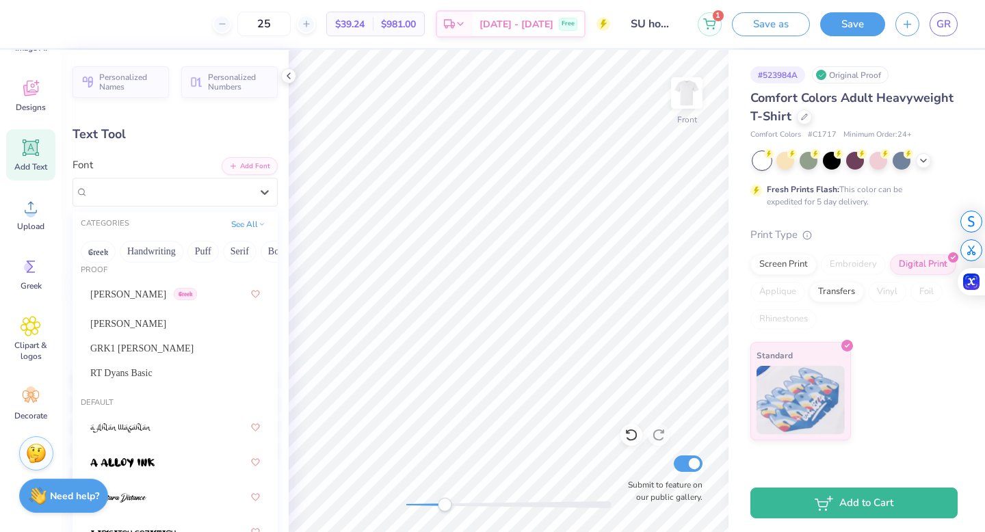
scroll to position [0, 0]
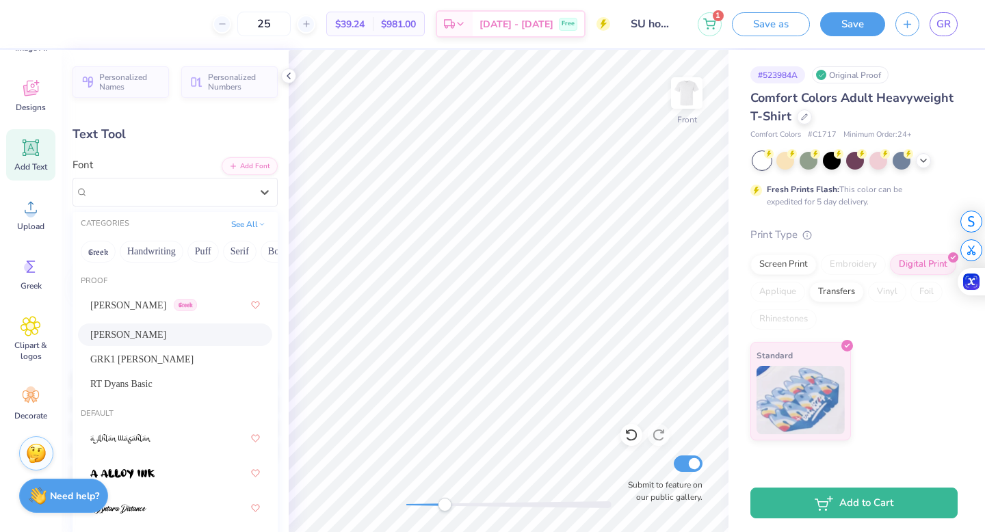
click at [117, 341] on span "Barbaro" at bounding box center [128, 335] width 76 height 14
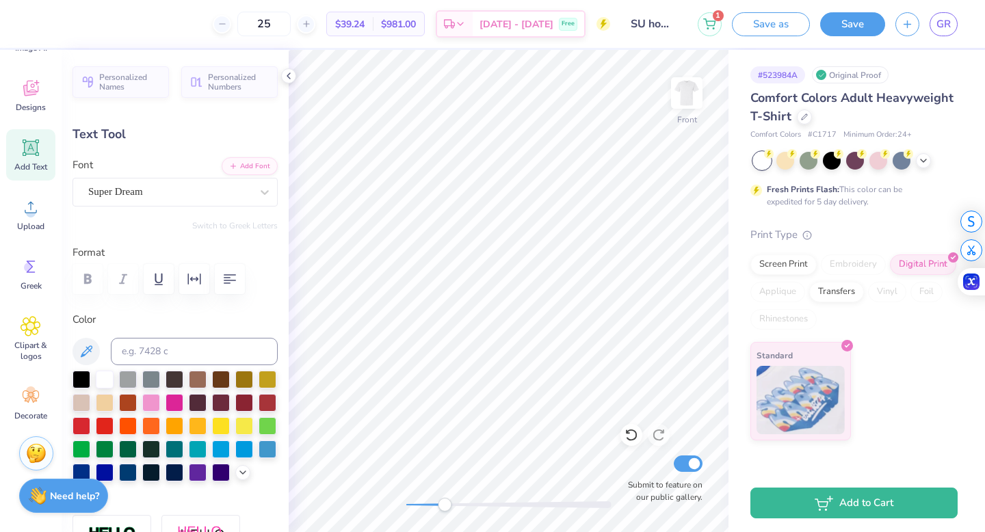
scroll to position [0, 1]
type textarea "THETA XI"
click at [213, 198] on div "Super Dream" at bounding box center [170, 191] width 166 height 21
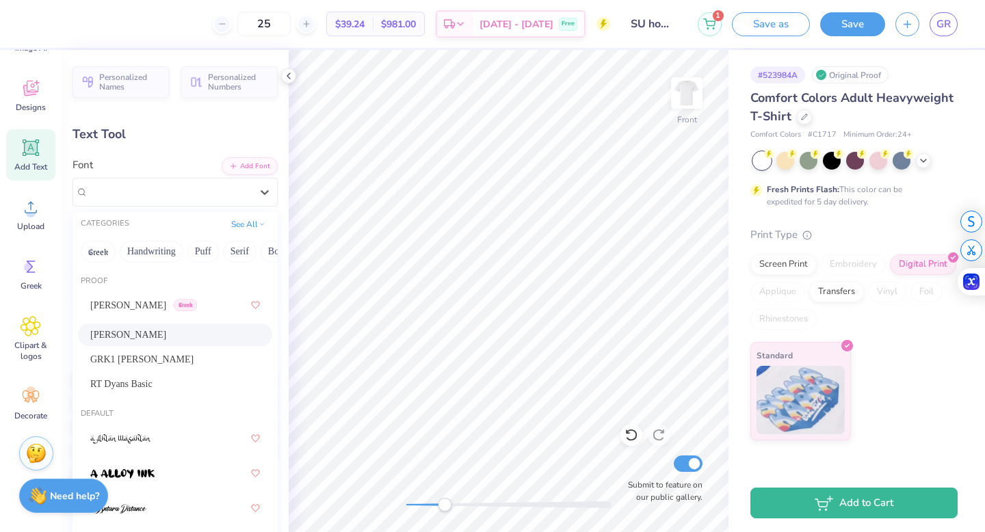
click at [137, 337] on div "Barbaro" at bounding box center [175, 335] width 170 height 14
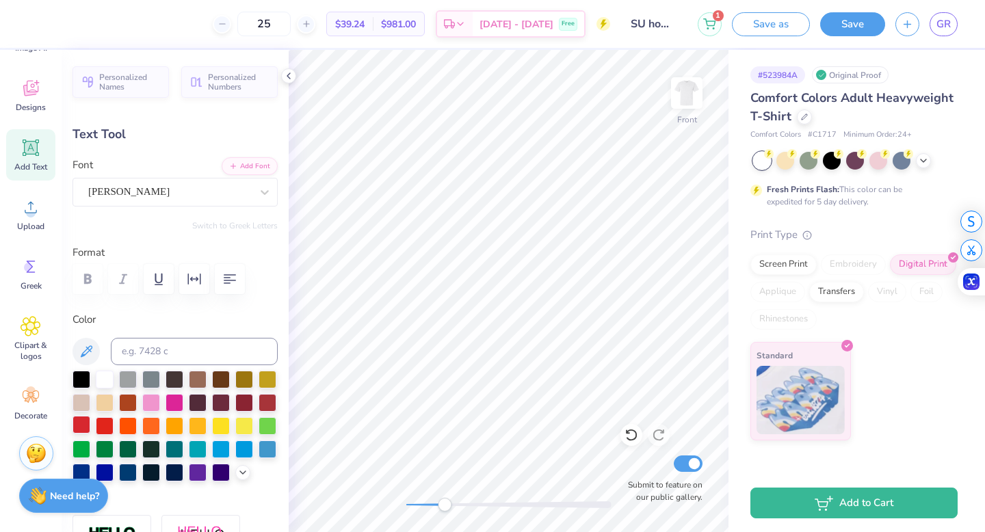
click at [88, 429] on div at bounding box center [81, 425] width 18 height 18
type input "6.90"
type input "1.72"
type input "6.65"
click at [81, 428] on div at bounding box center [81, 425] width 18 height 18
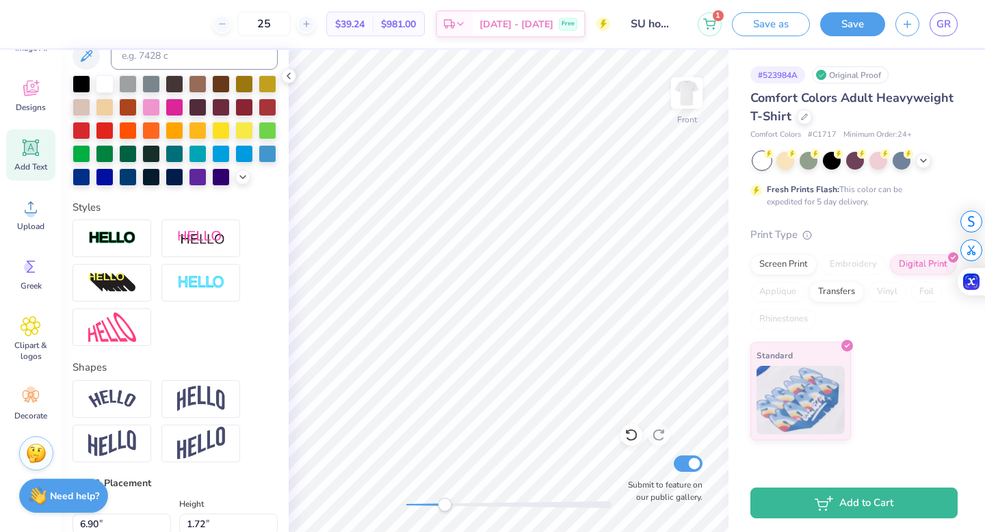
scroll to position [296, 0]
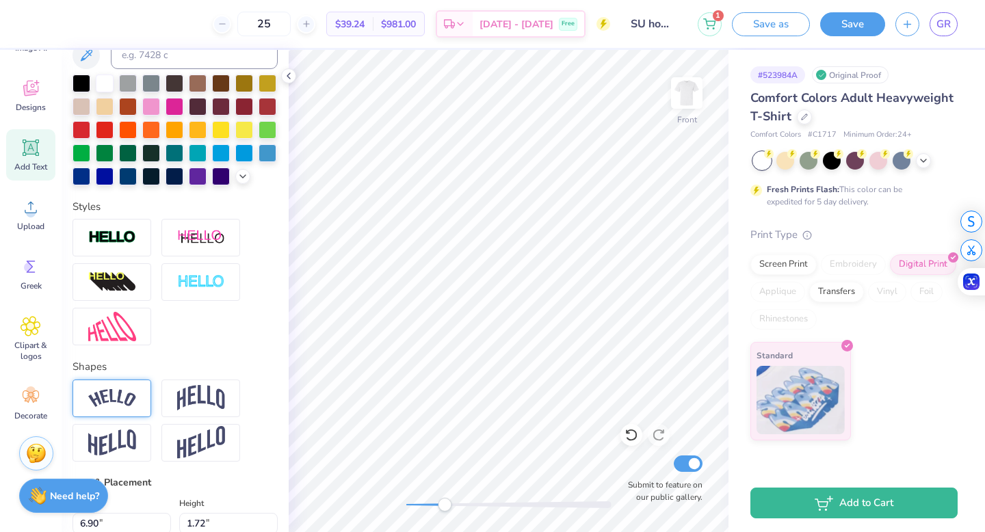
click at [129, 399] on img at bounding box center [112, 398] width 48 height 18
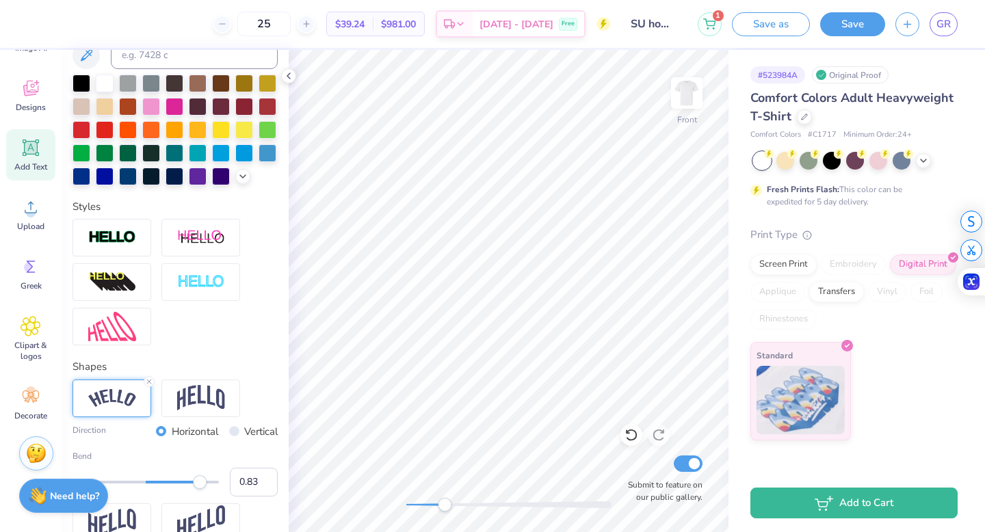
type input "0.84"
drag, startPoint x: 185, startPoint y: 482, endPoint x: 207, endPoint y: 482, distance: 21.9
click at [207, 482] on div "Accessibility label" at bounding box center [200, 482] width 14 height 14
type input "0.68"
drag, startPoint x: 207, startPoint y: 482, endPoint x: 196, endPoint y: 484, distance: 11.7
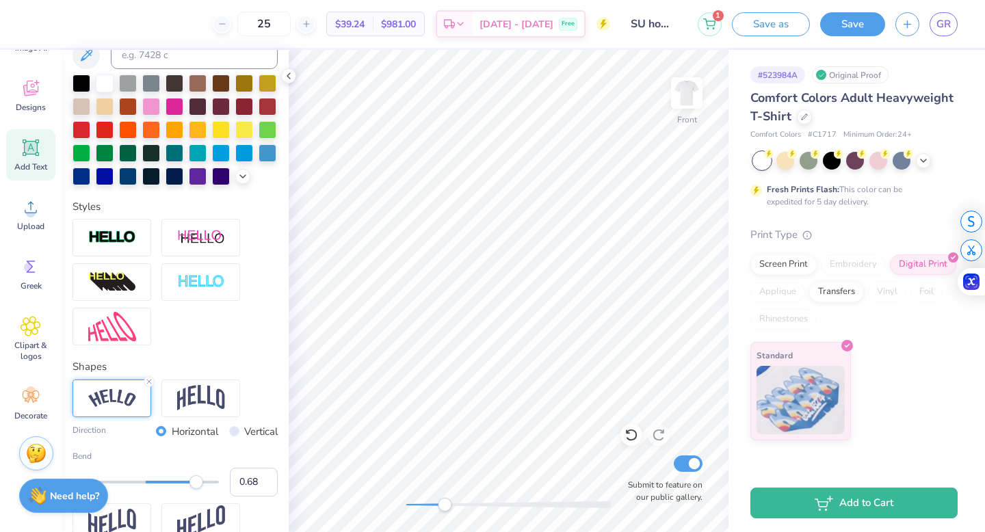
click at [196, 484] on div "Accessibility label" at bounding box center [196, 482] width 14 height 14
type input "9.84"
type input "3.49"
type input "5.77"
type input "6.54"
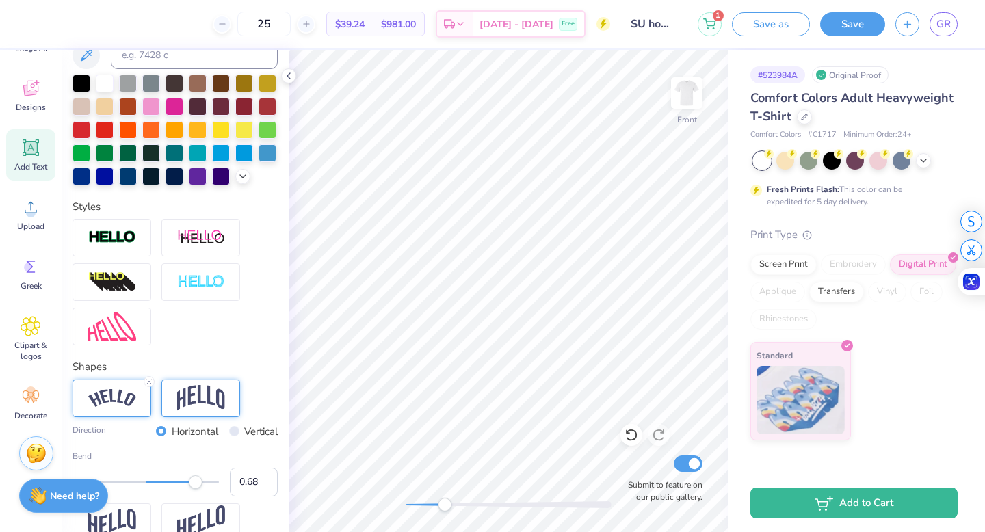
type input "2.32"
type input "4.41"
type input "1.56"
type input "6.73"
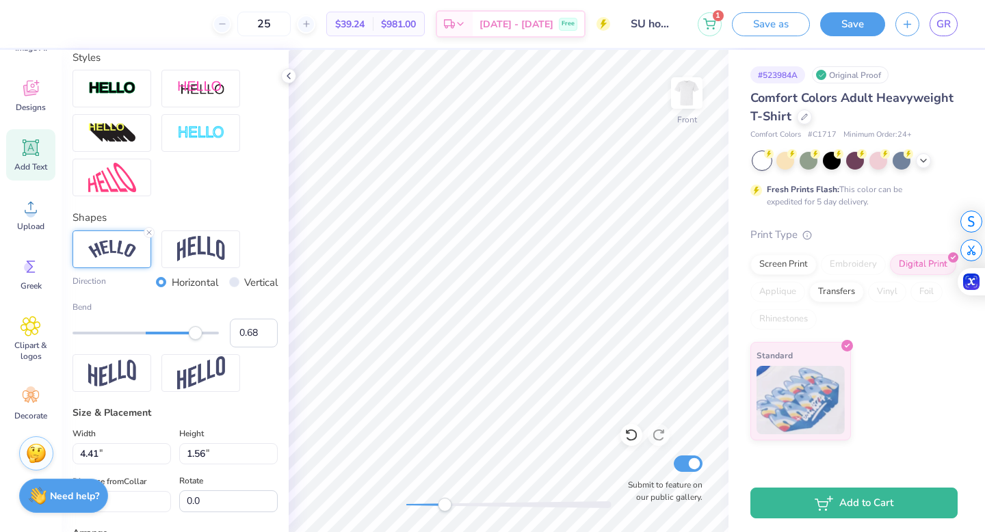
scroll to position [449, 0]
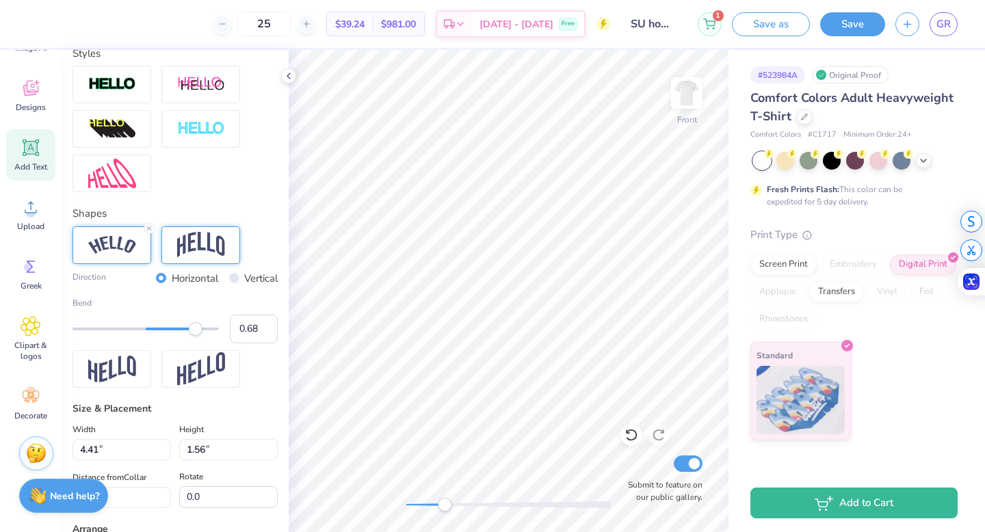
click at [187, 256] on img at bounding box center [201, 245] width 48 height 26
type input "0.49"
drag, startPoint x: 193, startPoint y: 328, endPoint x: 181, endPoint y: 329, distance: 11.6
click at [181, 329] on div "Accessibility label" at bounding box center [184, 329] width 14 height 14
type input "3.09"
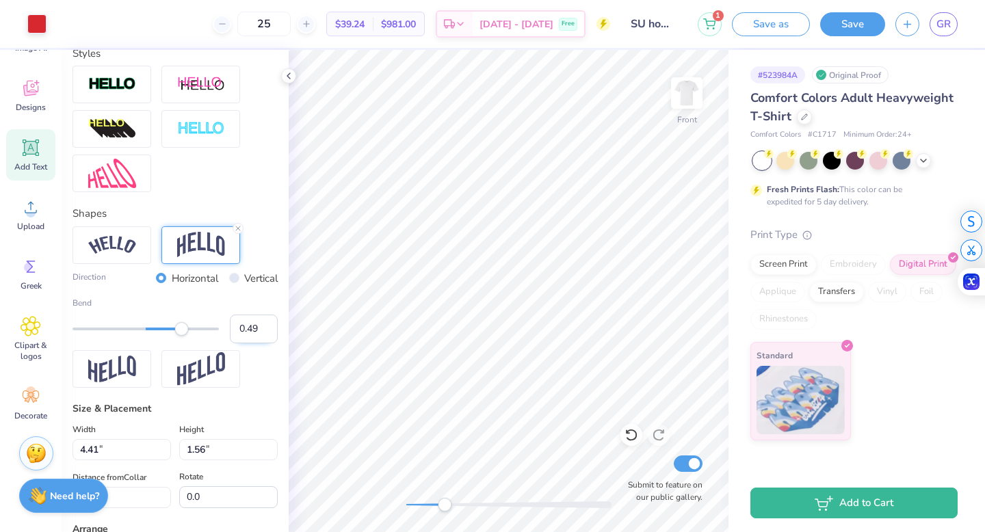
type input "1.38"
type input "6.82"
type input "3.79"
type input "1.70"
type input "6.53"
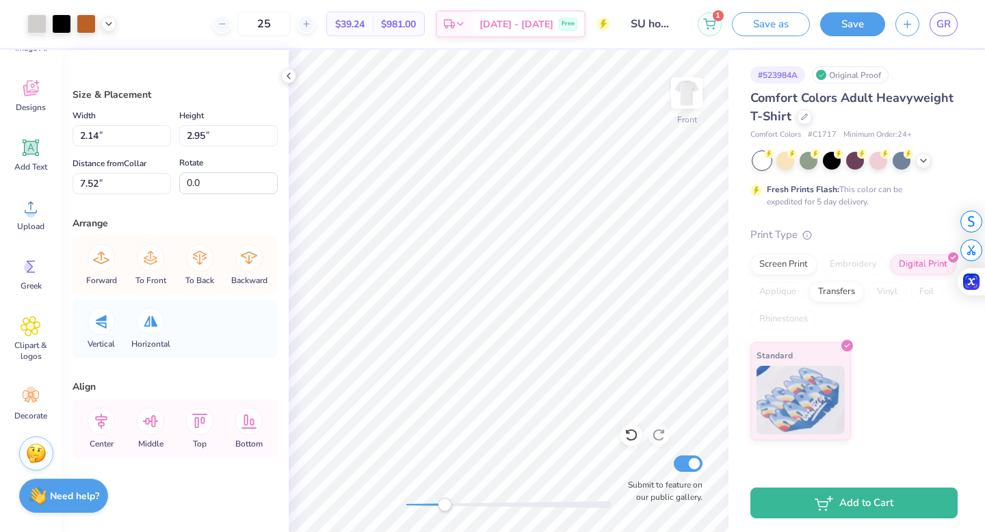
type input "1.83"
type input "2.52"
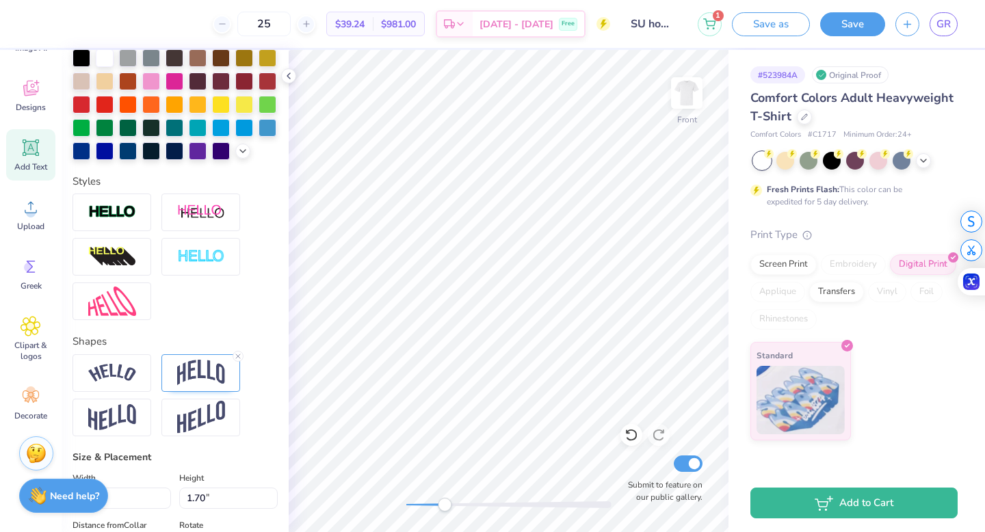
scroll to position [323, 0]
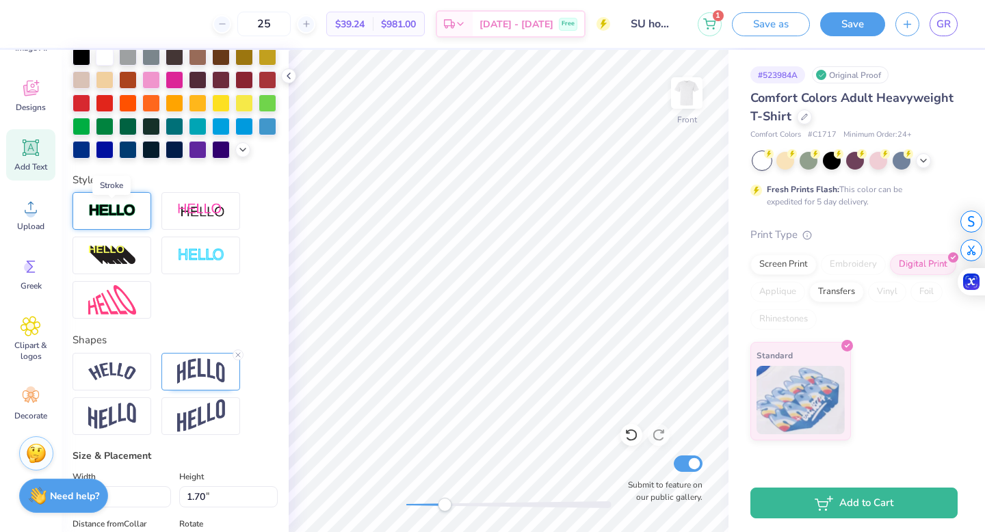
click at [99, 213] on img at bounding box center [112, 211] width 48 height 16
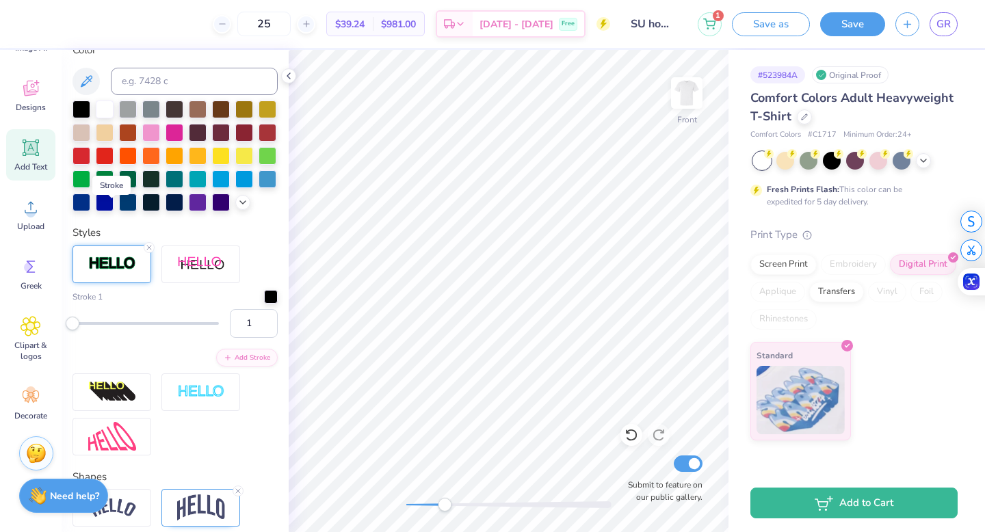
scroll to position [375, 0]
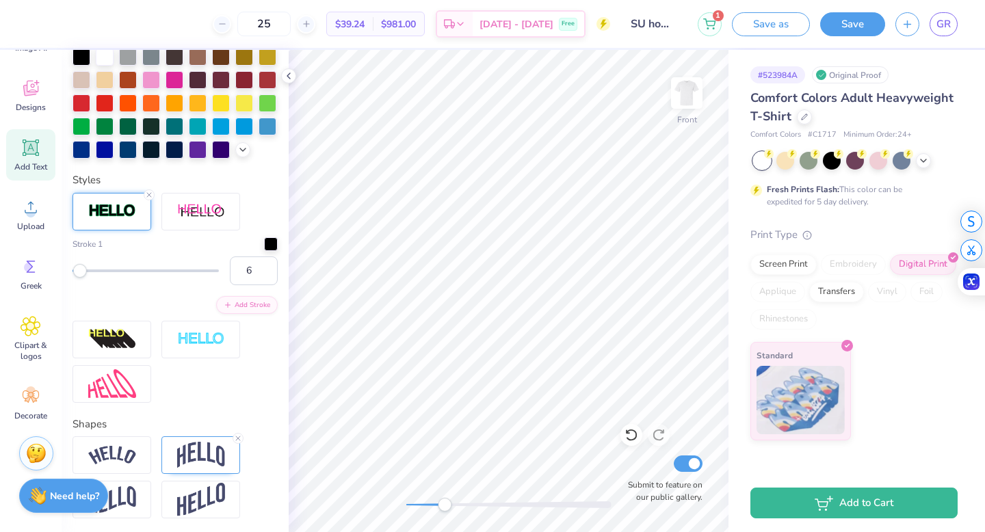
type input "7"
drag, startPoint x: 74, startPoint y: 275, endPoint x: 81, endPoint y: 274, distance: 7.6
click at [81, 274] on div "Accessibility label" at bounding box center [82, 271] width 14 height 14
type input "3"
click at [75, 273] on div "Accessibility label" at bounding box center [75, 271] width 14 height 14
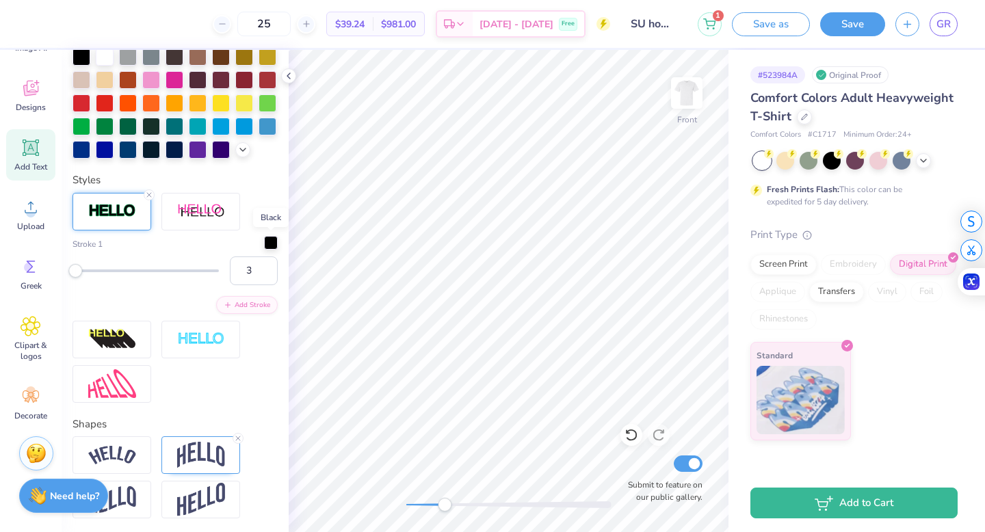
click at [272, 243] on div at bounding box center [271, 243] width 14 height 14
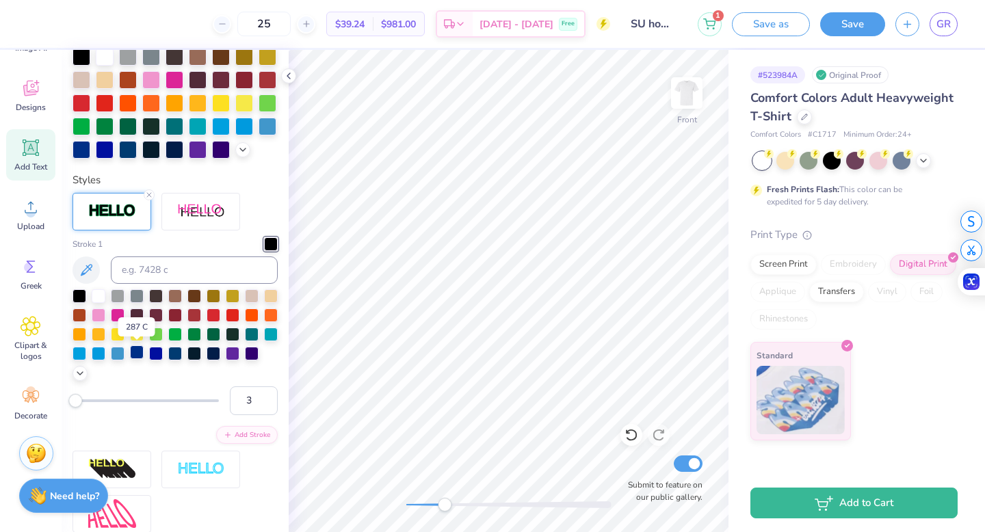
click at [138, 355] on div at bounding box center [137, 352] width 14 height 14
drag, startPoint x: 444, startPoint y: 507, endPoint x: 430, endPoint y: 505, distance: 13.7
click at [430, 505] on div "Accessibility label" at bounding box center [424, 505] width 14 height 14
type input "1.29"
type input "0.67"
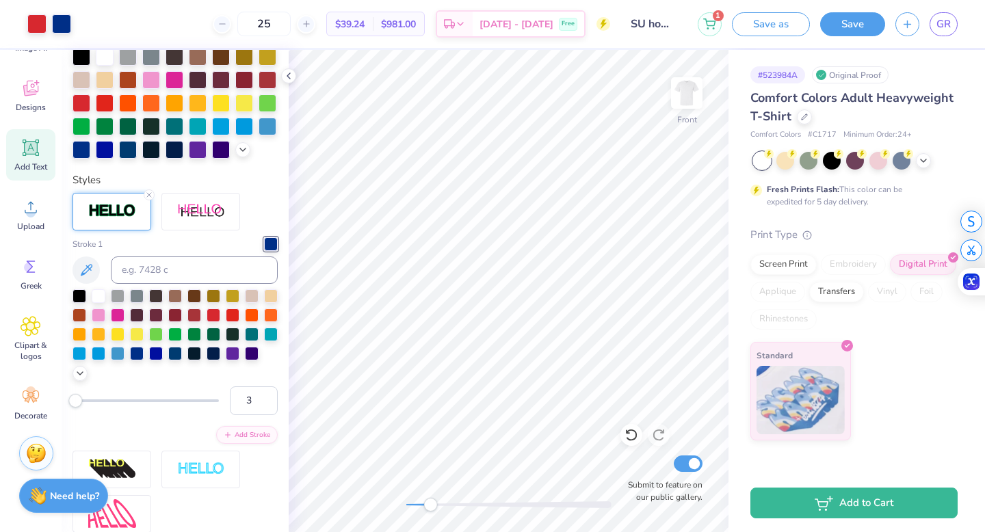
type input "13.27"
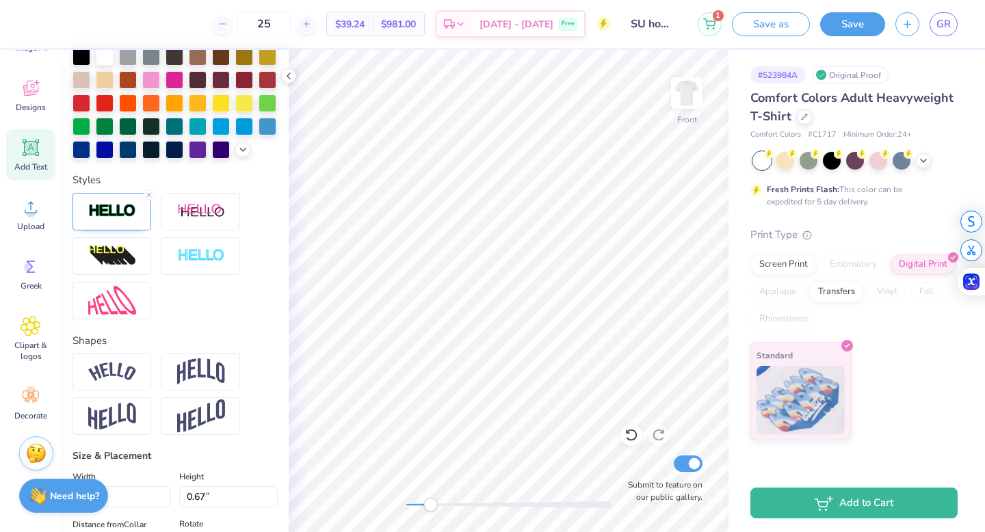
type textarea "xX"
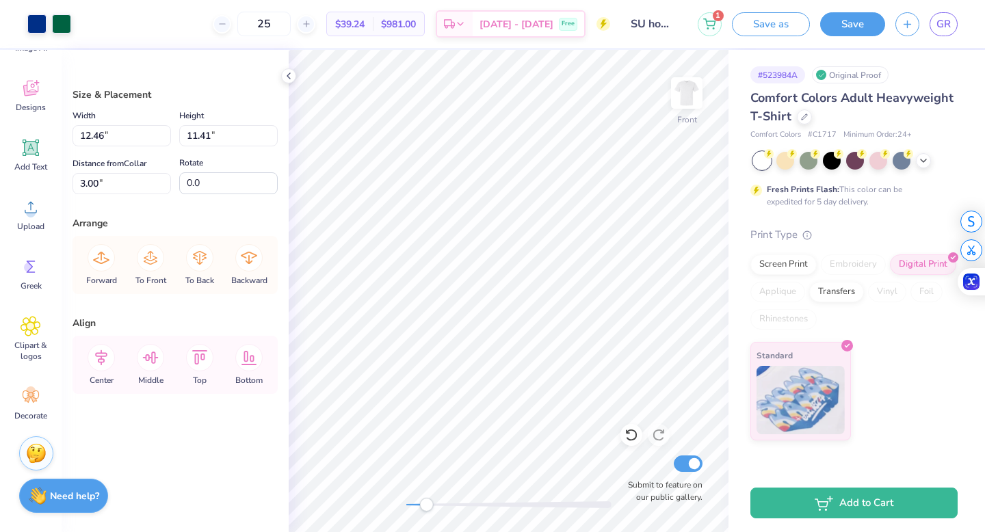
drag, startPoint x: 429, startPoint y: 505, endPoint x: 418, endPoint y: 507, distance: 11.1
click at [419, 507] on div "Accessibility label" at bounding box center [426, 505] width 14 height 14
drag, startPoint x: 418, startPoint y: 505, endPoint x: 445, endPoint y: 507, distance: 27.4
click at [436, 507] on div "Accessibility label" at bounding box center [430, 505] width 14 height 14
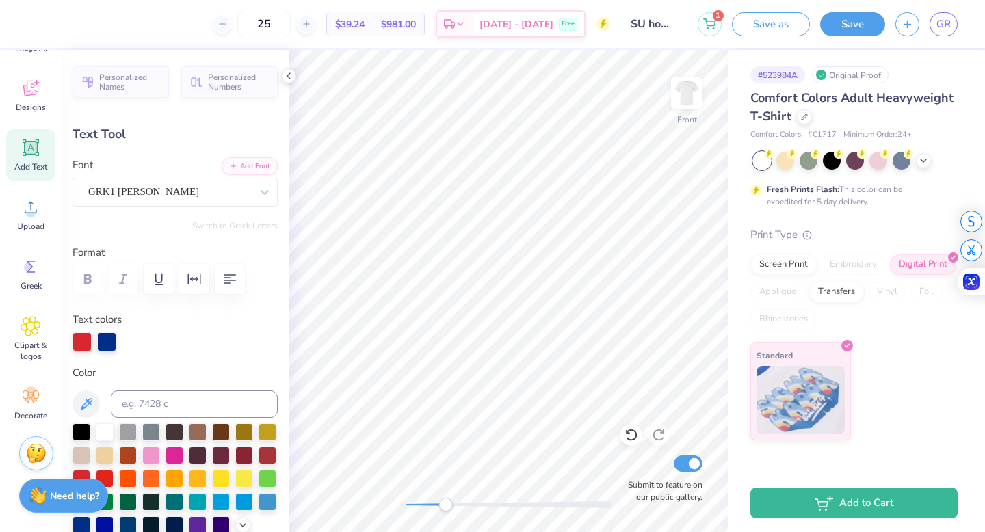
type textarea "QX"
click at [430, 504] on div at bounding box center [508, 504] width 205 height 7
type input "1.29"
type input "0.67"
click at [434, 228] on li "Copy" at bounding box center [477, 222] width 107 height 27
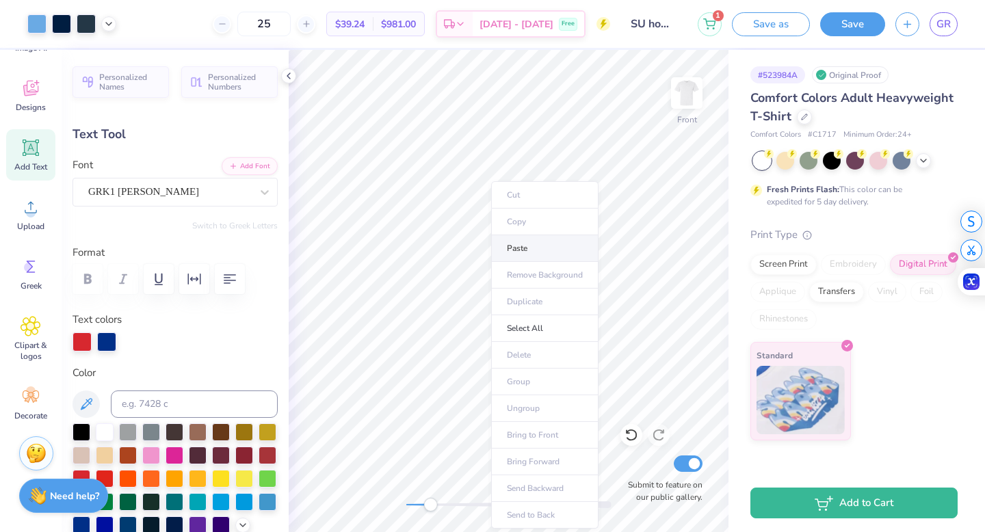
click at [508, 244] on li "Paste" at bounding box center [544, 248] width 107 height 27
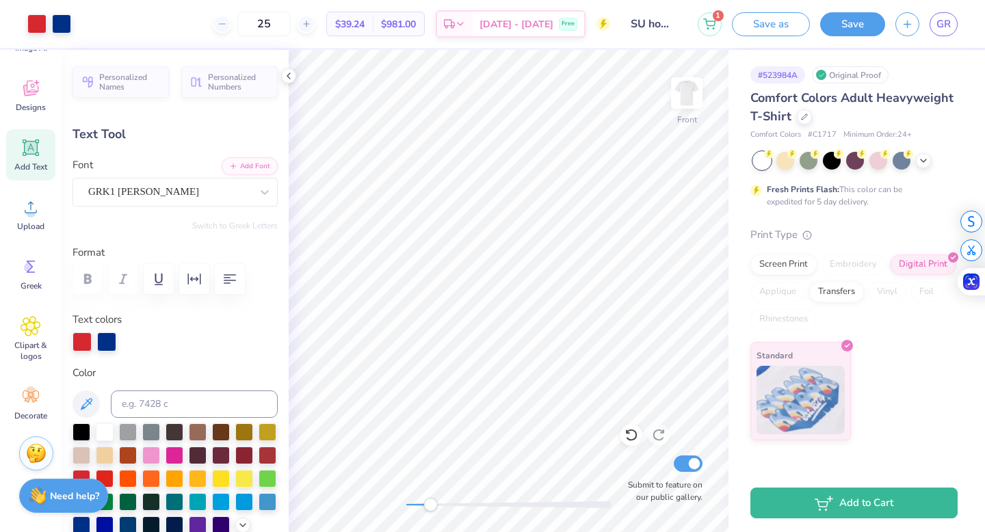
type input "10.07"
type input "1.65"
type input "0.86"
type input "1.14"
type input "0.59"
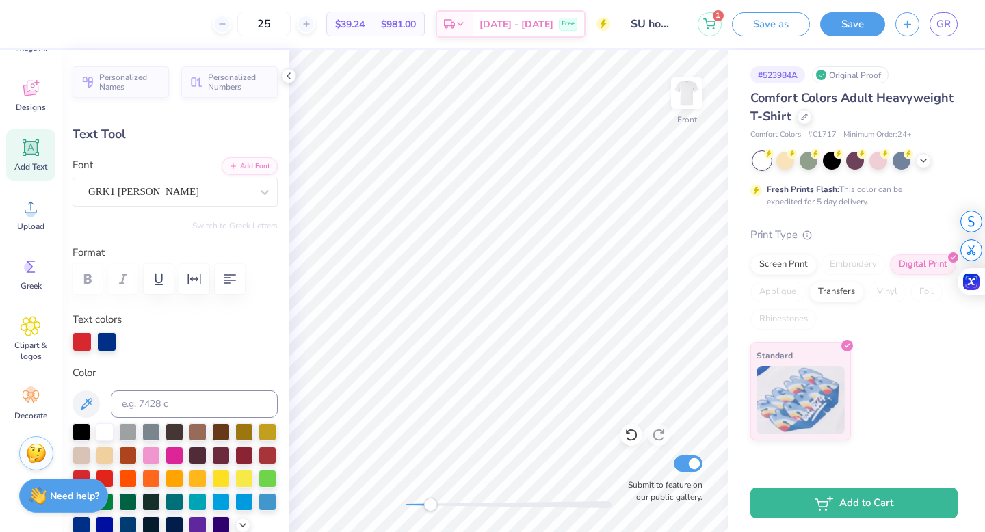
type input "9.66"
type textarea "Q X"
